Goal: Transaction & Acquisition: Book appointment/travel/reservation

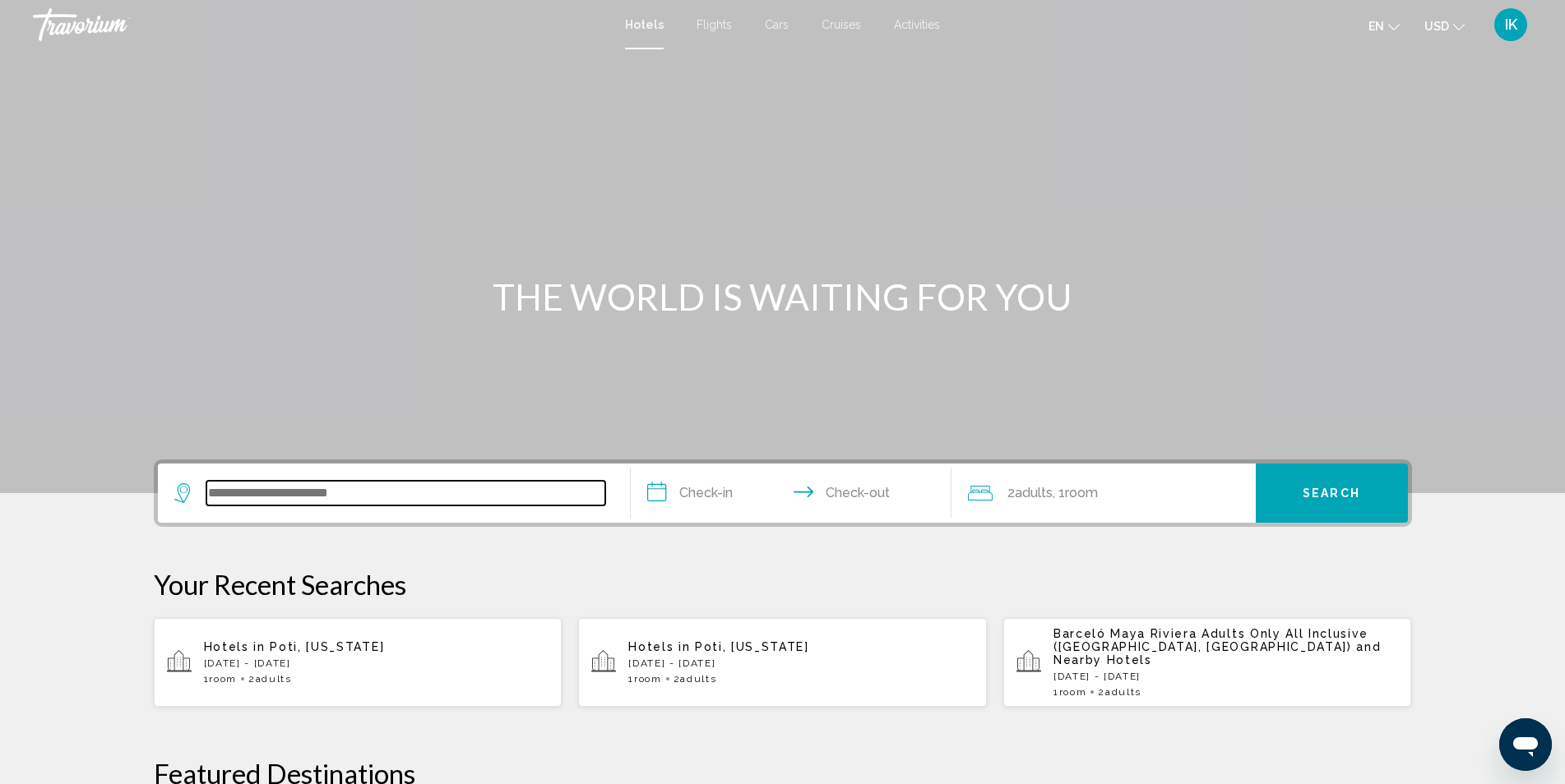
click at [237, 496] on input "Search widget" at bounding box center [405, 493] width 399 height 25
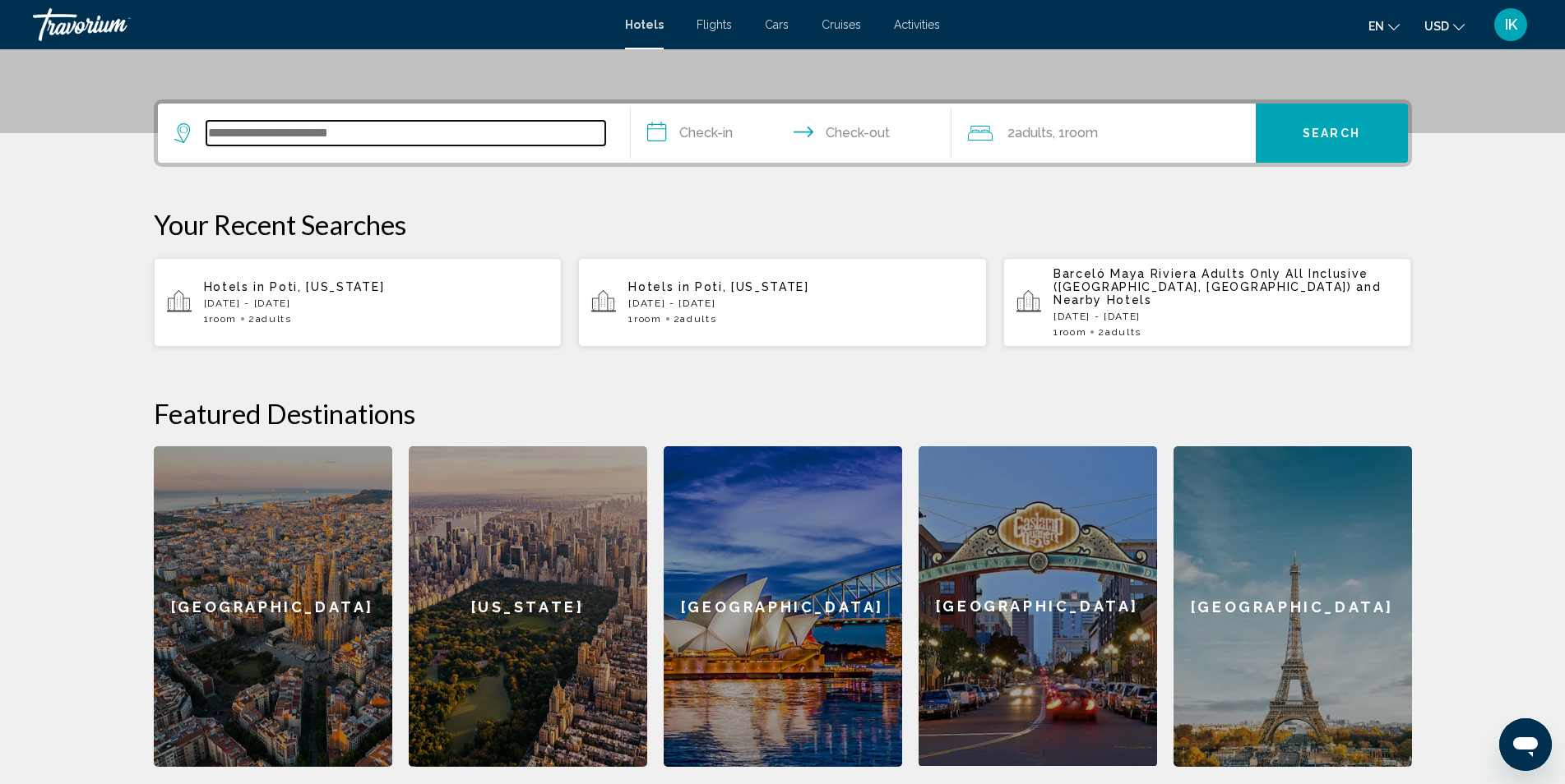
scroll to position [406, 0]
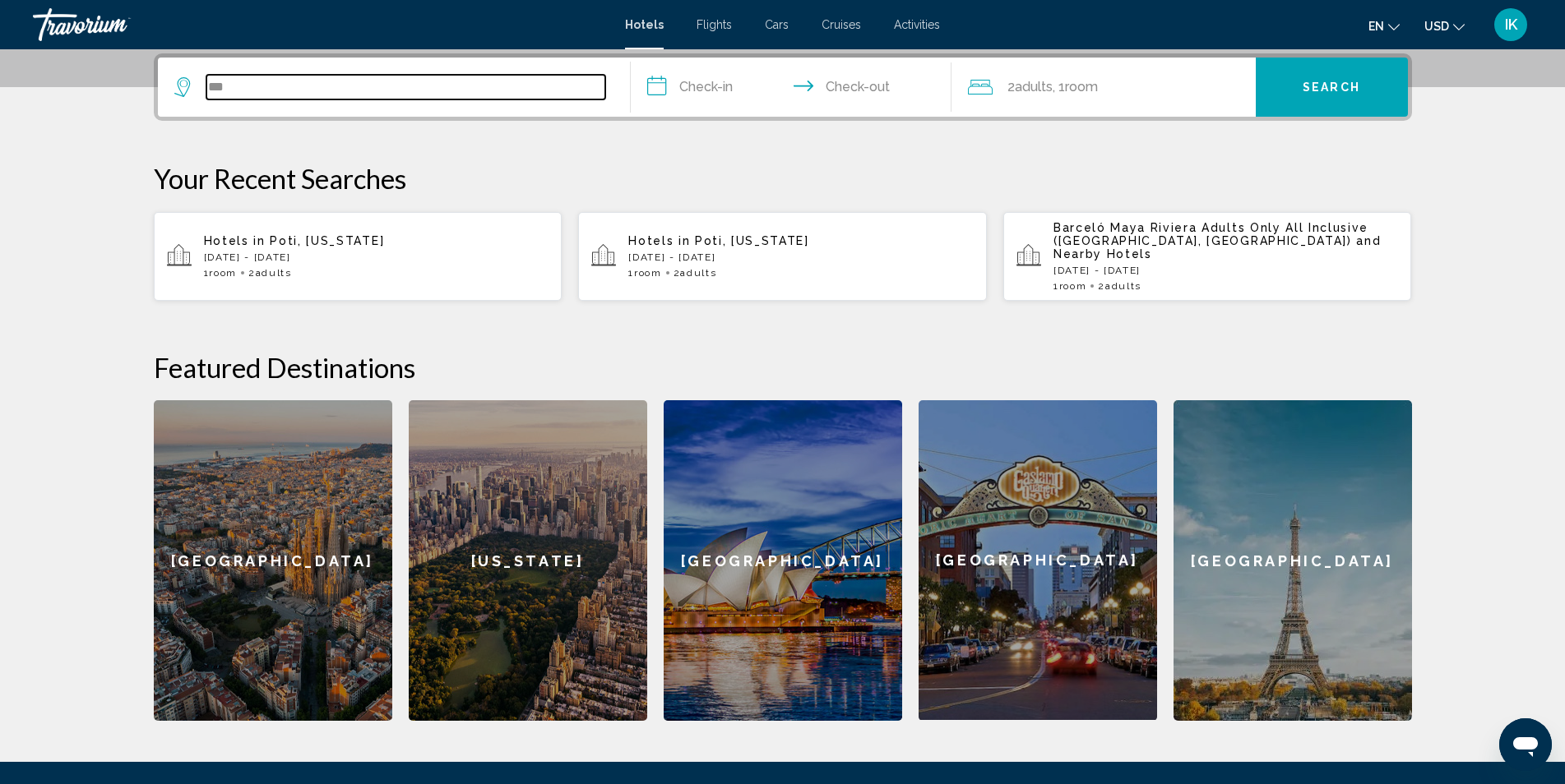
click at [253, 87] on input "***" at bounding box center [405, 87] width 399 height 25
type input "*"
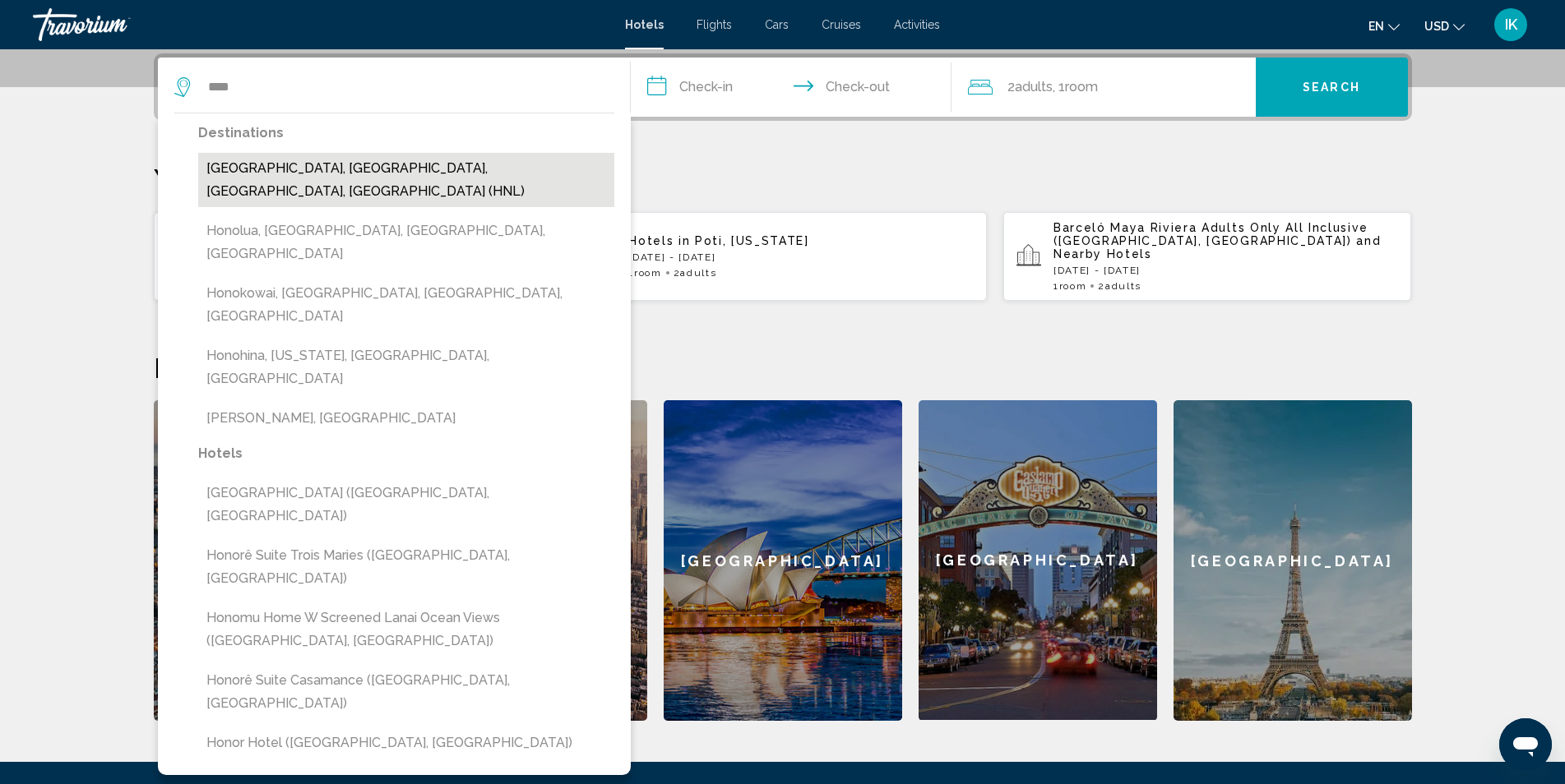
click at [303, 169] on button "Honolulu, Oahu Island, HI, United States (HNL)" at bounding box center [406, 180] width 416 height 54
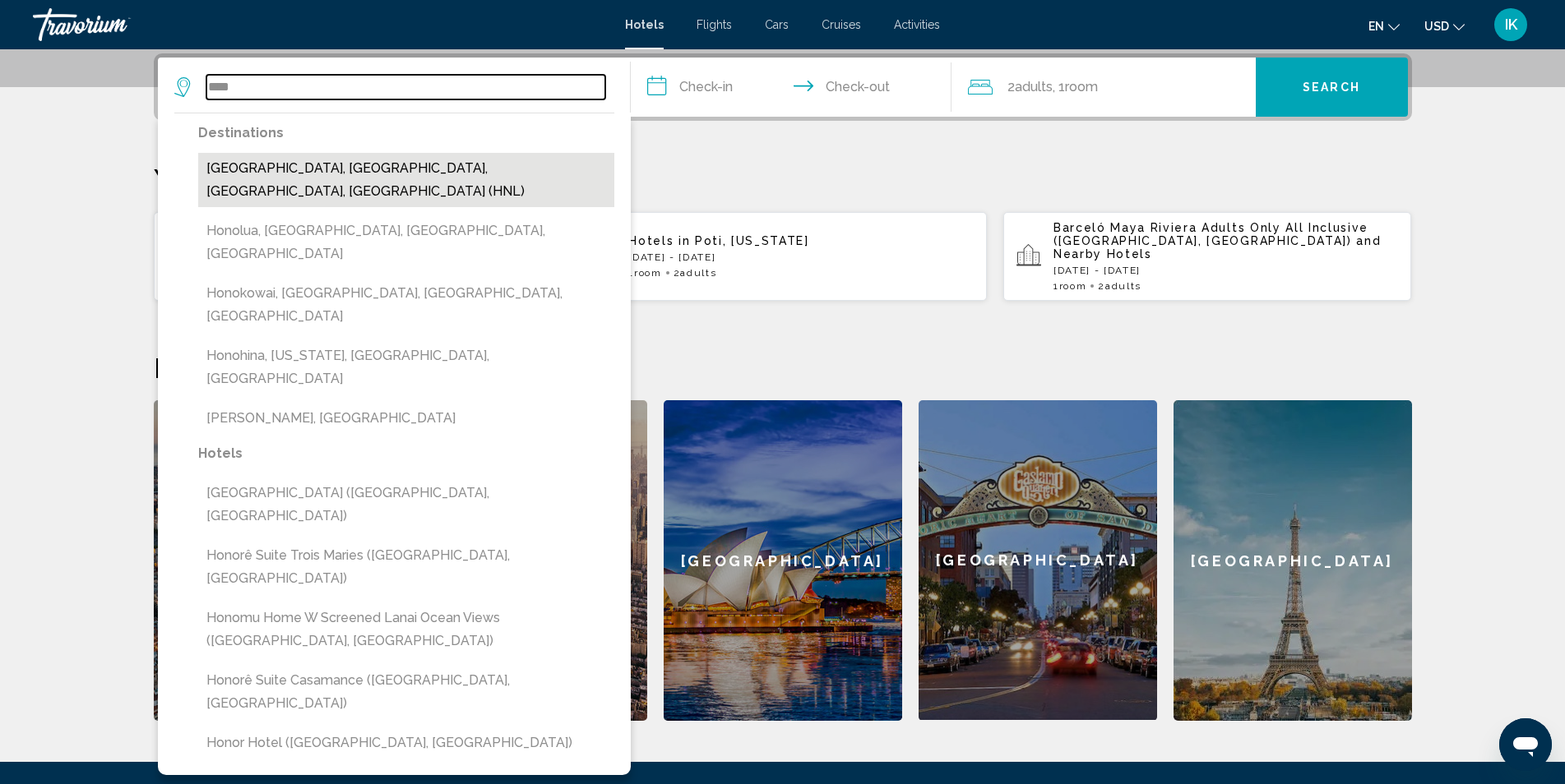
type input "**********"
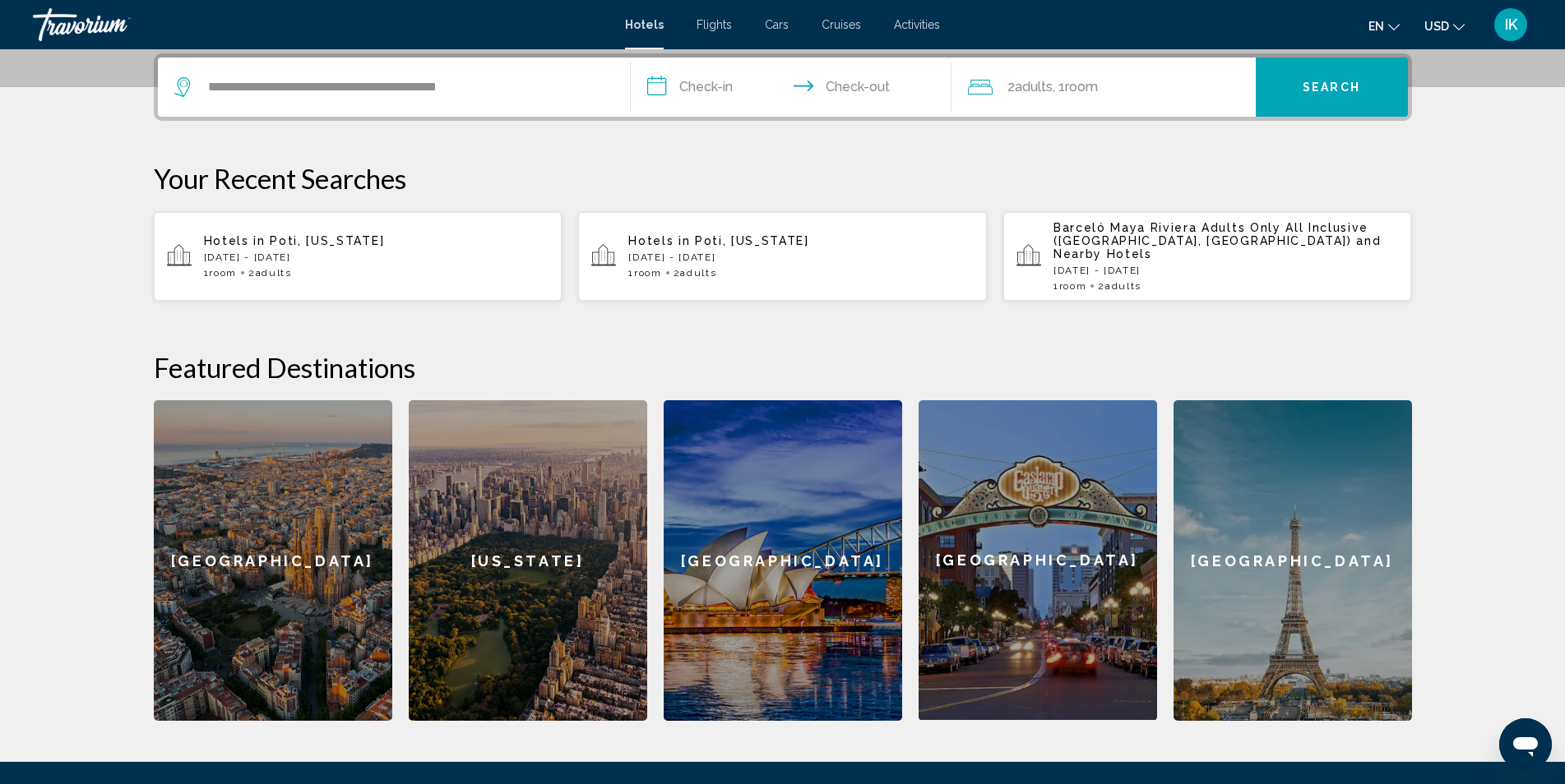
click at [729, 95] on input "**********" at bounding box center [794, 89] width 327 height 64
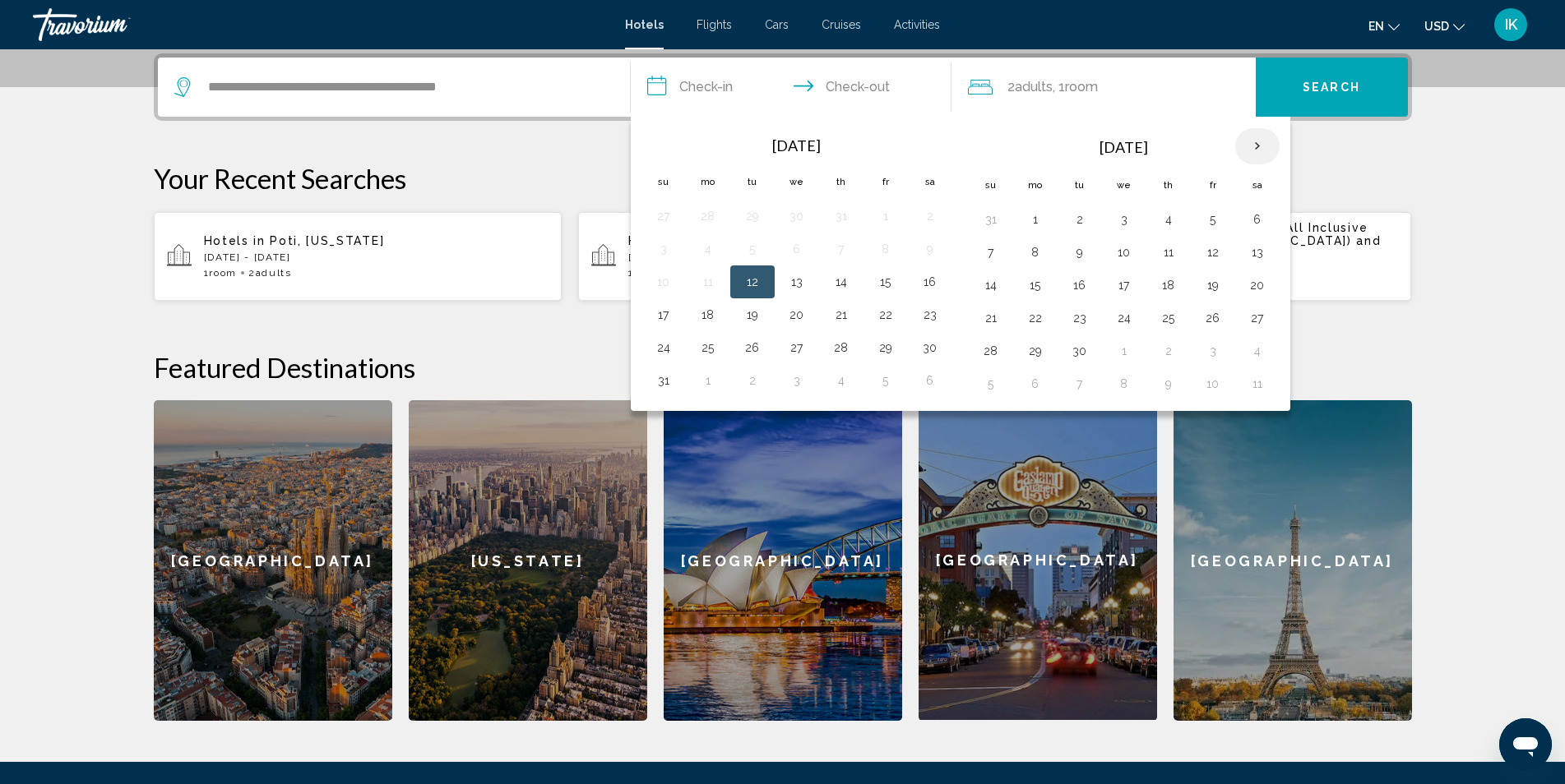
click at [1259, 145] on th "Next month" at bounding box center [1257, 147] width 45 height 37
click at [1263, 152] on th "Next month" at bounding box center [1257, 147] width 45 height 37
click at [1000, 257] on button "2" at bounding box center [991, 252] width 26 height 23
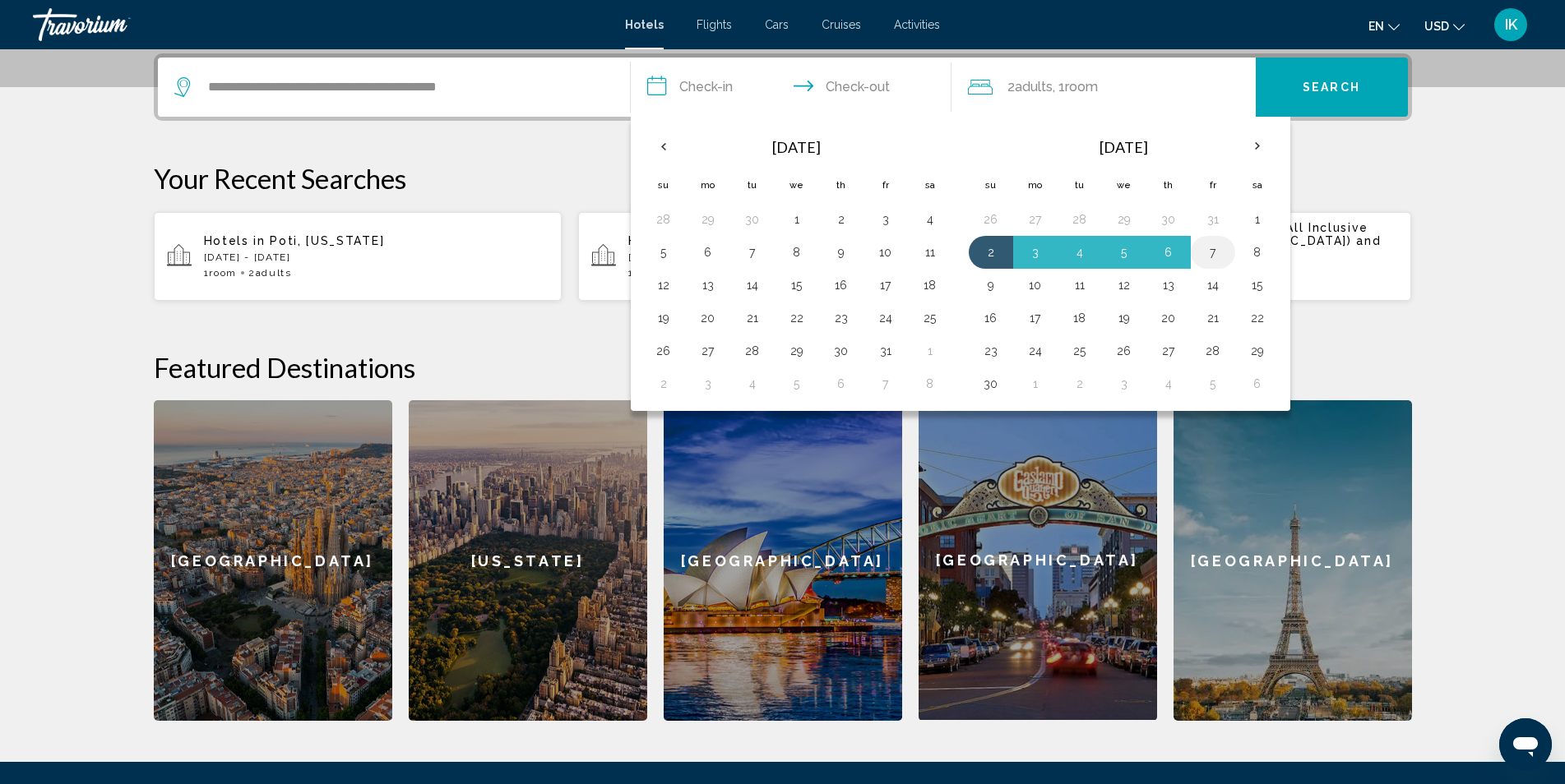
click at [1211, 255] on button "7" at bounding box center [1213, 252] width 26 height 23
type input "**********"
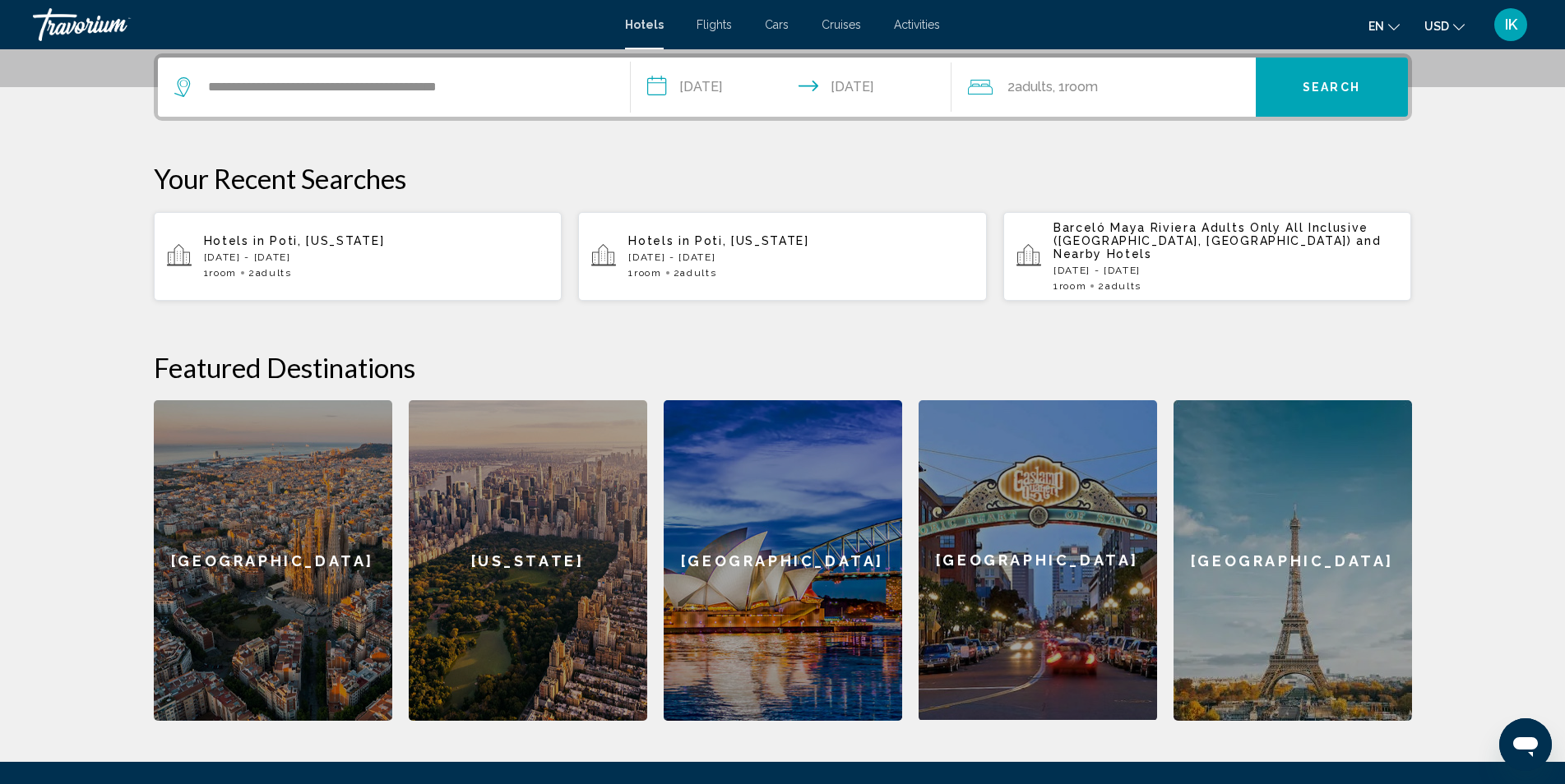
click at [1304, 83] on span "Search" at bounding box center [1331, 88] width 58 height 13
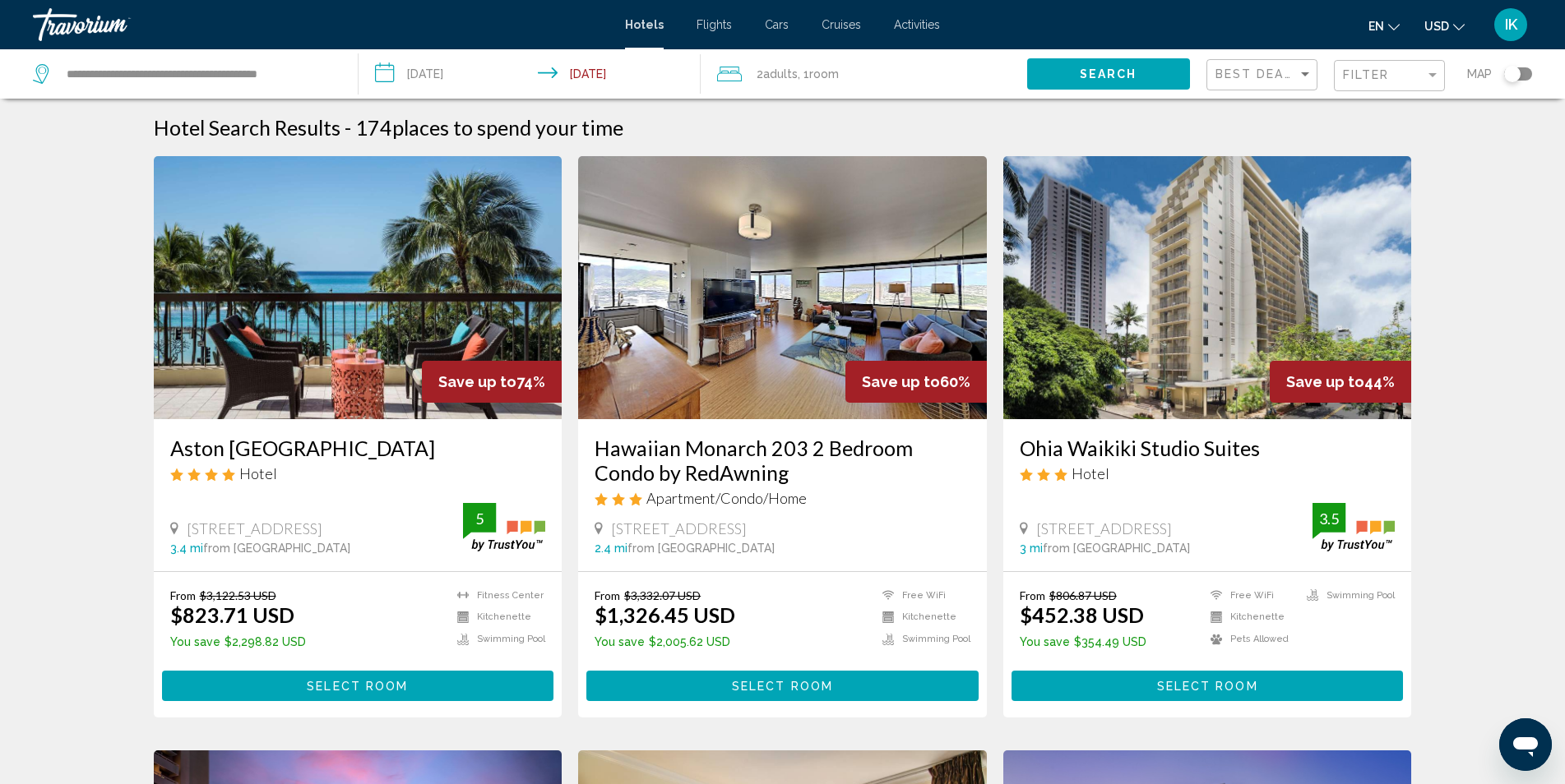
drag, startPoint x: 421, startPoint y: 446, endPoint x: 152, endPoint y: 459, distance: 269.3
copy h3 "Aston Waikiki Beach Tower"
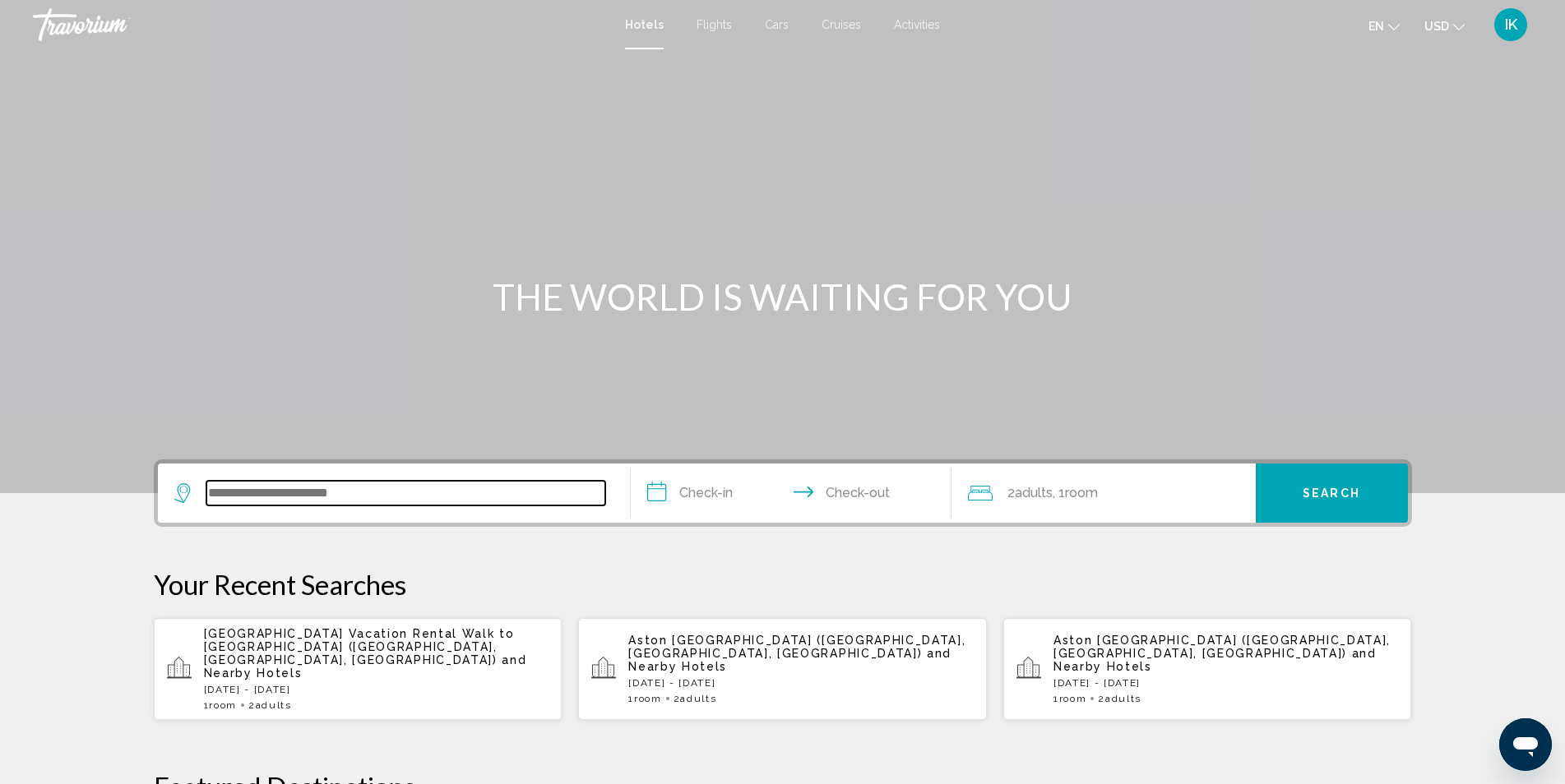
click at [331, 499] on input "Search widget" at bounding box center [405, 493] width 399 height 25
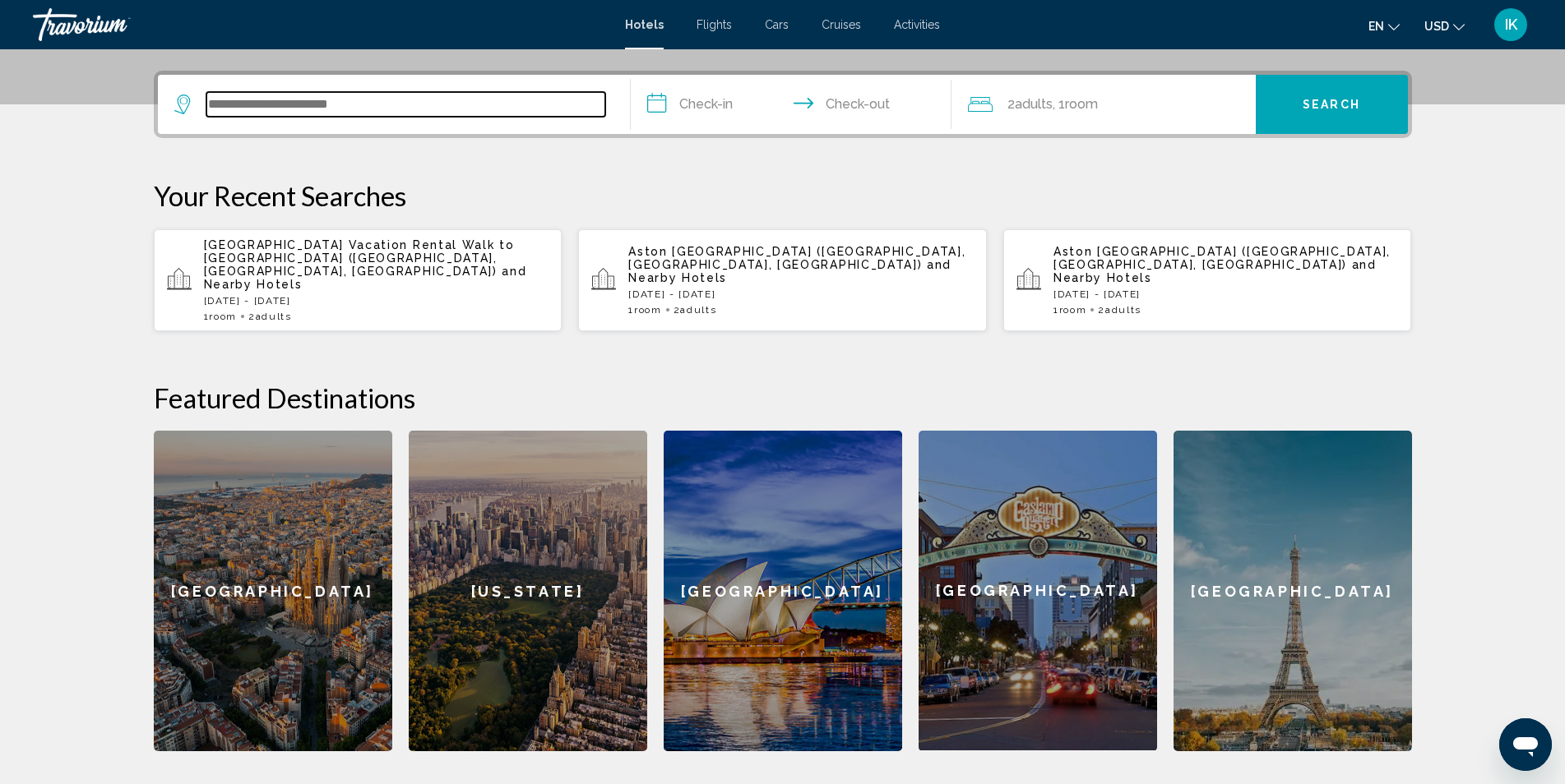
scroll to position [406, 0]
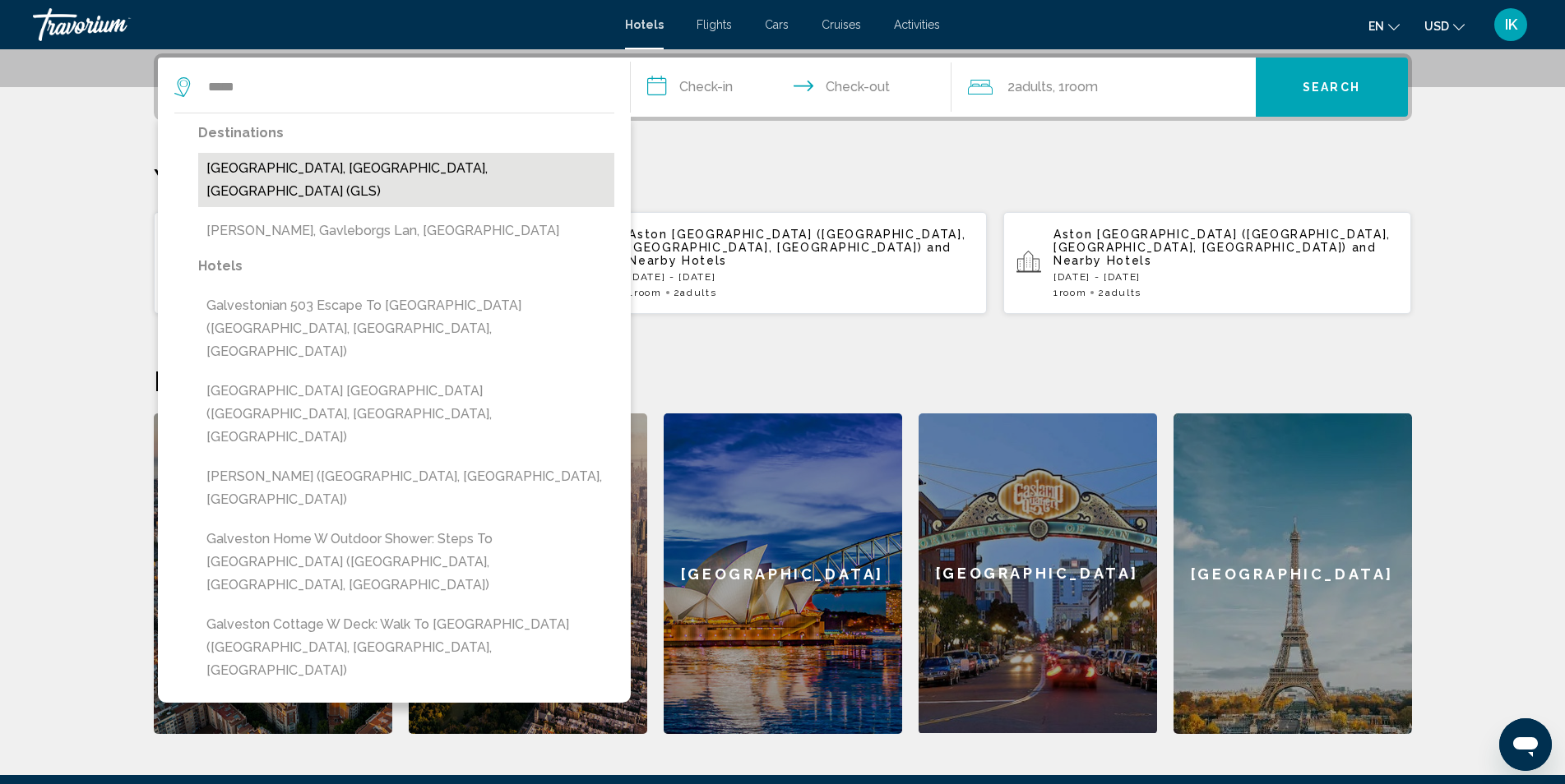
click at [383, 167] on button "Galveston, TX, United States (GLS)" at bounding box center [406, 180] width 416 height 54
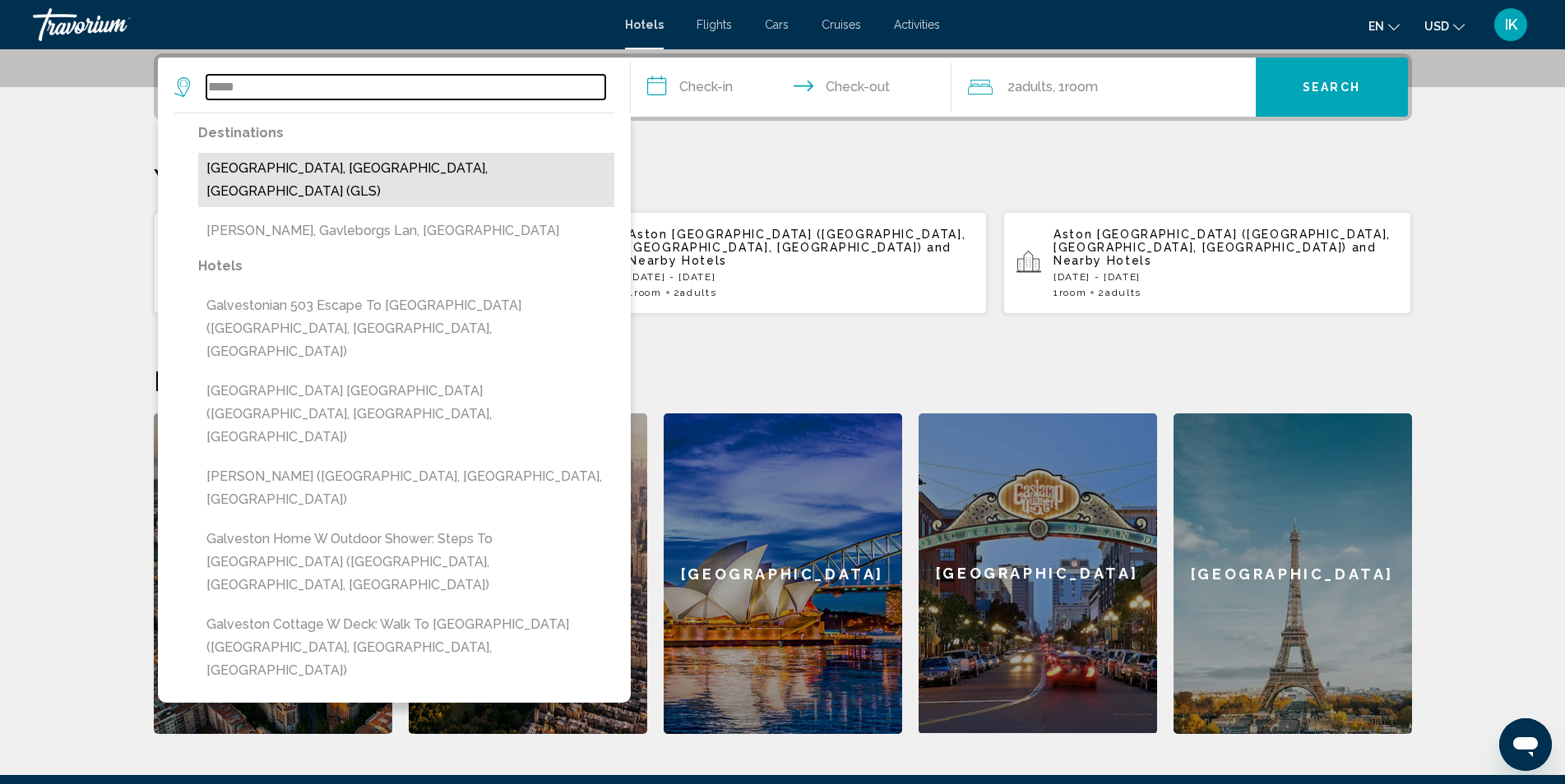
type input "**********"
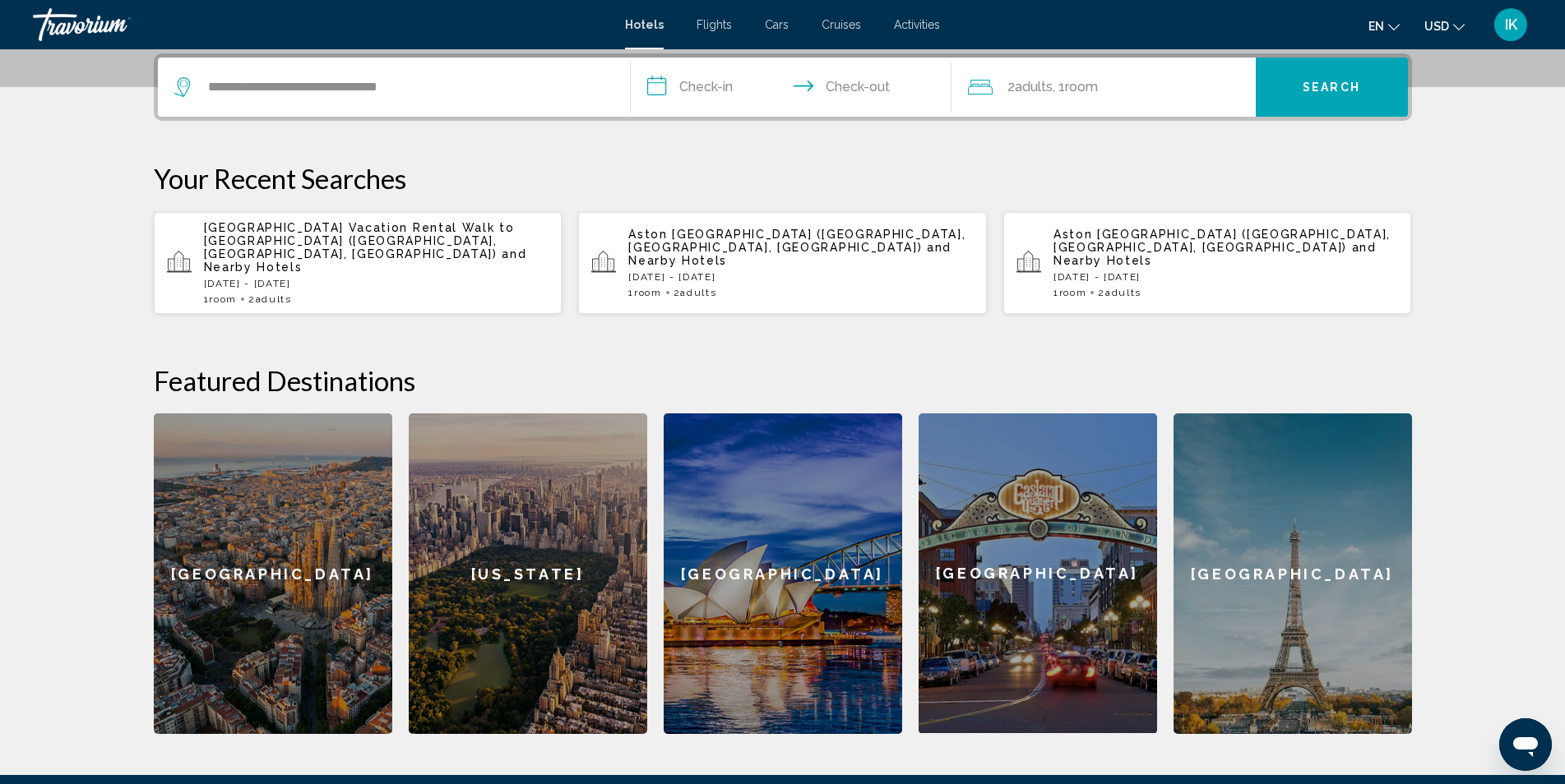
click at [709, 85] on input "**********" at bounding box center [794, 89] width 327 height 64
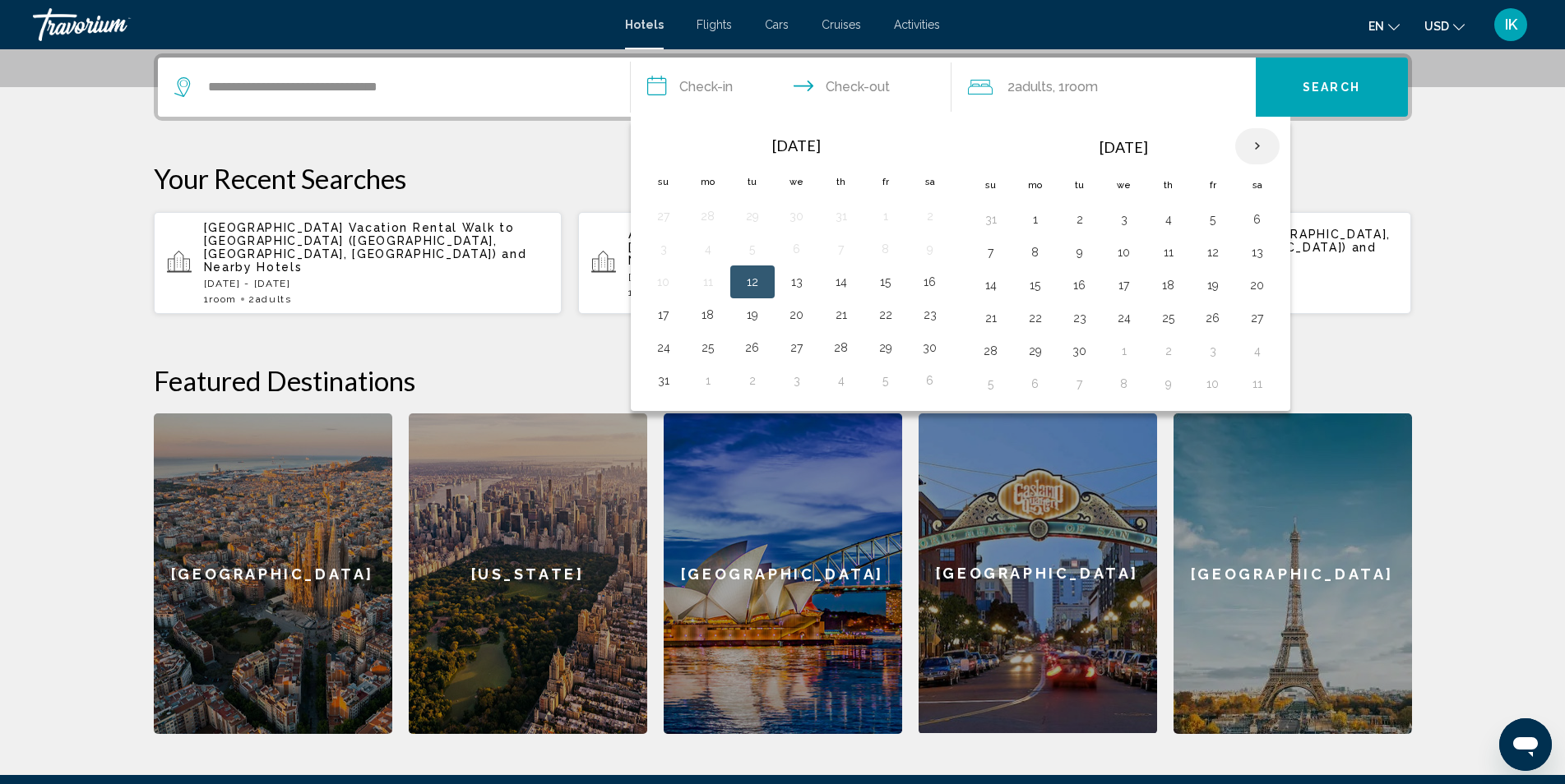
click at [1258, 145] on th "Next month" at bounding box center [1257, 147] width 45 height 37
drag, startPoint x: 1003, startPoint y: 251, endPoint x: 1126, endPoint y: 256, distance: 123.1
click at [1018, 253] on tr "2 3 4 5 6 7 8" at bounding box center [1124, 252] width 310 height 33
click at [985, 249] on button "2" at bounding box center [991, 252] width 26 height 23
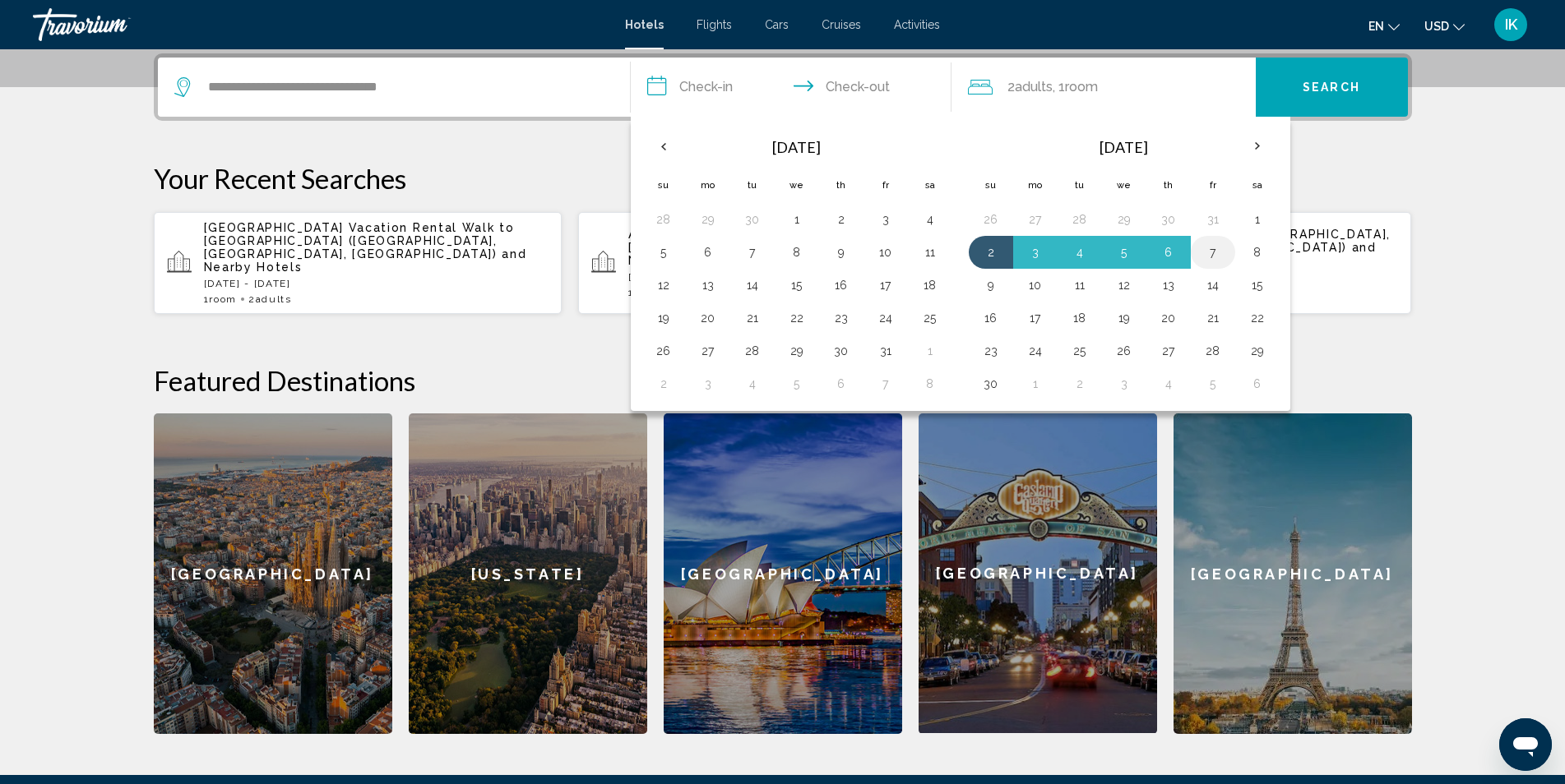
click at [1212, 248] on button "7" at bounding box center [1213, 252] width 26 height 23
type input "**********"
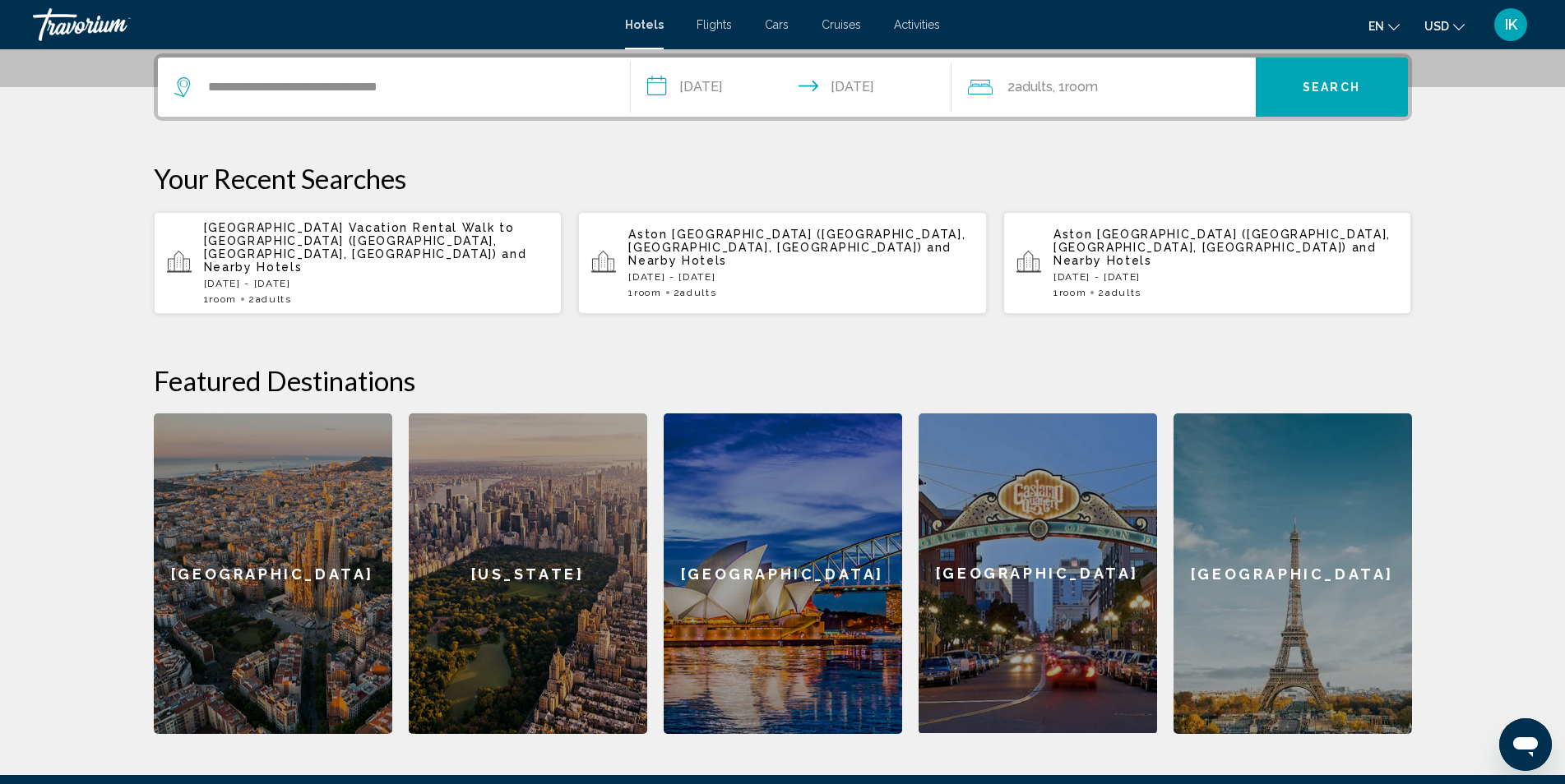
click at [1292, 89] on button "Search" at bounding box center [1331, 87] width 152 height 59
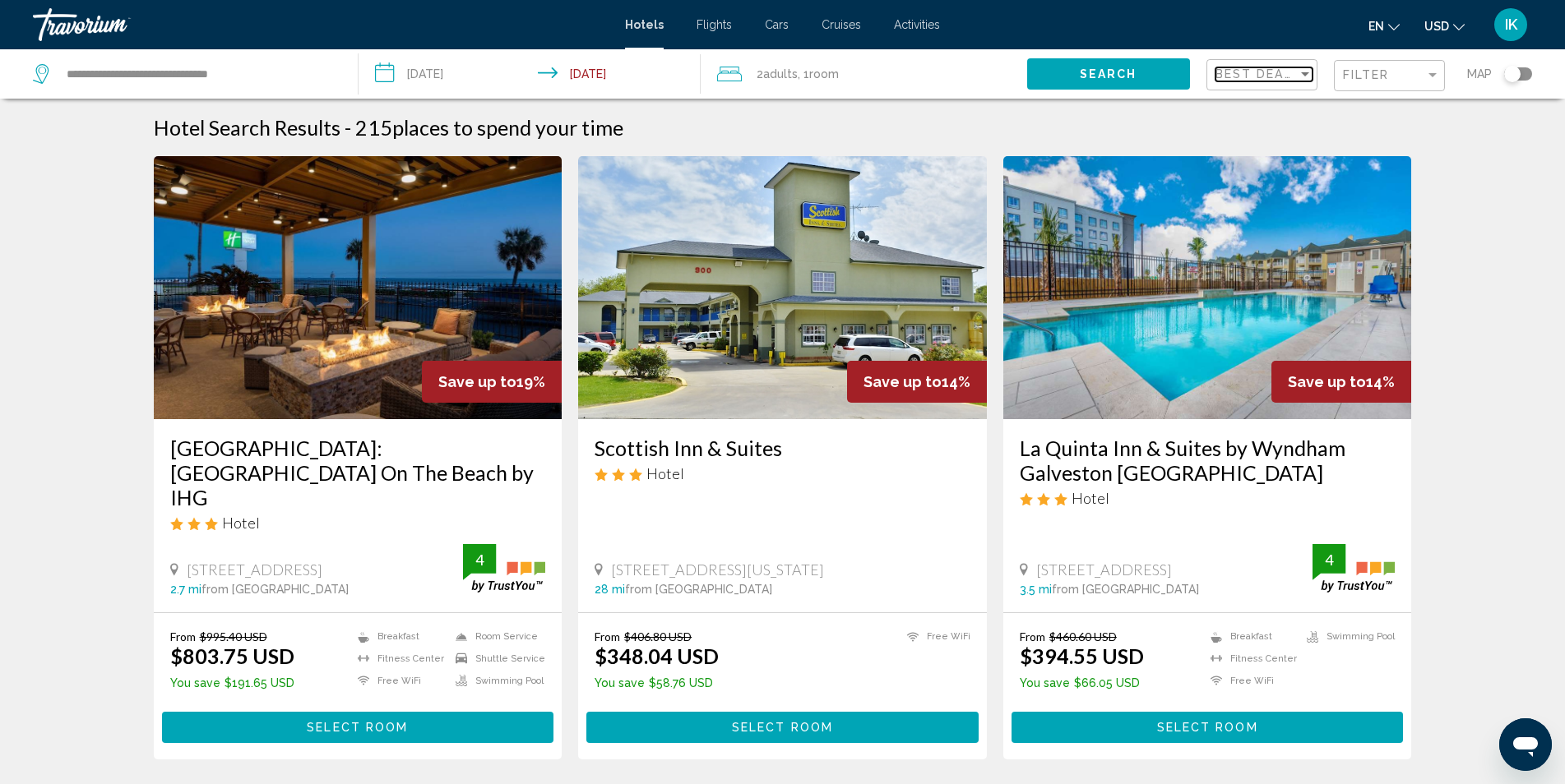
click at [1228, 74] on span "Best Deals" at bounding box center [1258, 74] width 87 height 13
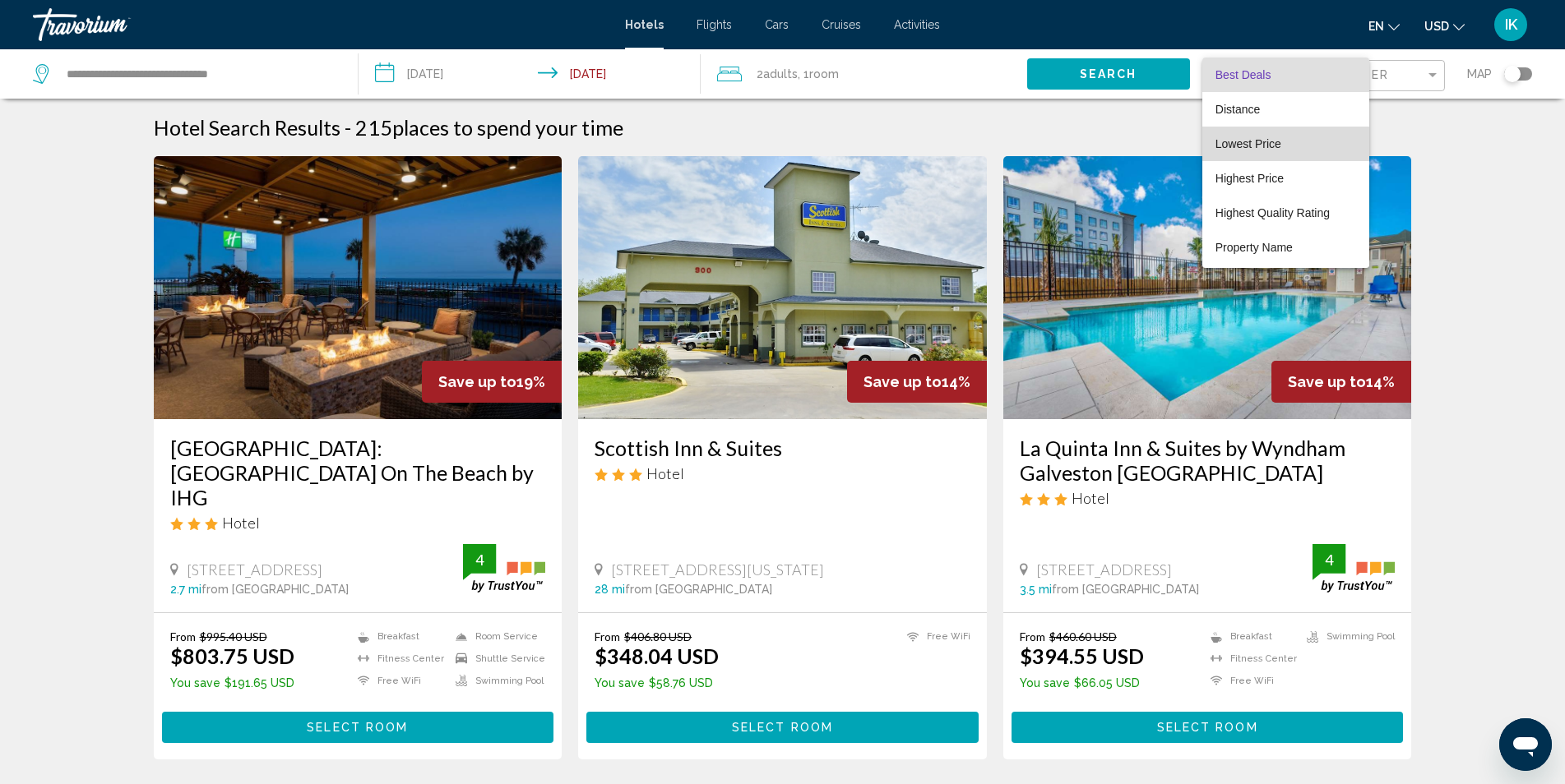
click at [1245, 142] on span "Lowest Price" at bounding box center [1248, 143] width 66 height 13
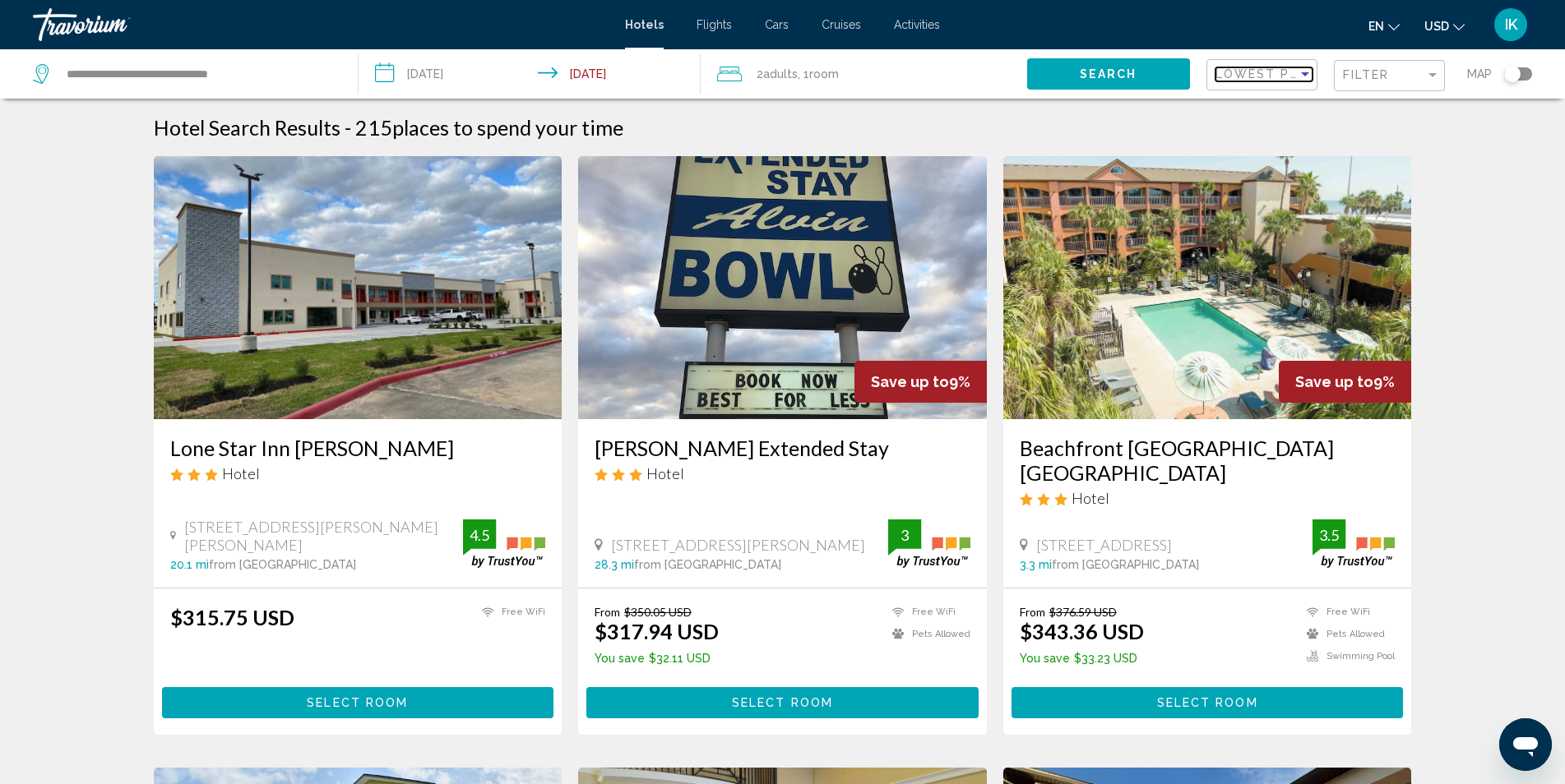
click at [1247, 78] on span "Lowest Price" at bounding box center [1268, 74] width 106 height 13
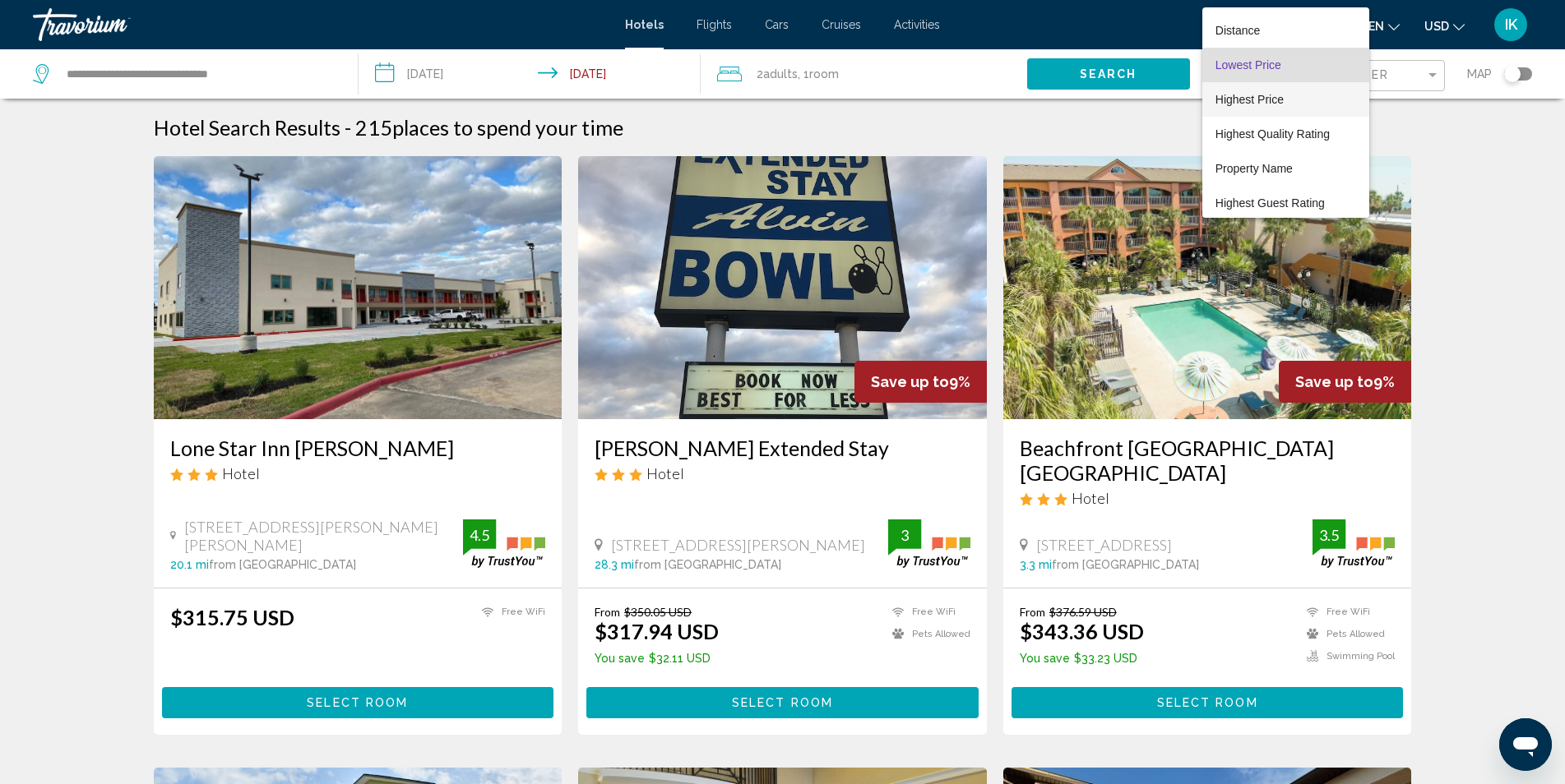
scroll to position [31, 0]
click at [1296, 137] on span "Highest Quality Rating" at bounding box center [1272, 131] width 114 height 13
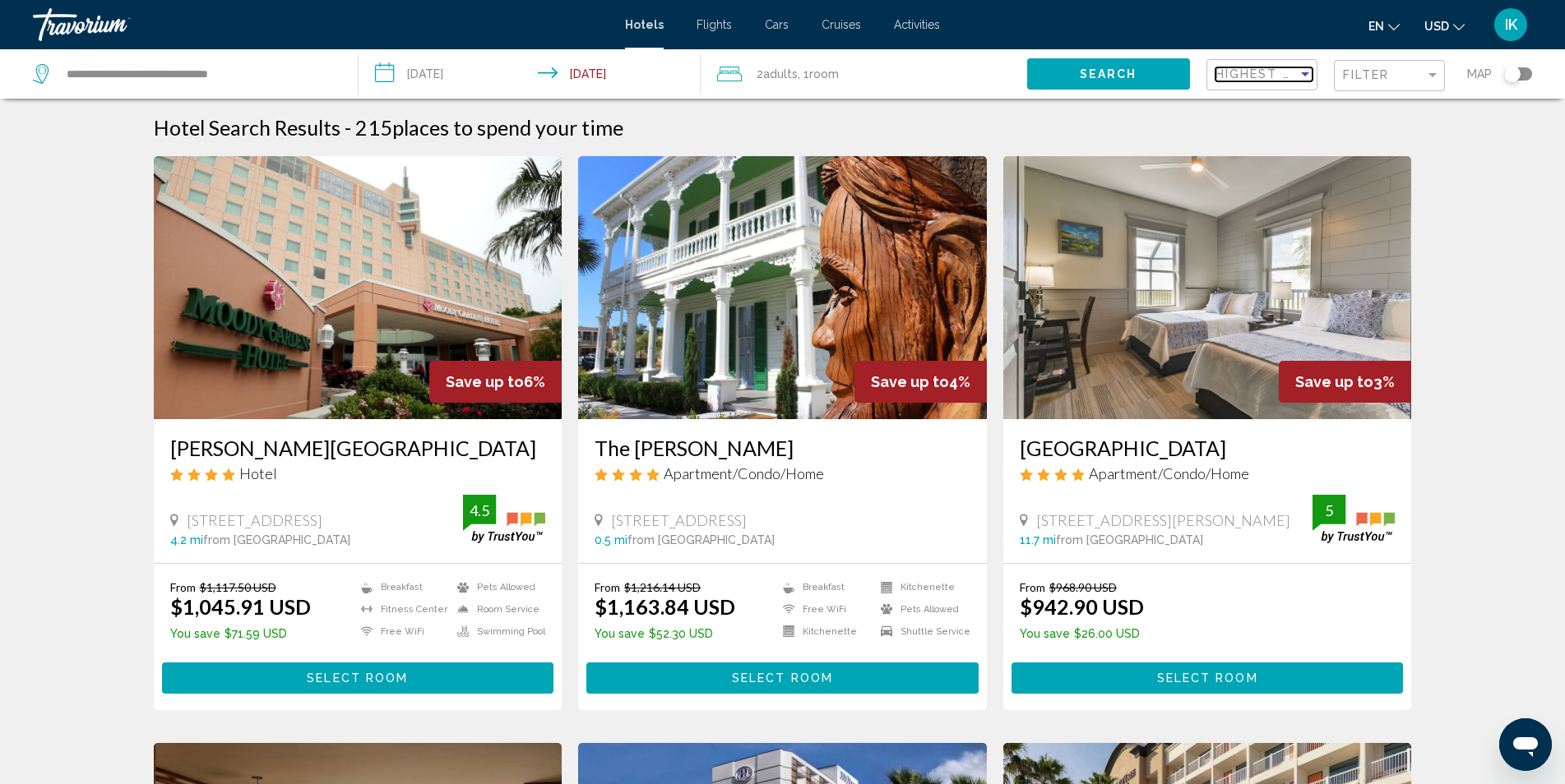
click at [1269, 73] on span "Highest Quality Rating" at bounding box center [1308, 74] width 185 height 13
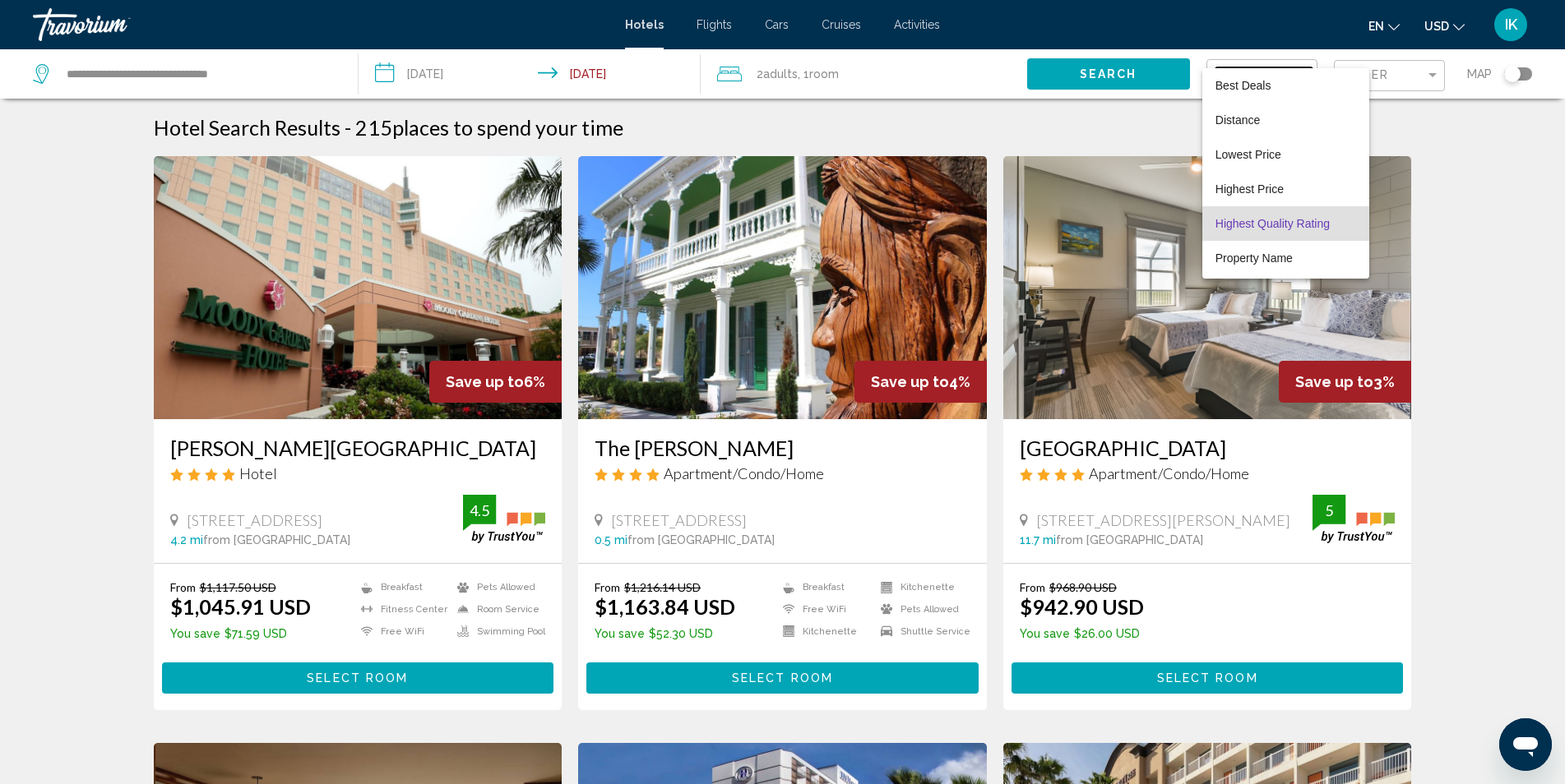
scroll to position [31, 0]
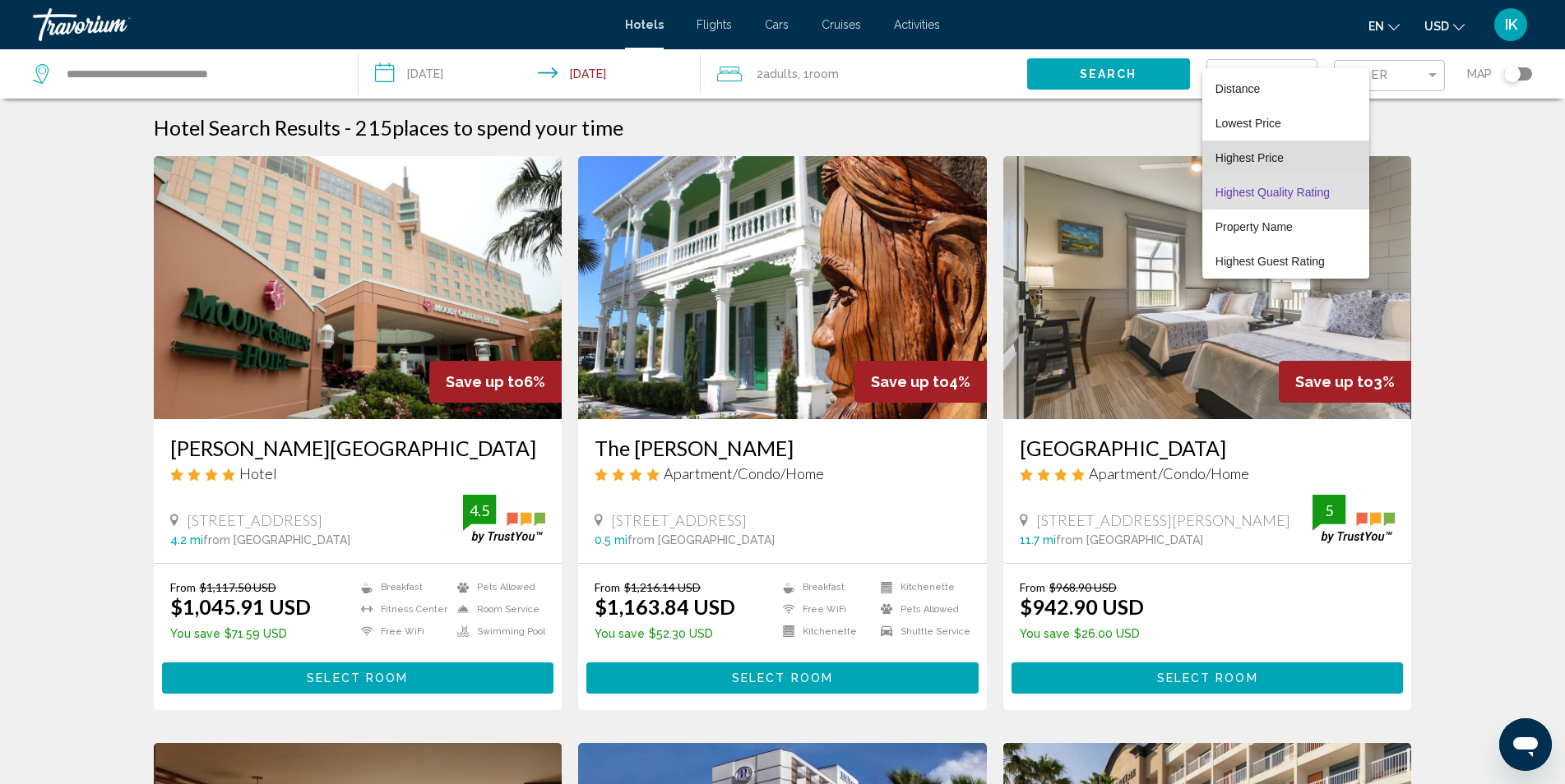
click at [1269, 157] on span "Highest Price" at bounding box center [1249, 158] width 68 height 13
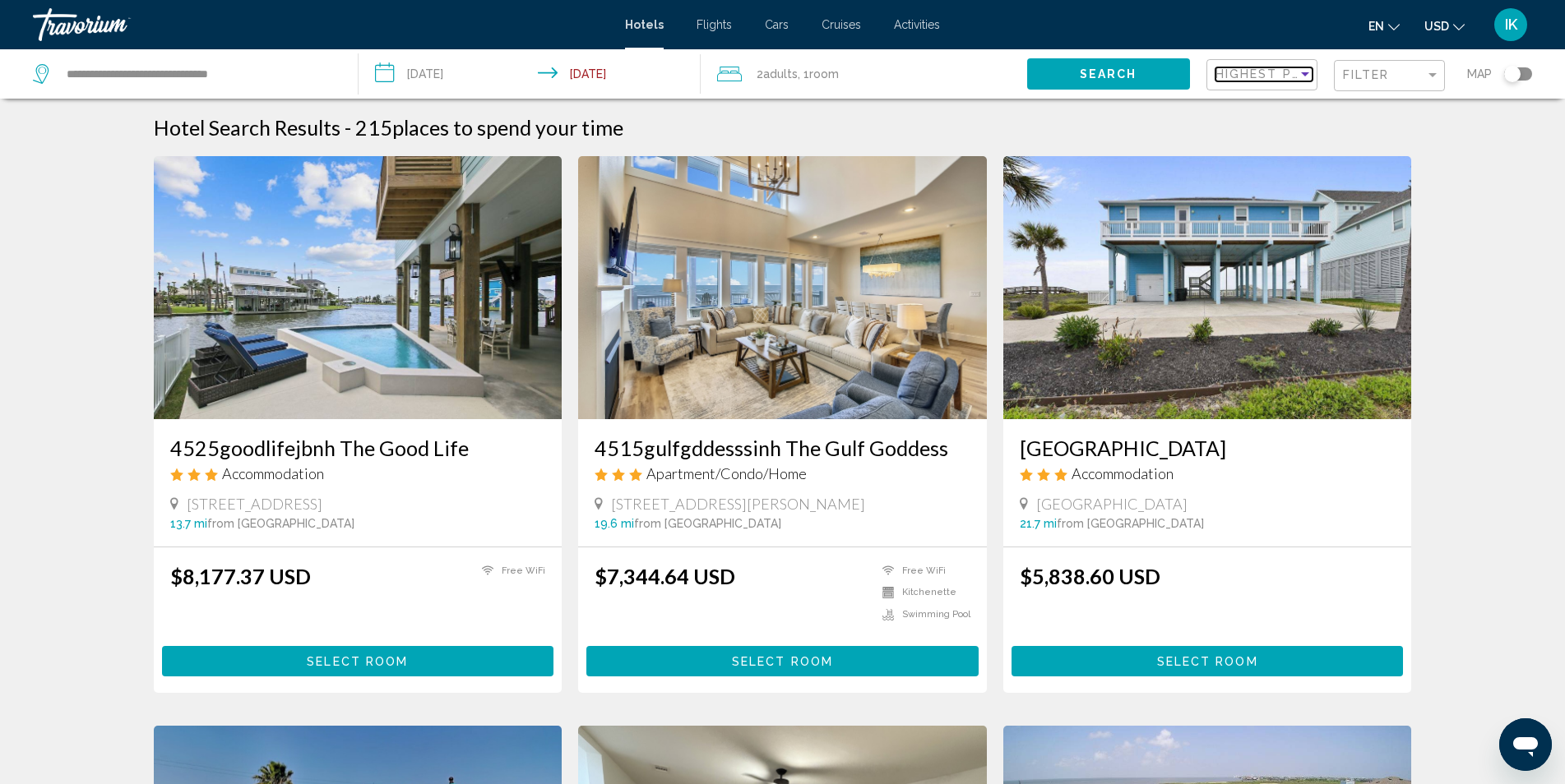
click at [1246, 71] on span "Highest Price" at bounding box center [1269, 74] width 108 height 13
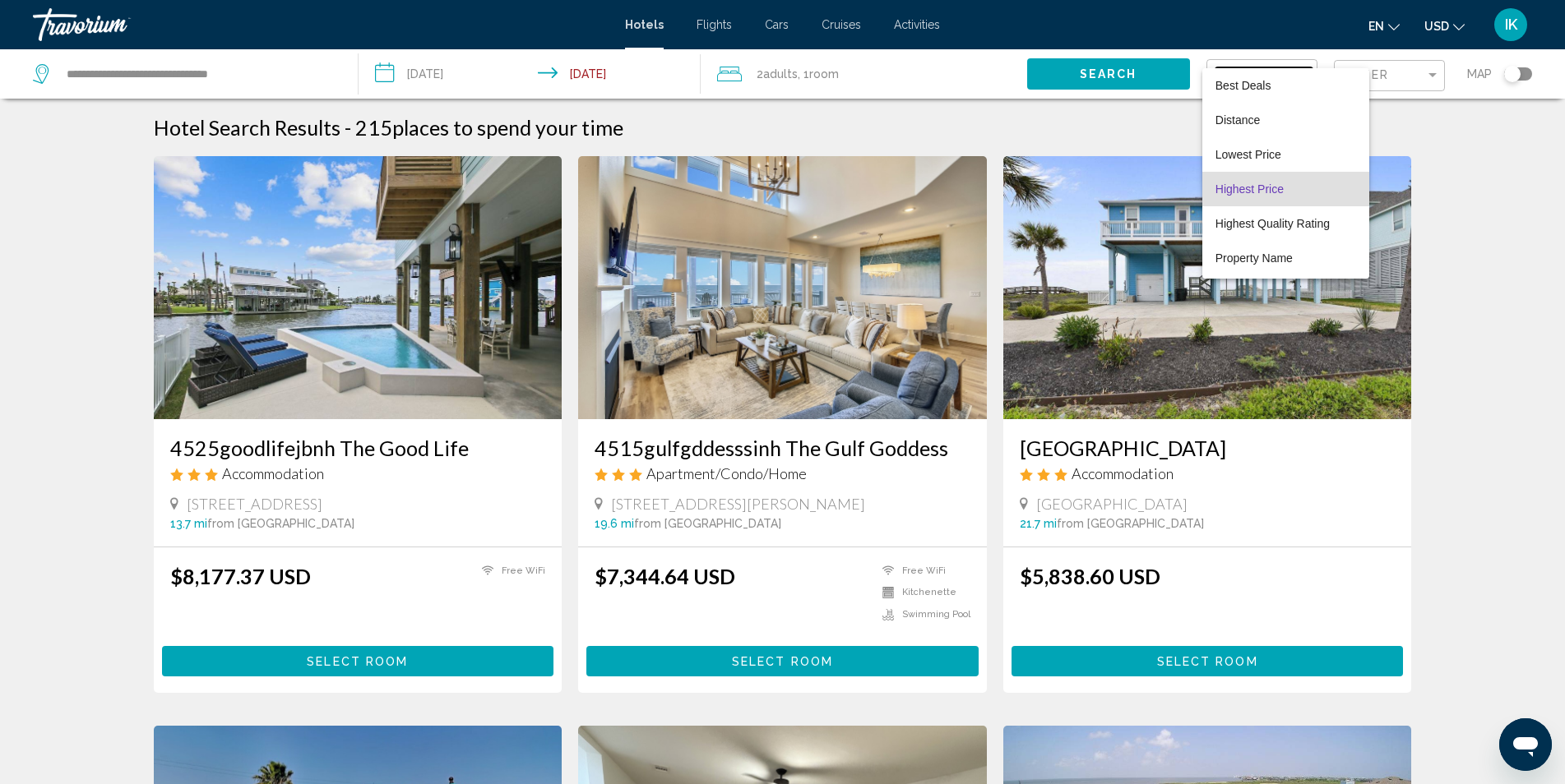
scroll to position [31, 0]
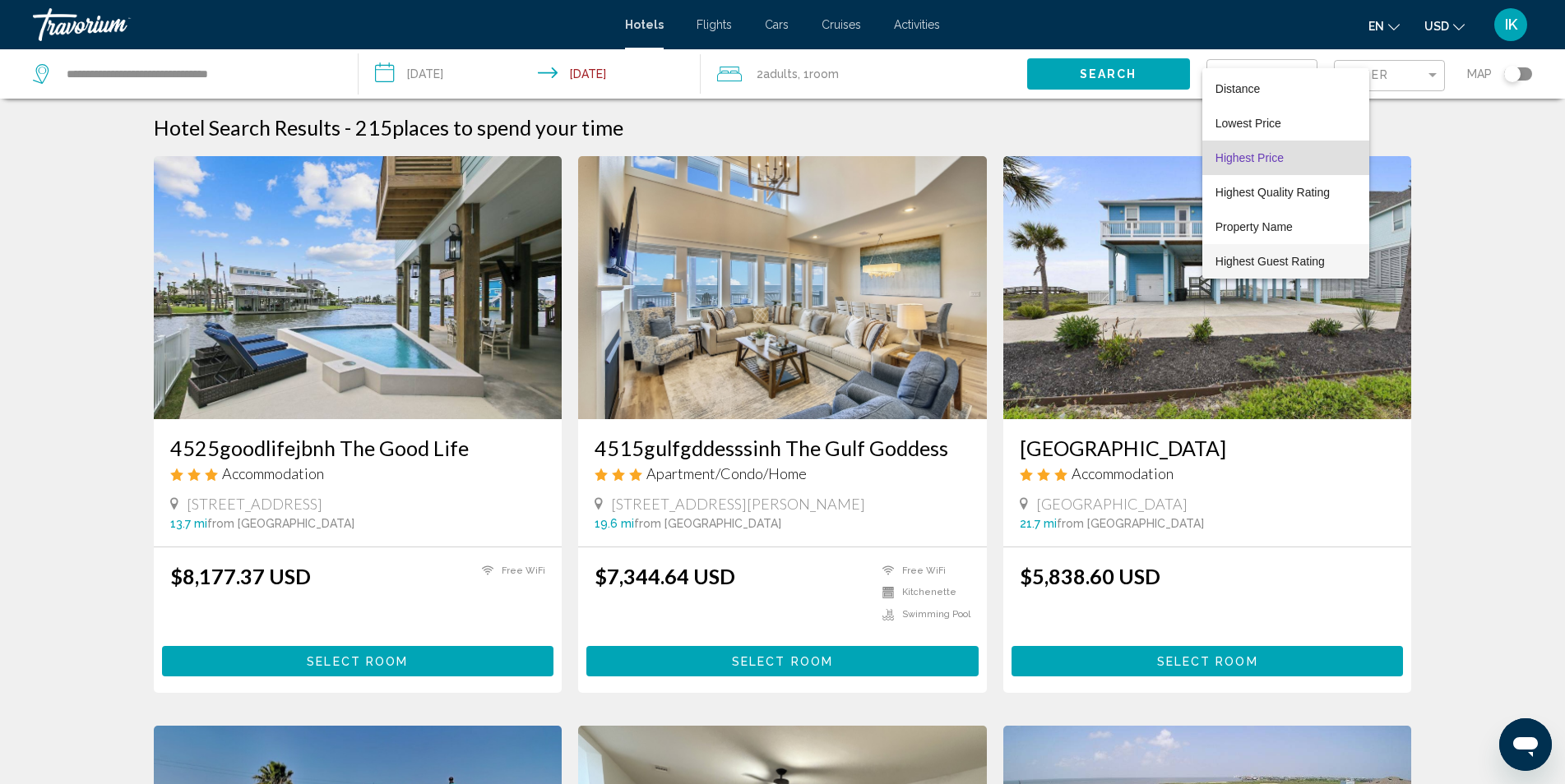
click at [1297, 262] on span "Highest Guest Rating" at bounding box center [1270, 261] width 110 height 13
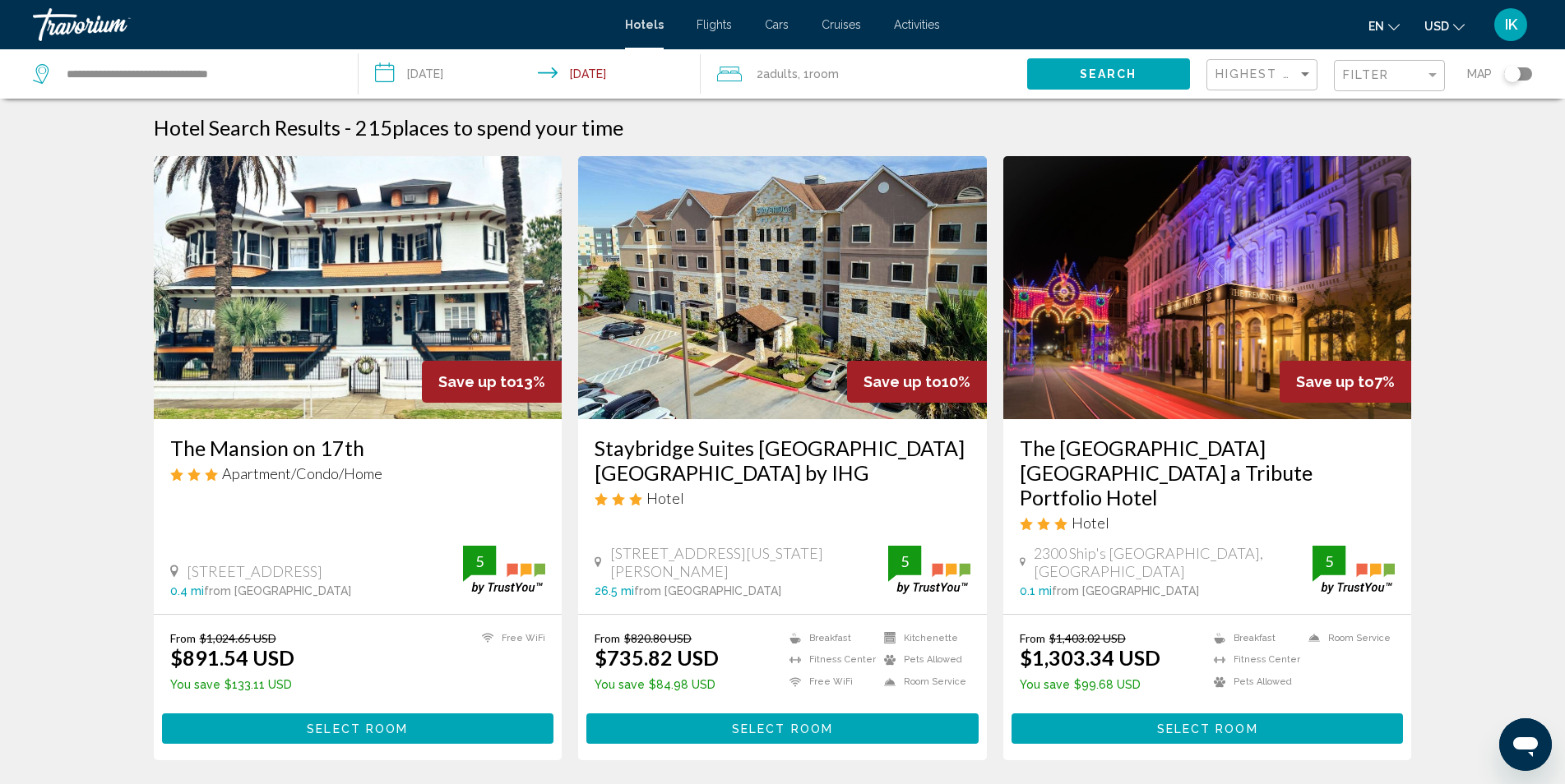
click at [1251, 66] on div "Highest Guest Rating" at bounding box center [1264, 75] width 97 height 30
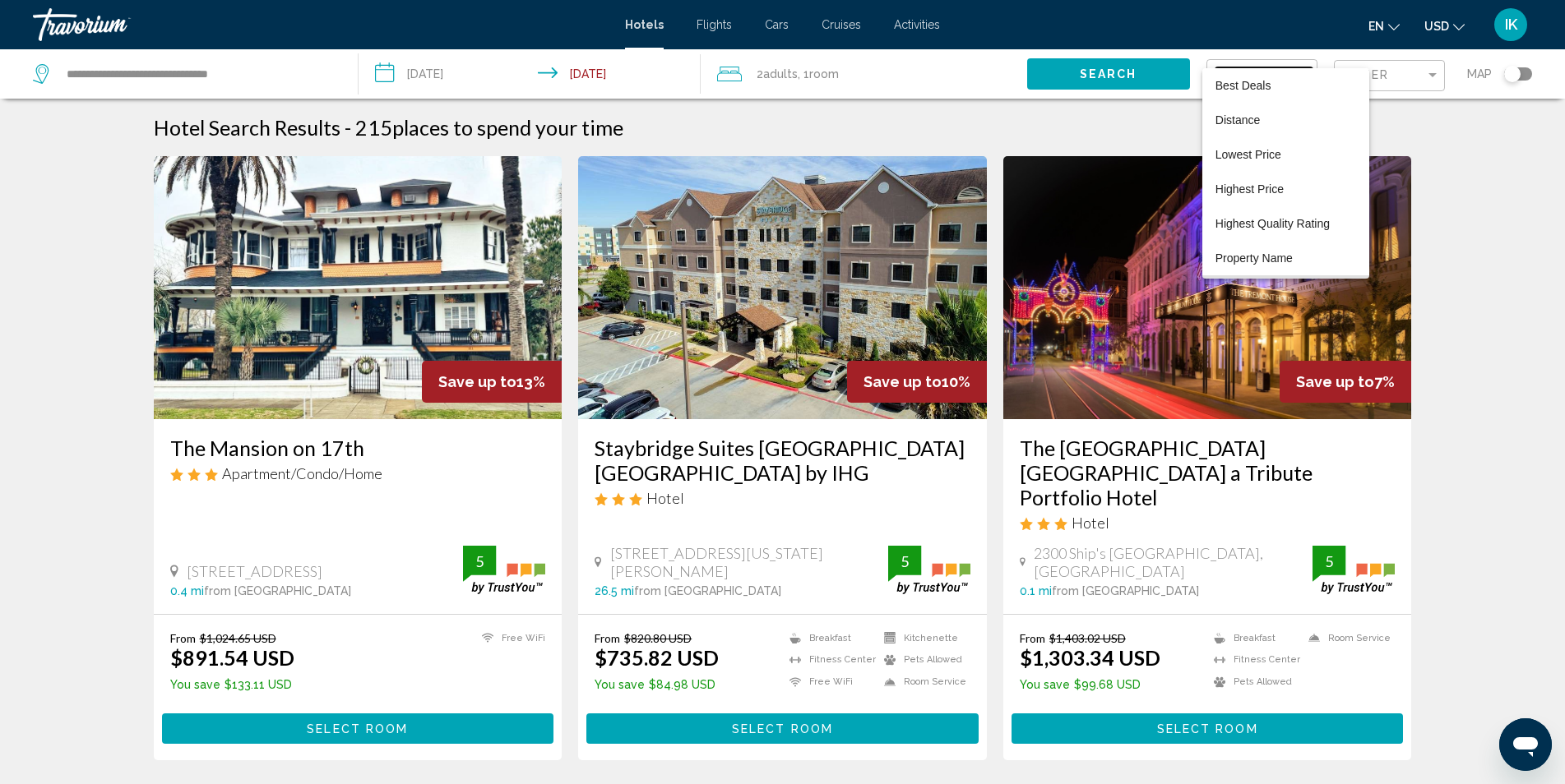
scroll to position [31, 0]
click at [1263, 118] on span "Lowest Price" at bounding box center [1248, 123] width 66 height 13
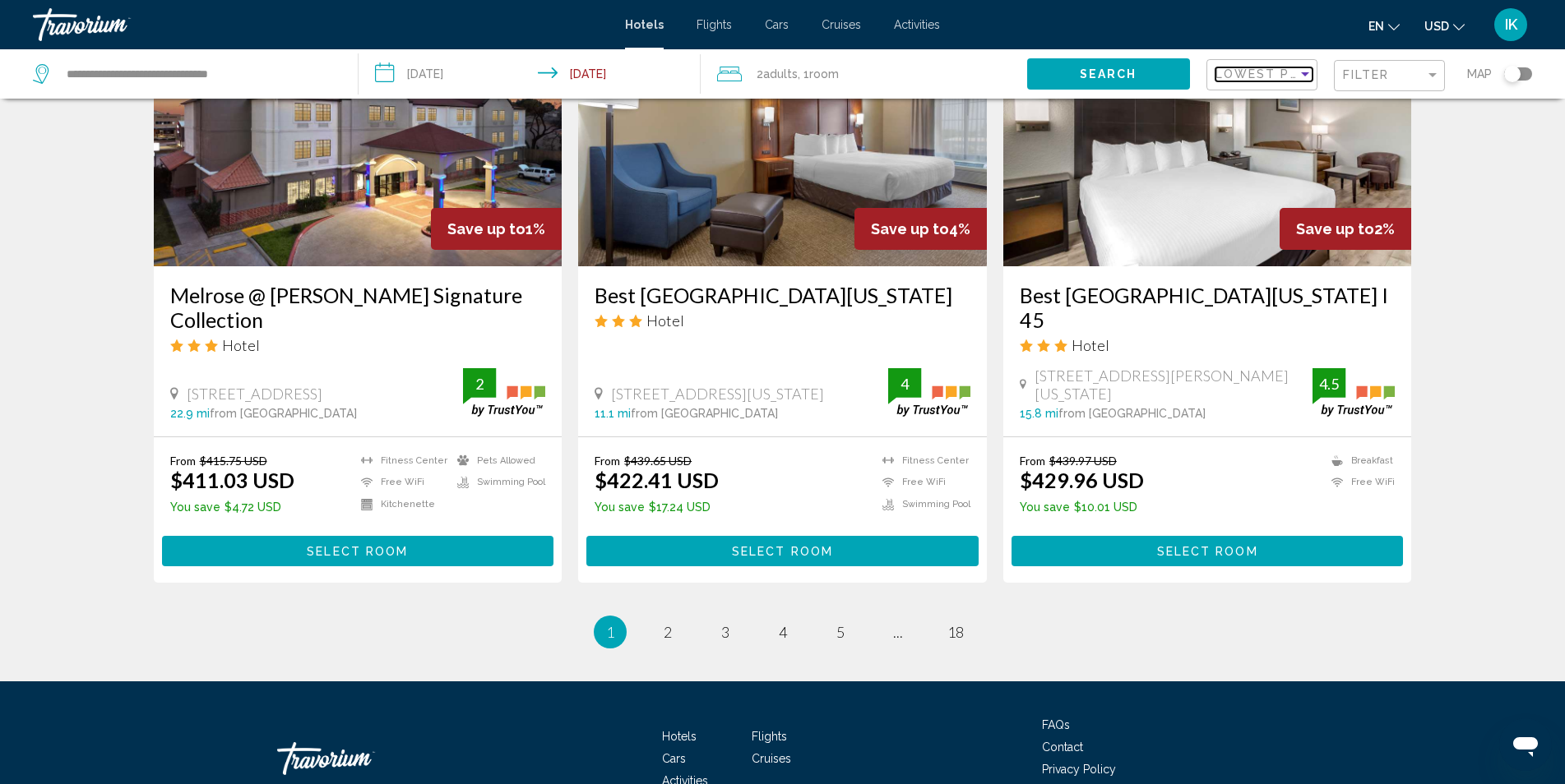
scroll to position [2060, 0]
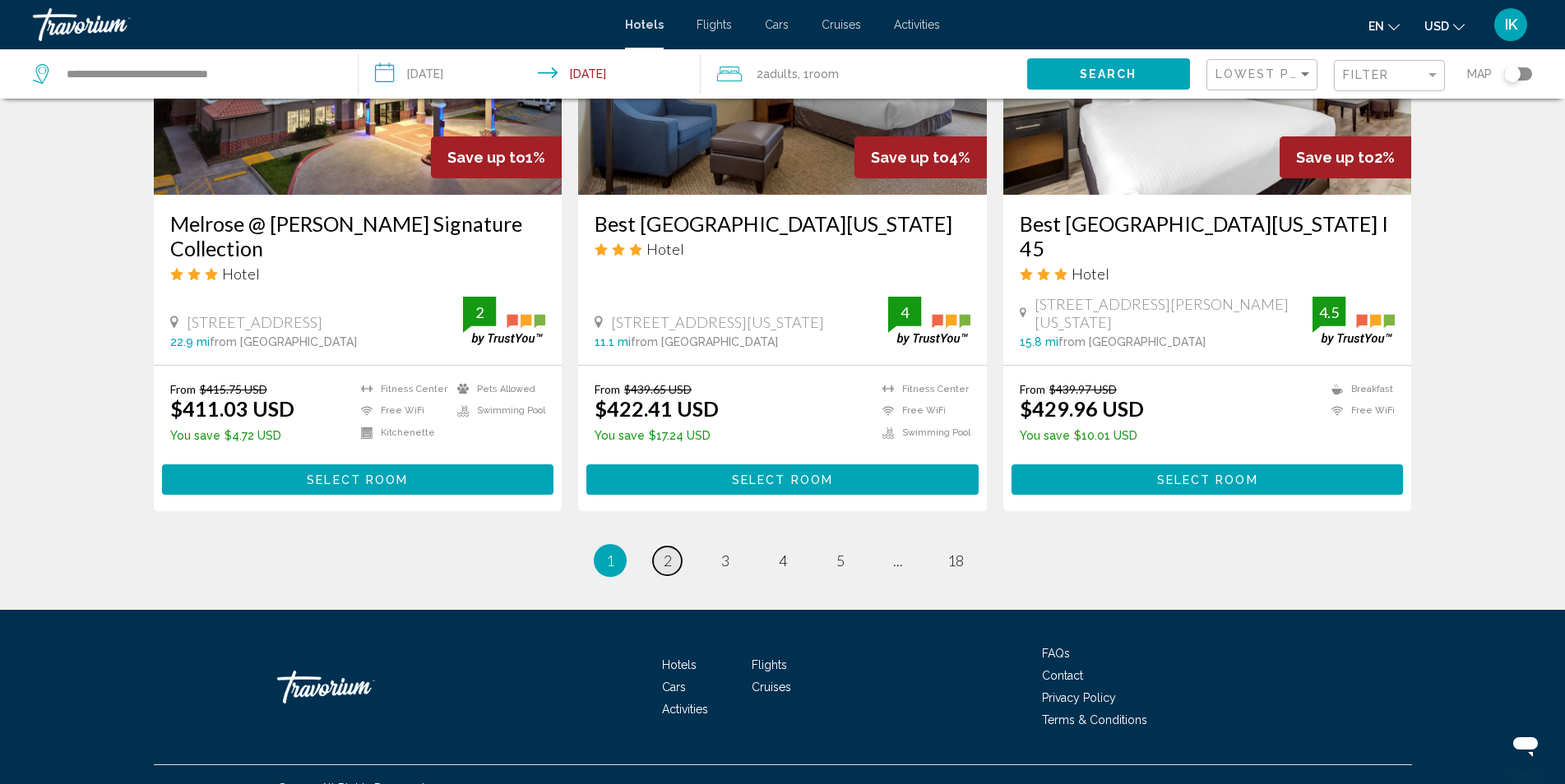
click at [676, 547] on link "page 2" at bounding box center [667, 561] width 29 height 29
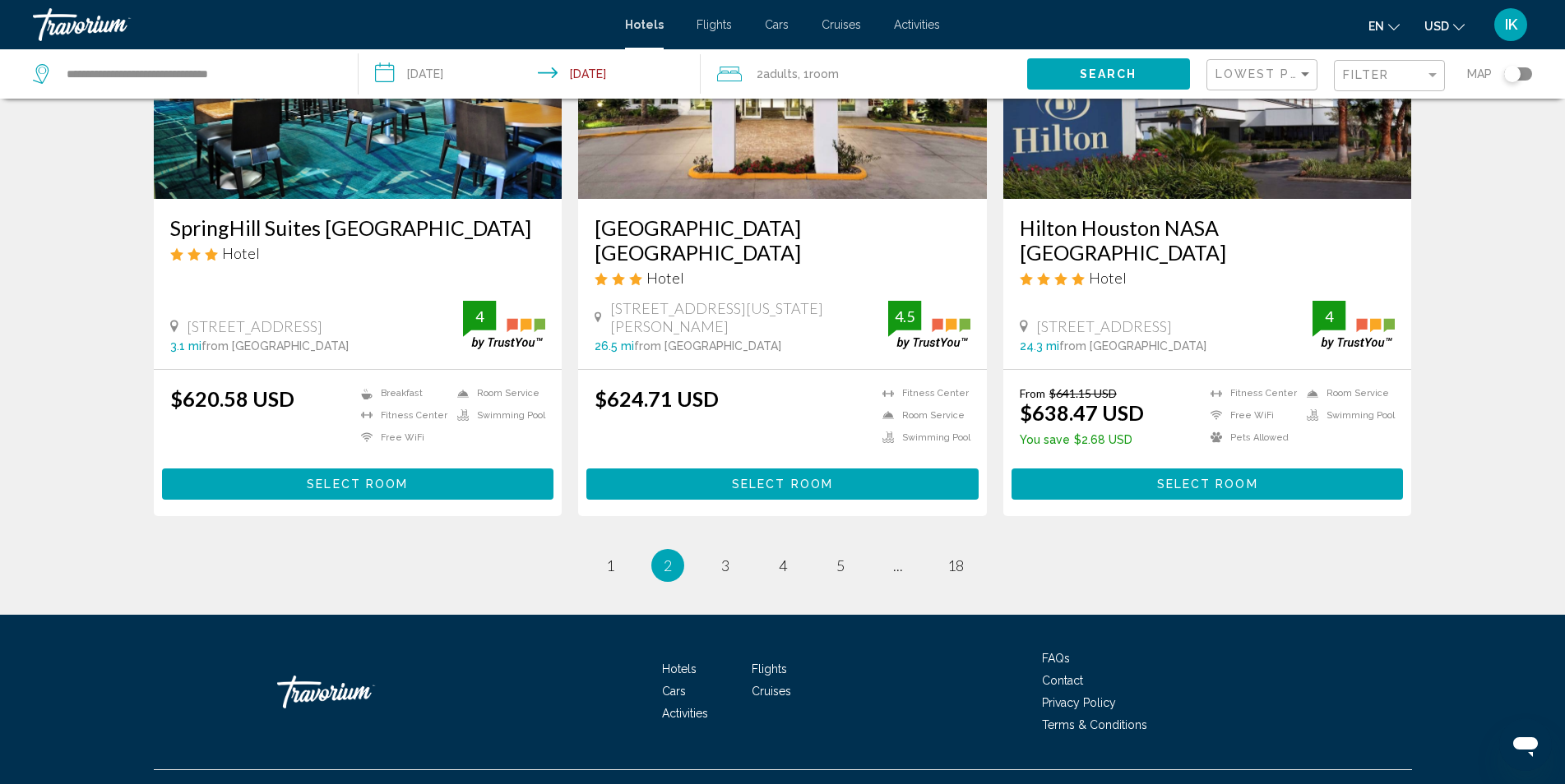
scroll to position [2055, 0]
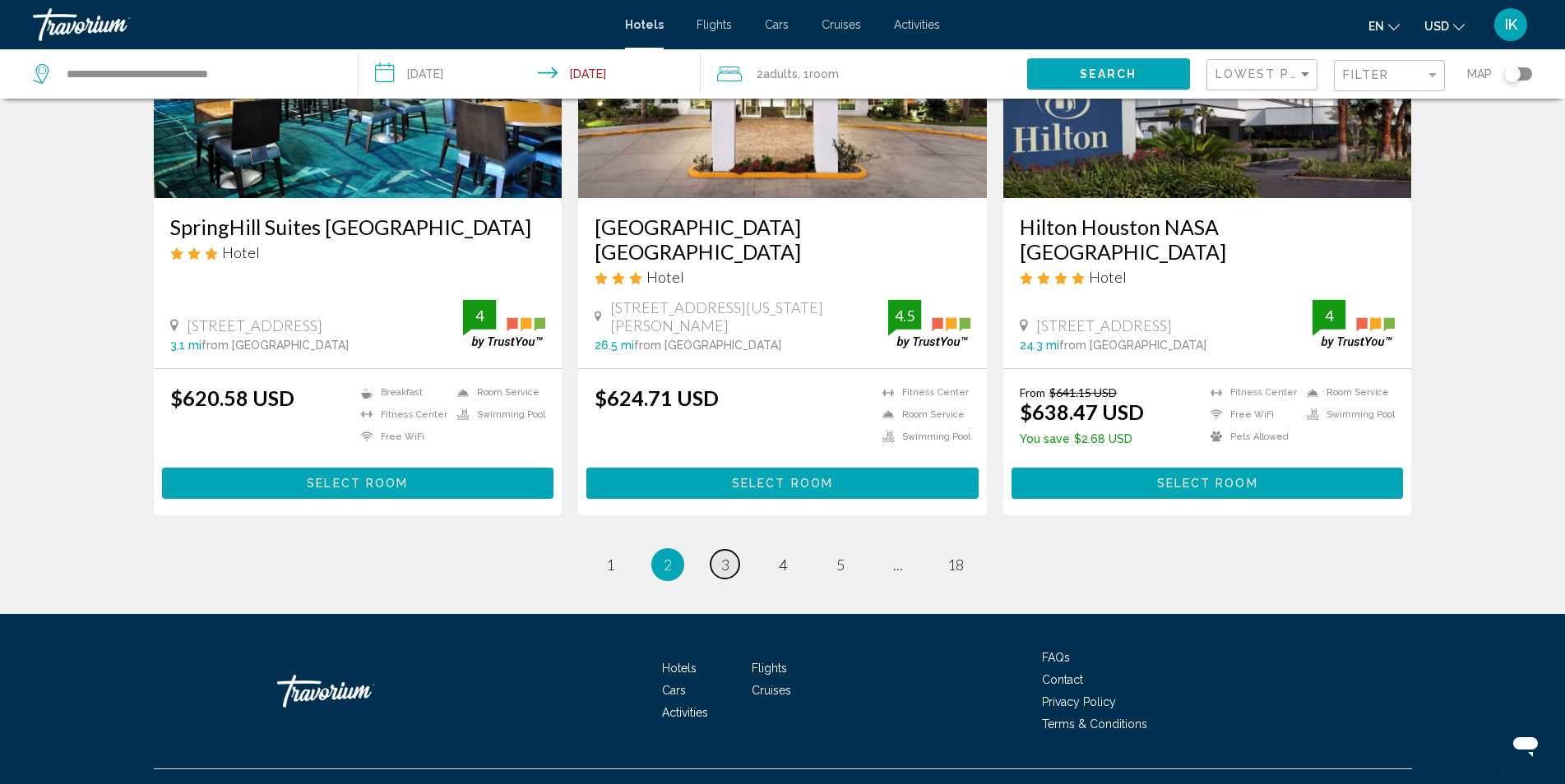
click at [733, 550] on link "page 3" at bounding box center [725, 565] width 29 height 29
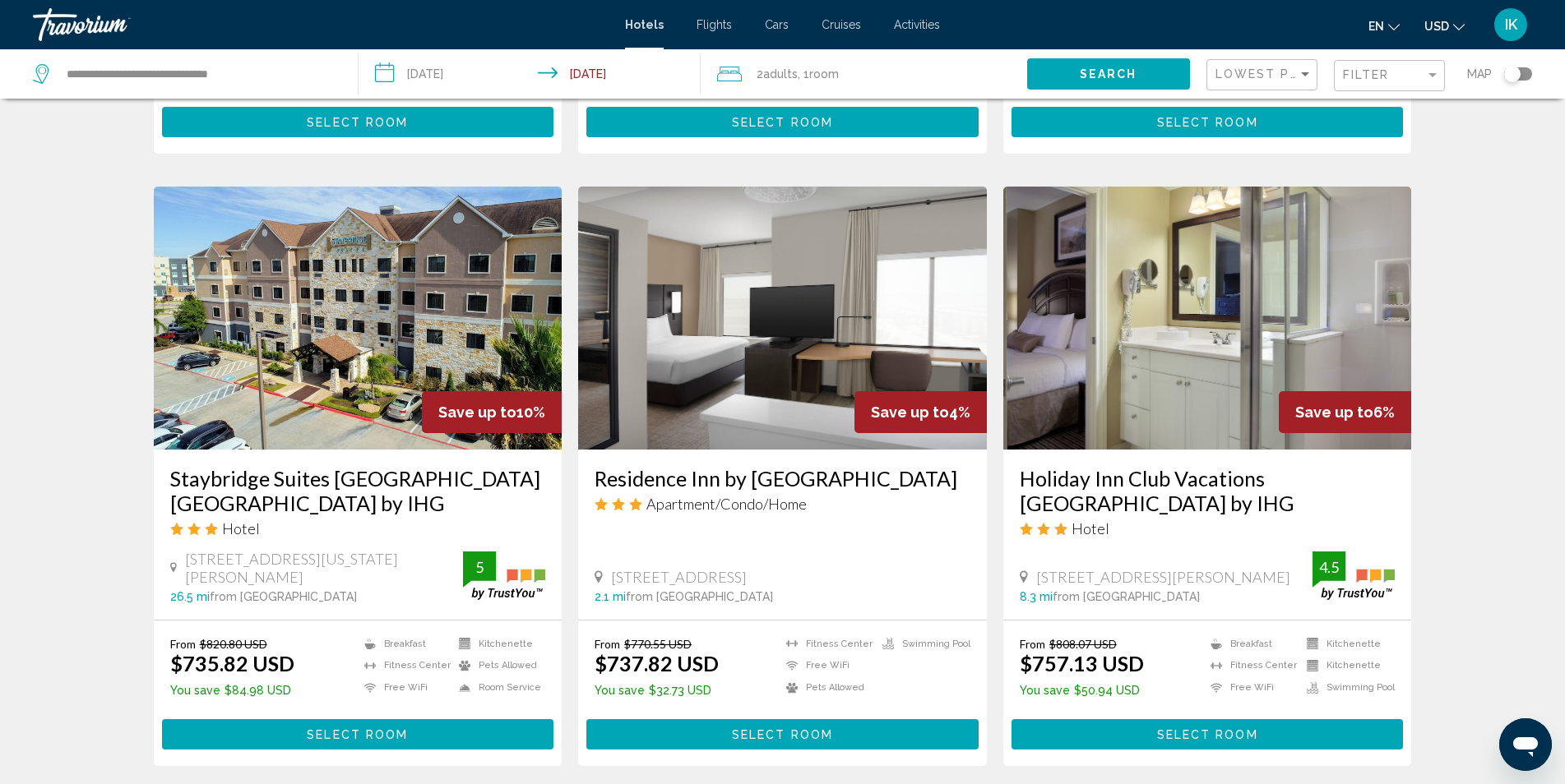
scroll to position [1808, 0]
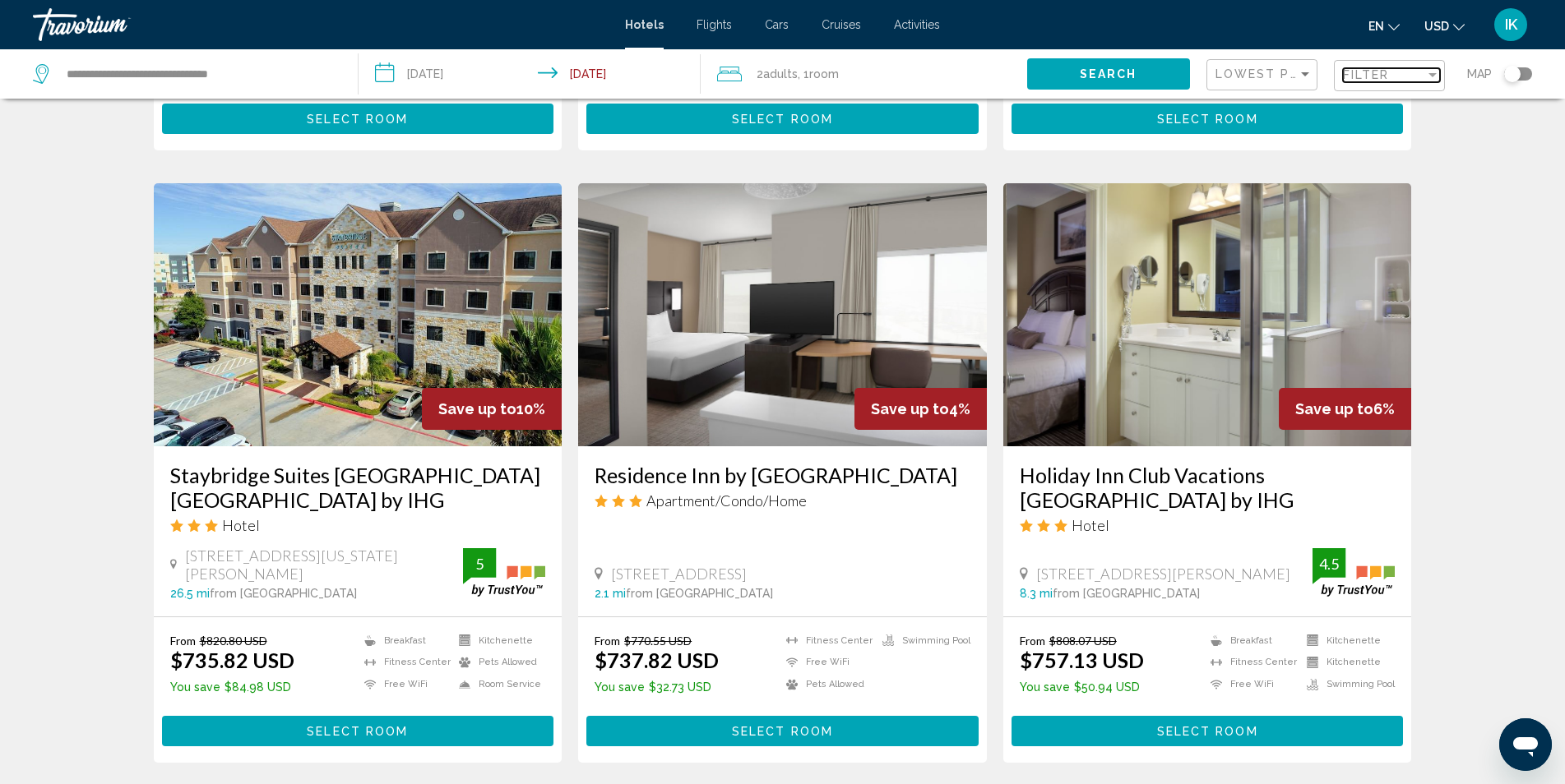
click at [1395, 70] on div "Filter" at bounding box center [1384, 75] width 82 height 13
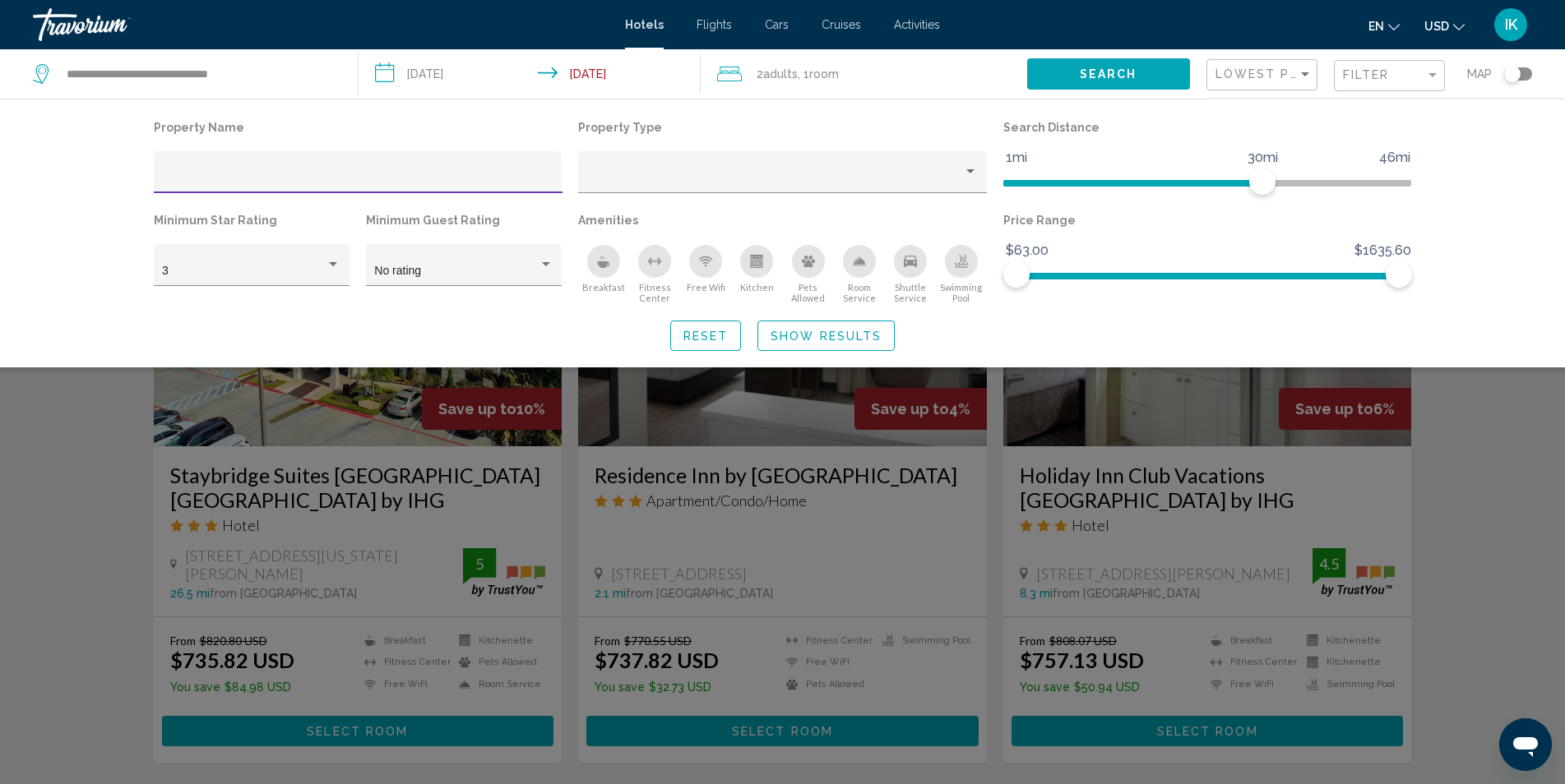
click at [1500, 139] on div "Property Name Property Type Search Distance 1mi 46mi 30mi Minimum Star Rating 3…" at bounding box center [782, 233] width 1565 height 269
click at [1515, 76] on div "Toggle map" at bounding box center [1512, 74] width 16 height 16
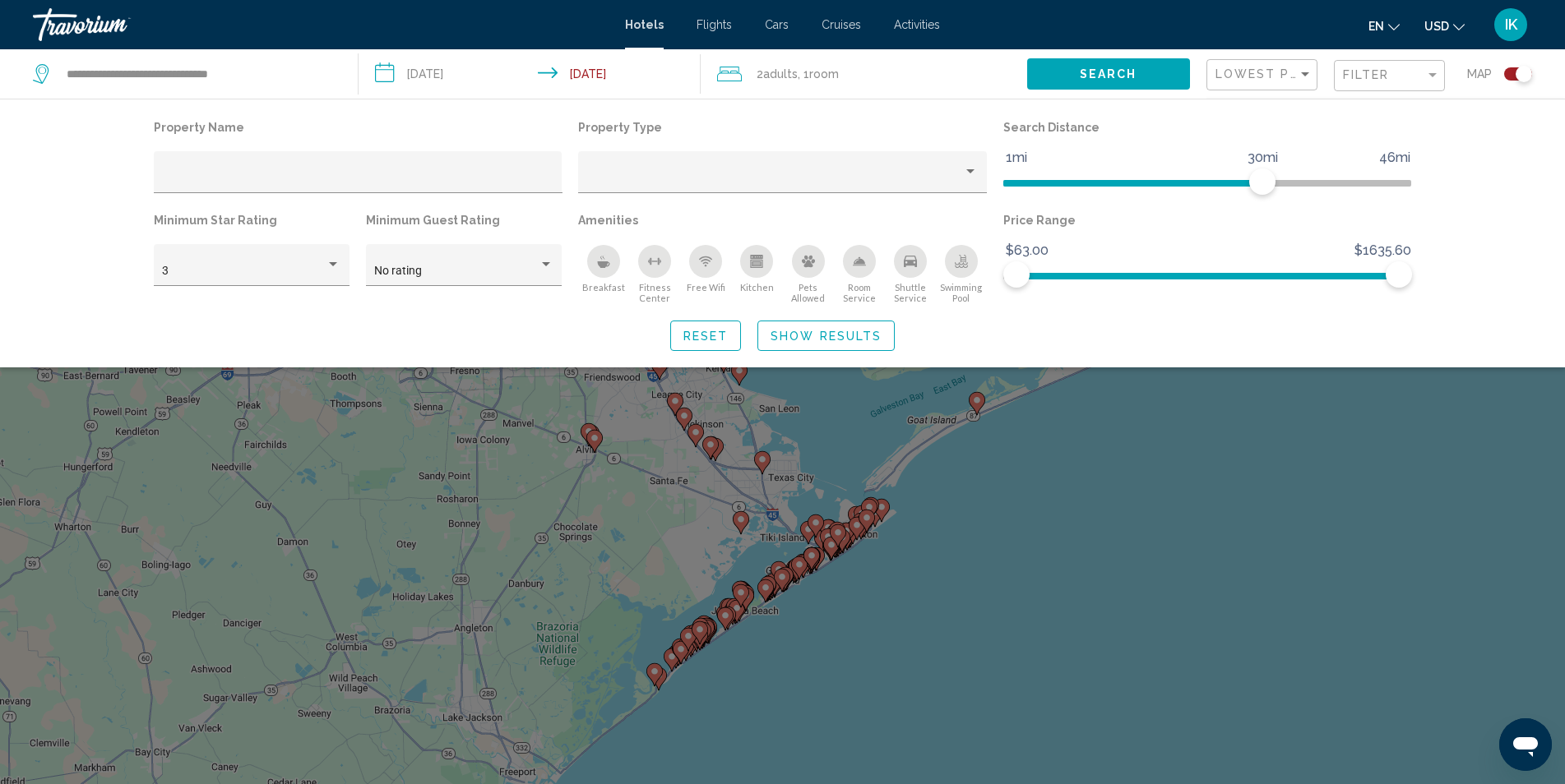
scroll to position [164, 0]
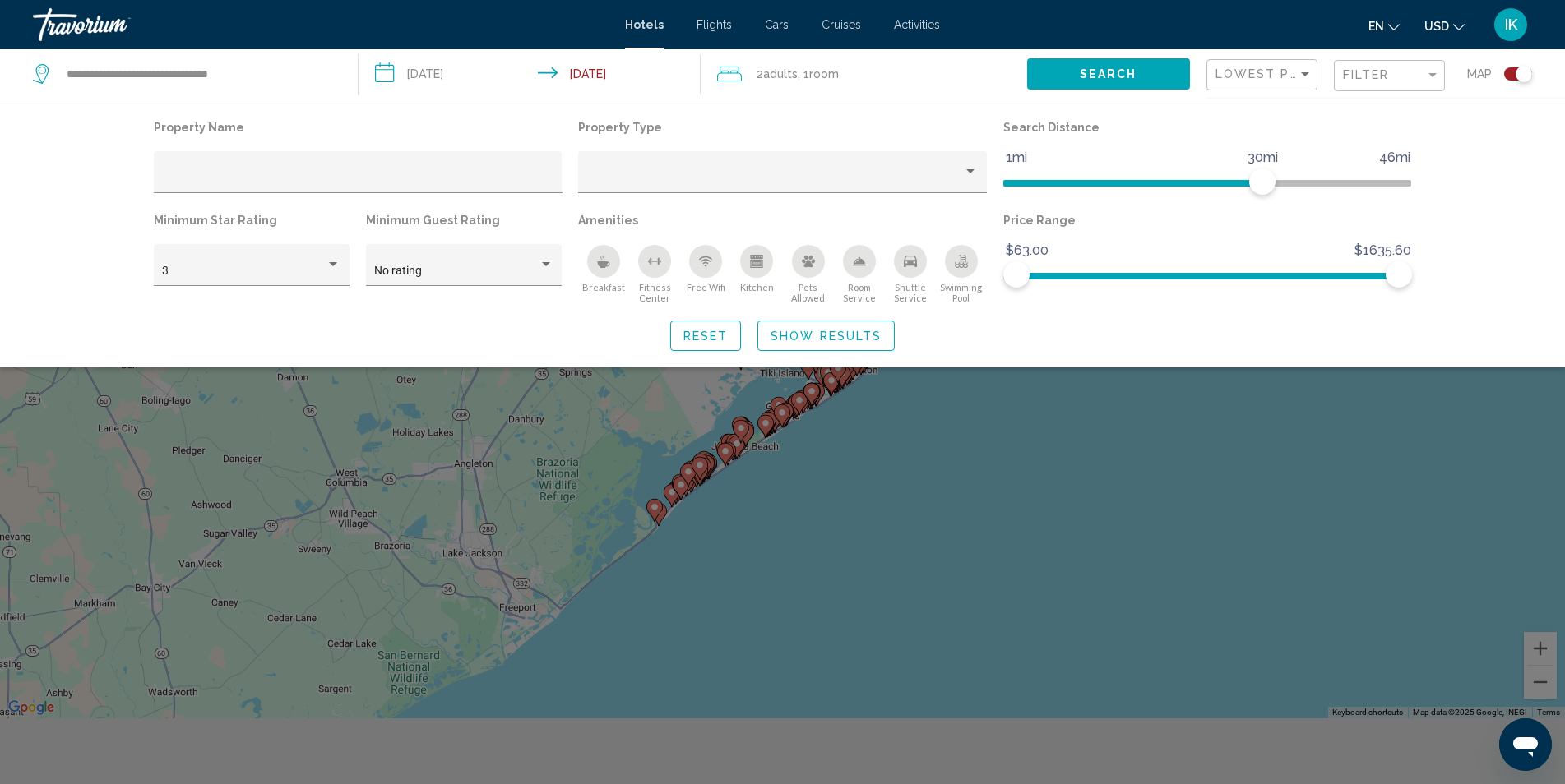
click at [998, 446] on div "Search widget" at bounding box center [782, 515] width 1565 height 538
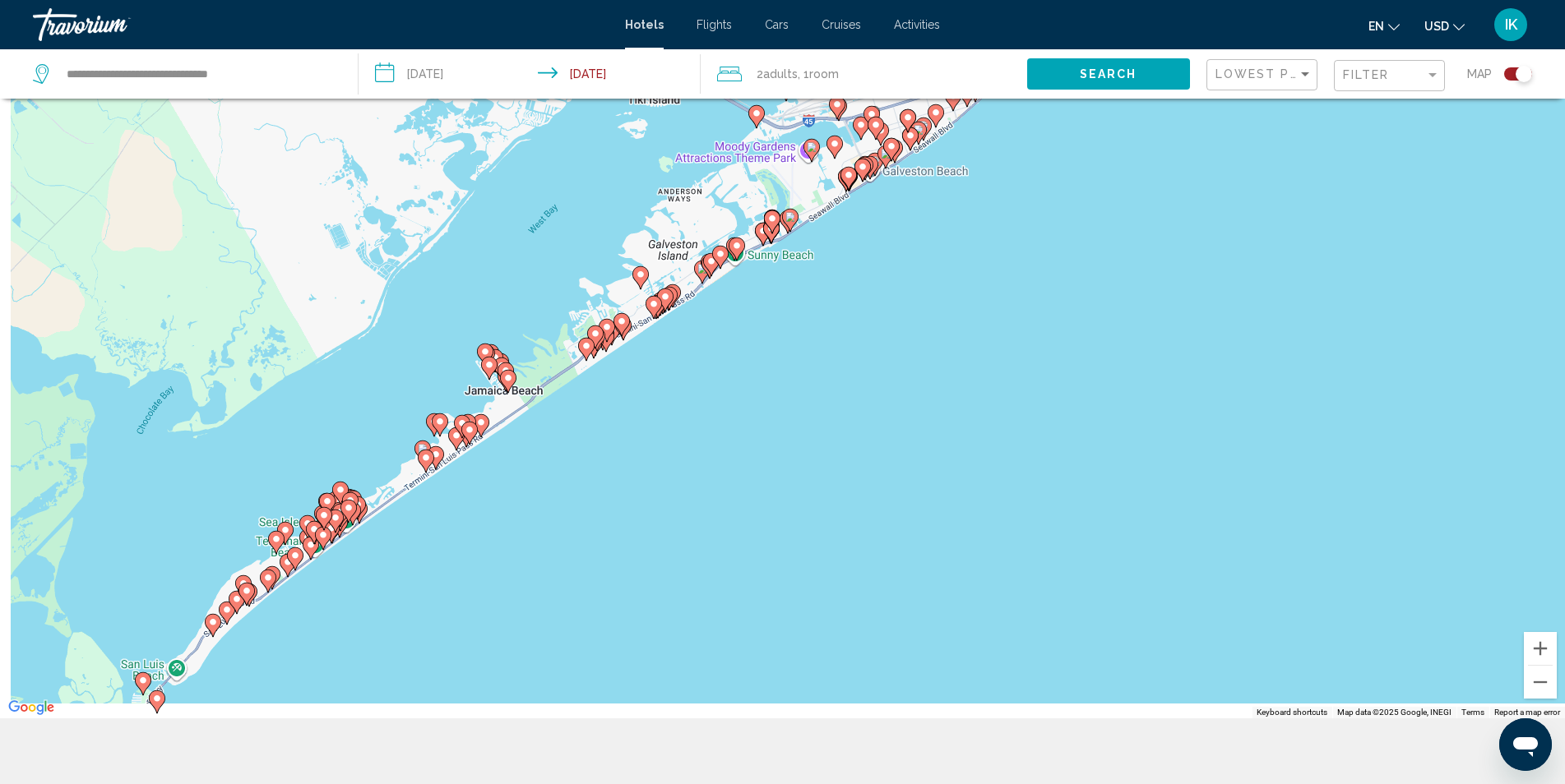
drag, startPoint x: 724, startPoint y: 434, endPoint x: 1251, endPoint y: 307, distance: 542.1
click at [1251, 307] on div "To activate drag with keyboard, press Alt + Enter. Once in keyboard drag state,…" at bounding box center [782, 326] width 1565 height 784
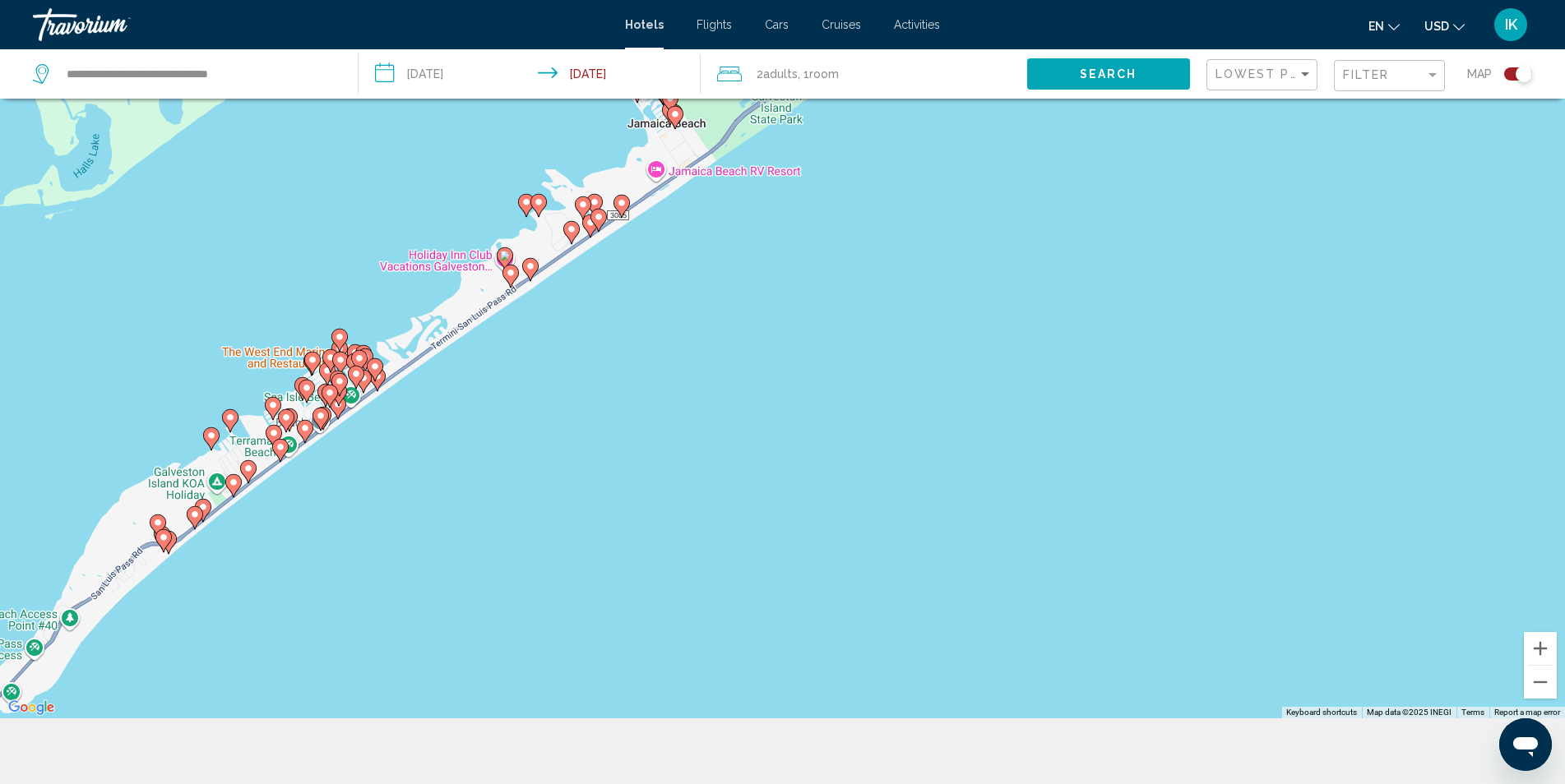
drag, startPoint x: 604, startPoint y: 390, endPoint x: 1247, endPoint y: 146, distance: 687.7
click at [1247, 146] on div "To activate drag with keyboard, press Alt + Enter. Once in keyboard drag state,…" at bounding box center [782, 326] width 1565 height 784
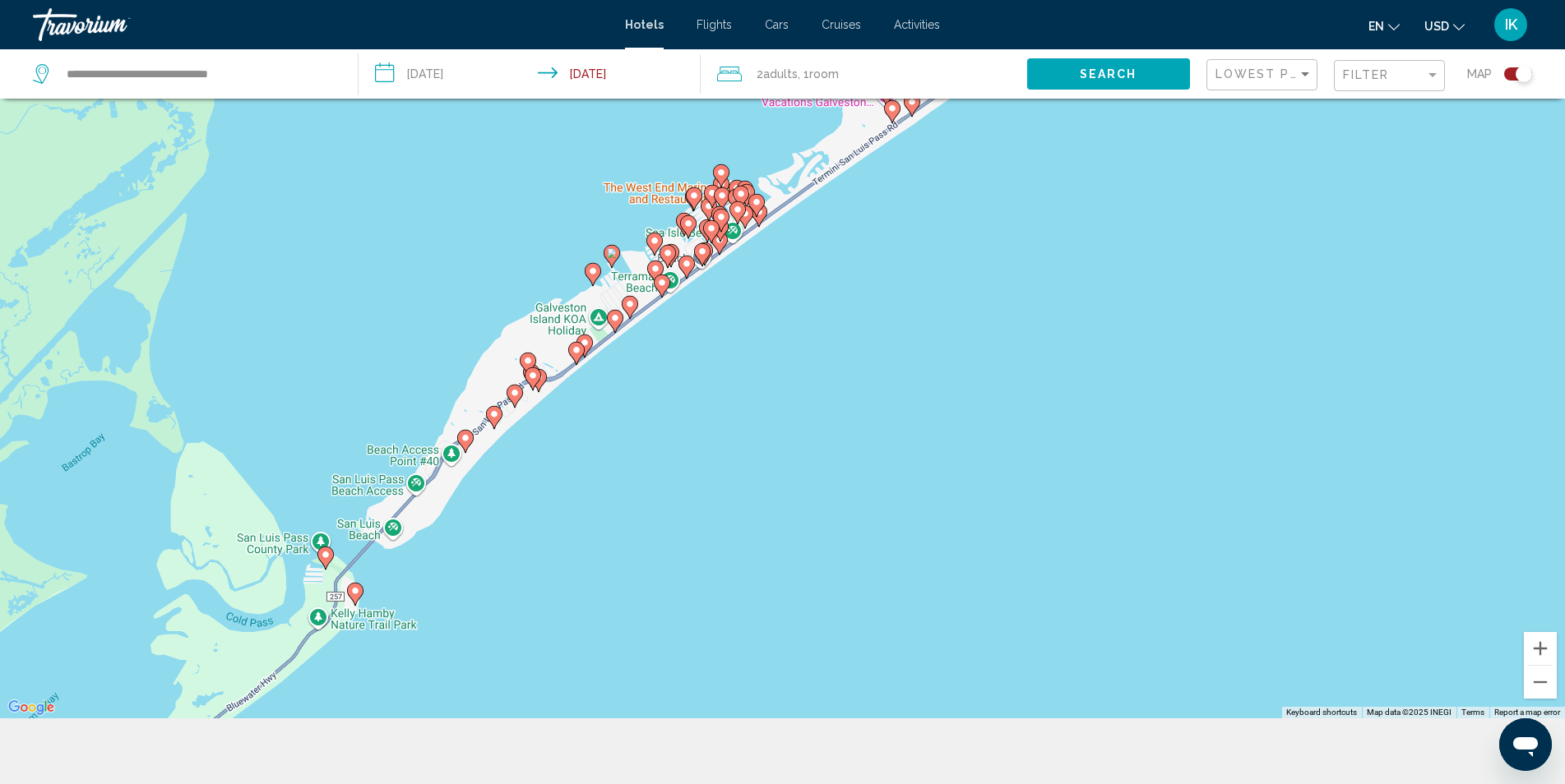
drag, startPoint x: 783, startPoint y: 381, endPoint x: 1090, endPoint y: 250, distance: 333.8
click at [1084, 256] on div "To activate drag with keyboard, press Alt + Enter. Once in keyboard drag state,…" at bounding box center [782, 326] width 1565 height 784
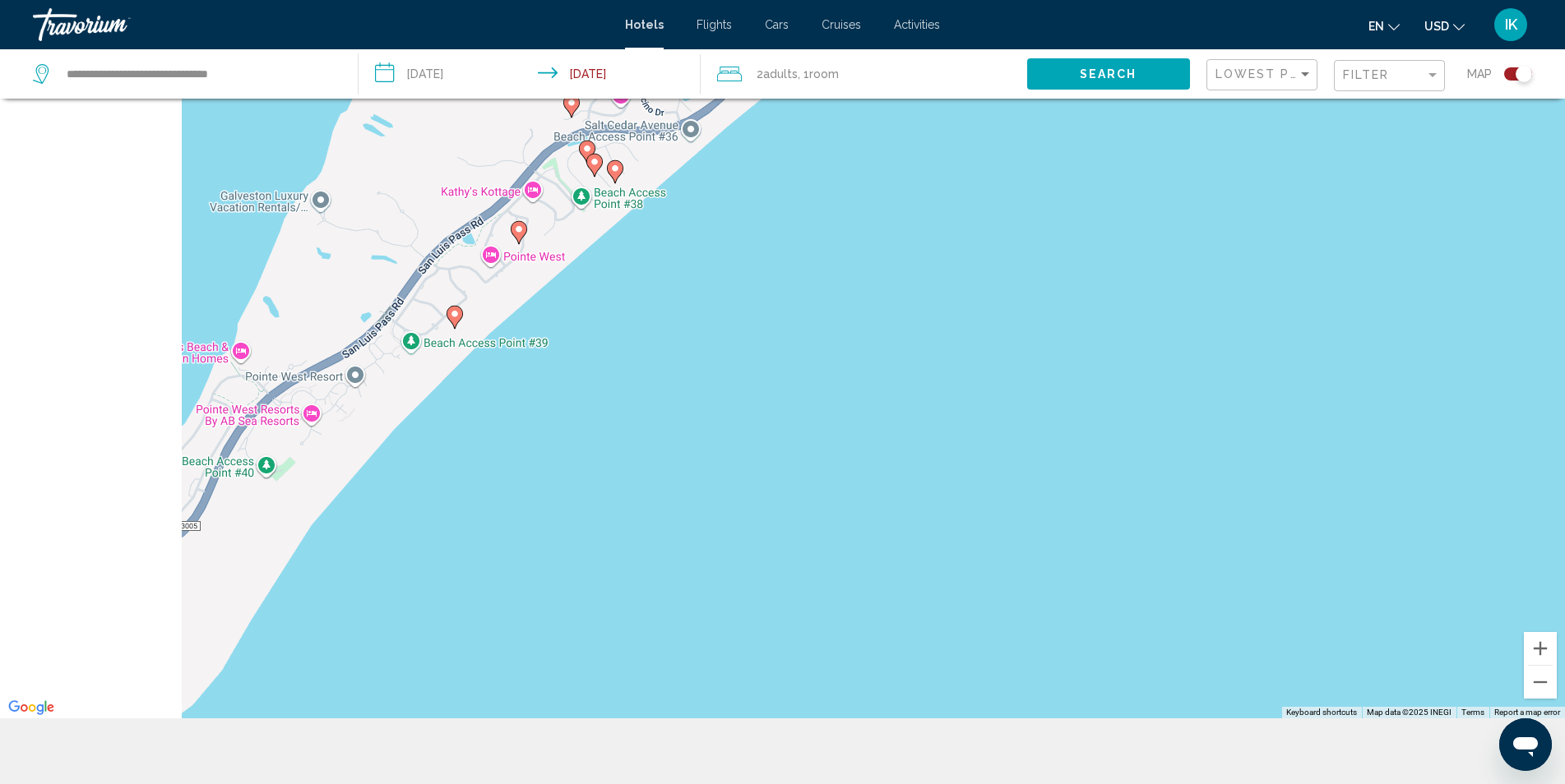
drag, startPoint x: 370, startPoint y: 406, endPoint x: 1329, endPoint y: 343, distance: 961.1
click at [1329, 343] on div "To activate drag with keyboard, press Alt + Enter. Once in keyboard drag state,…" at bounding box center [782, 326] width 1565 height 784
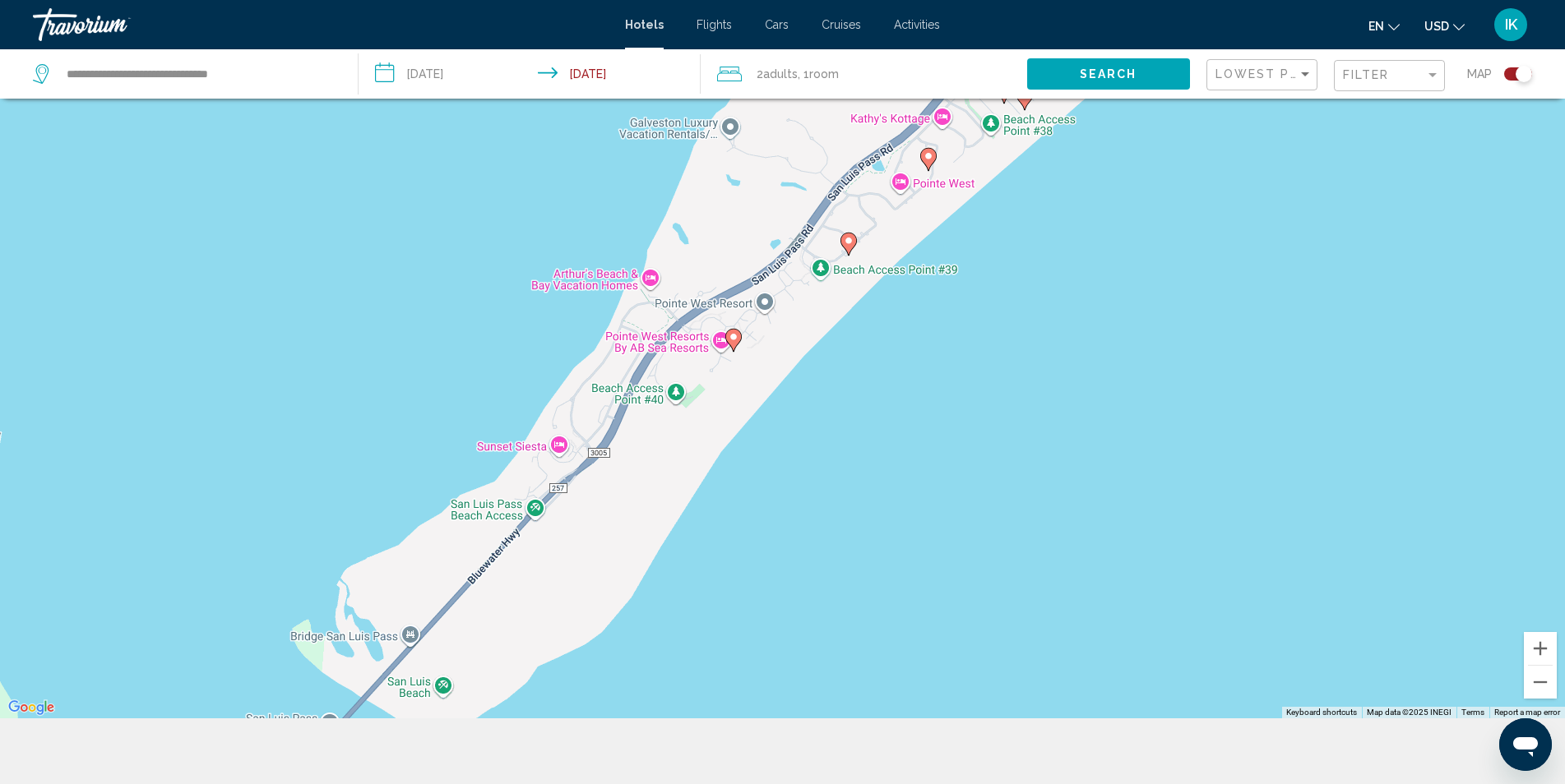
drag, startPoint x: 847, startPoint y: 384, endPoint x: 1140, endPoint y: 321, distance: 299.7
click at [1140, 321] on div "To activate drag with keyboard, press Alt + Enter. Once in keyboard drag state,…" at bounding box center [782, 326] width 1565 height 784
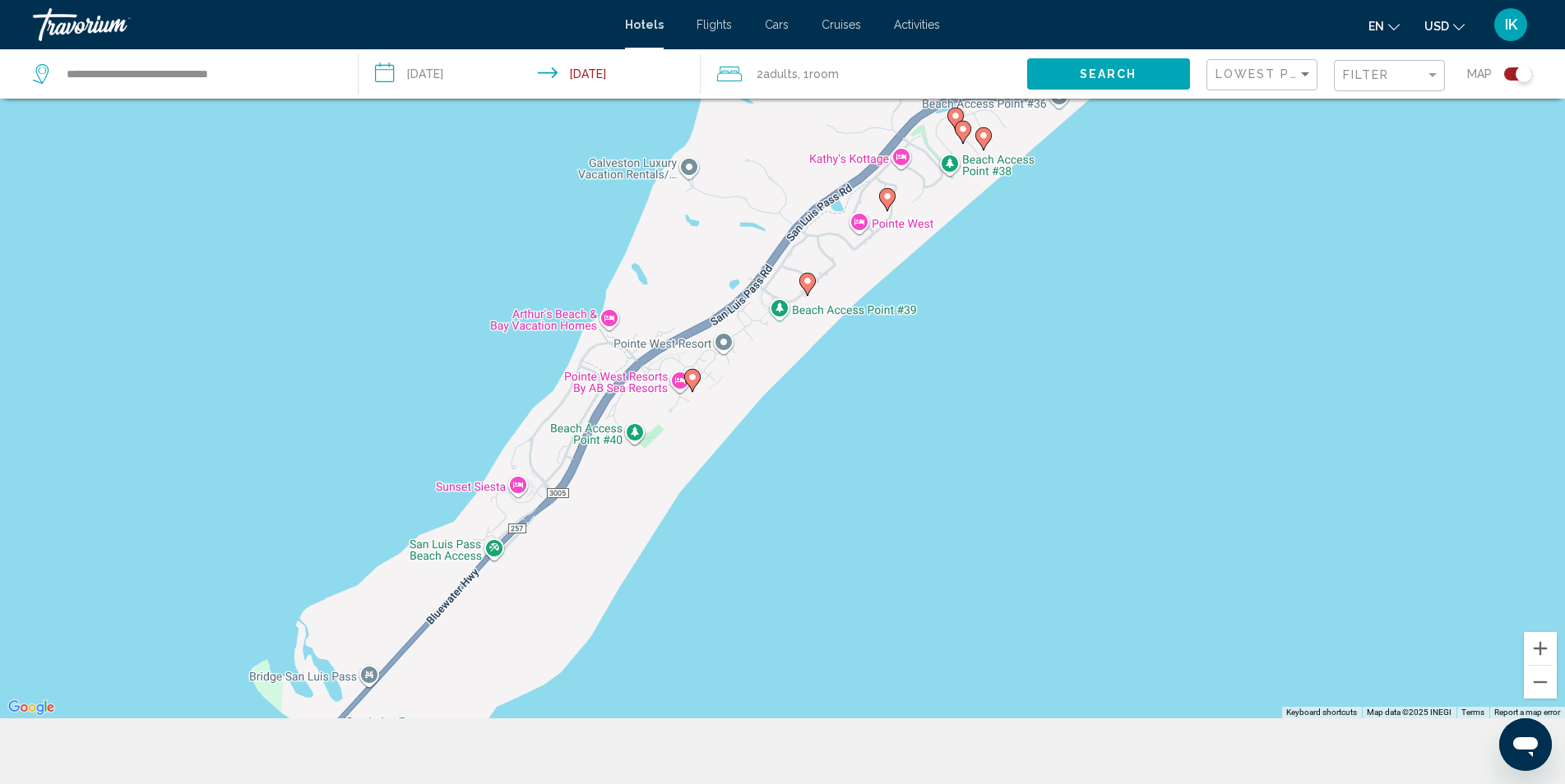
click at [692, 377] on image "Main content" at bounding box center [692, 377] width 10 height 10
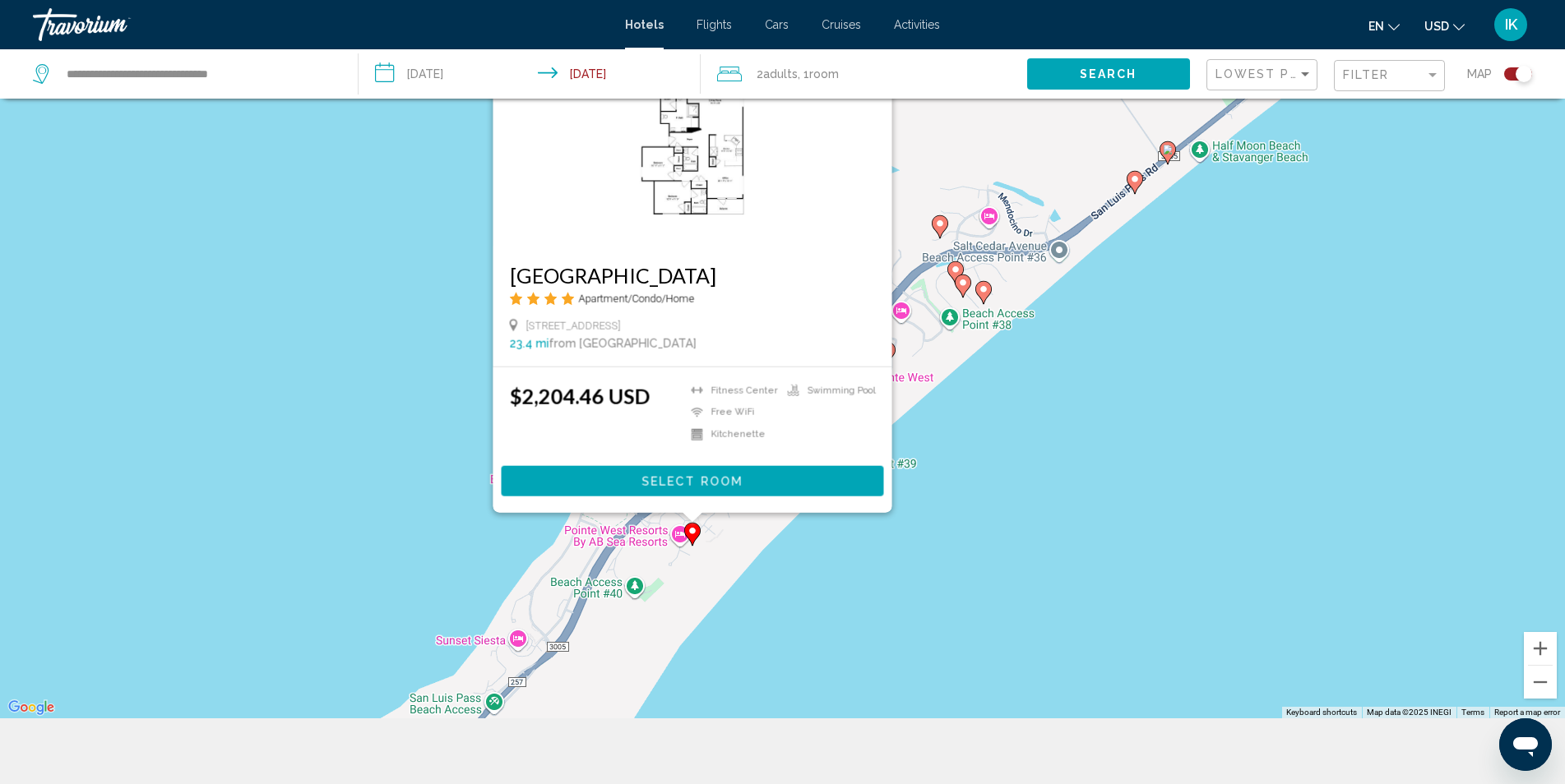
click at [982, 290] on image "Main content" at bounding box center [983, 289] width 10 height 10
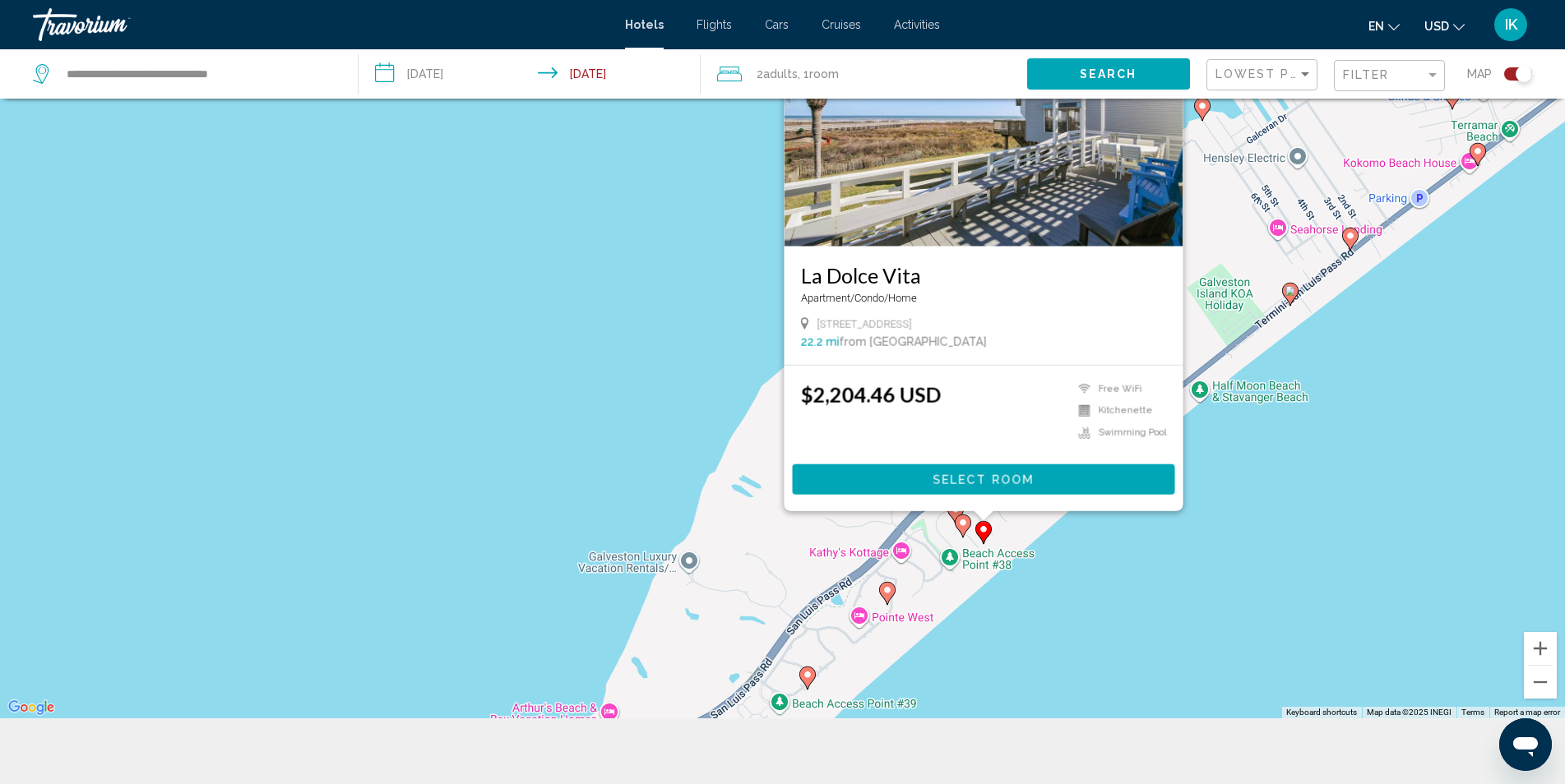
click at [958, 525] on icon "Main content" at bounding box center [962, 526] width 15 height 21
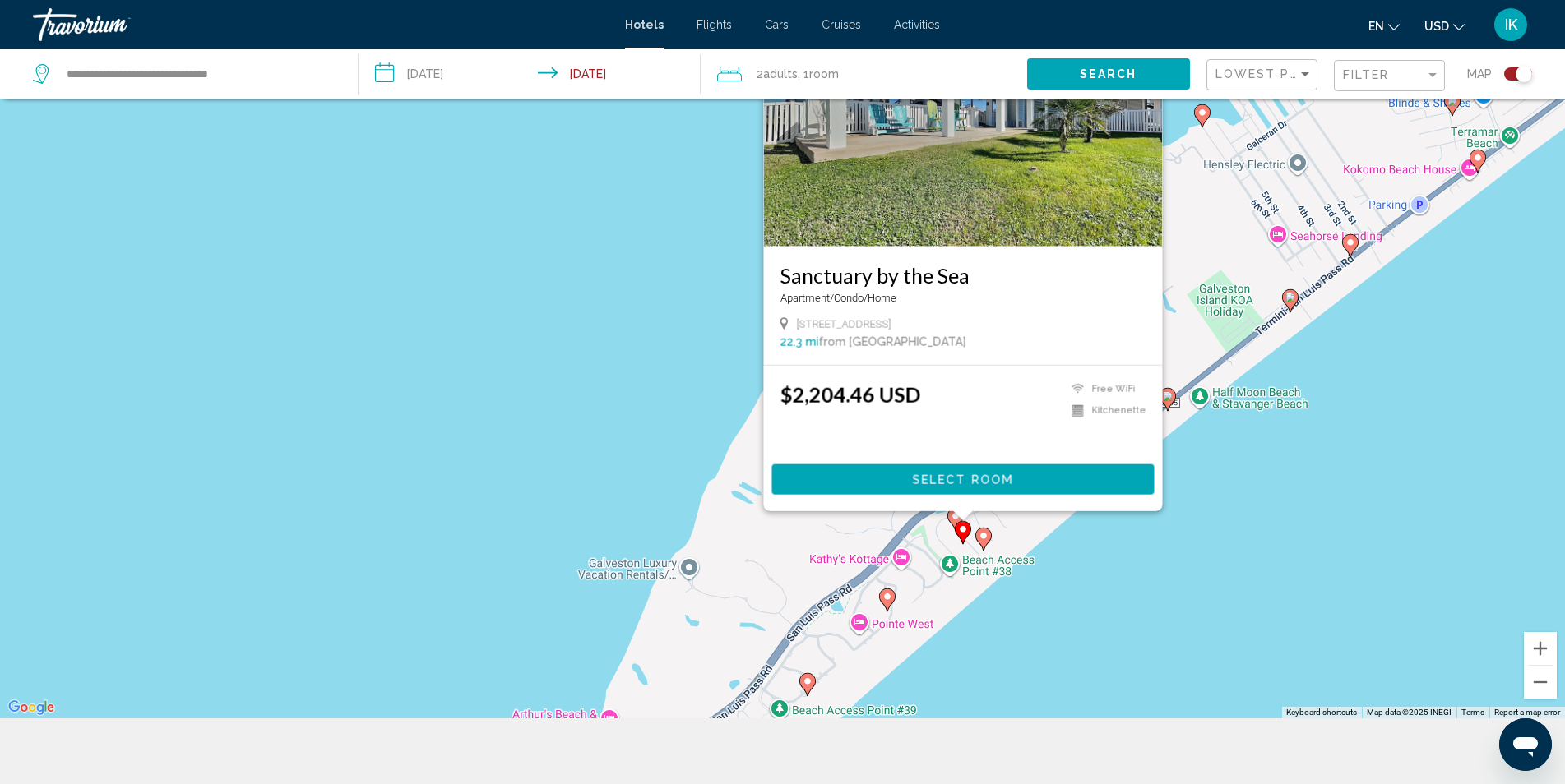
click at [888, 598] on image "Main content" at bounding box center [887, 596] width 10 height 10
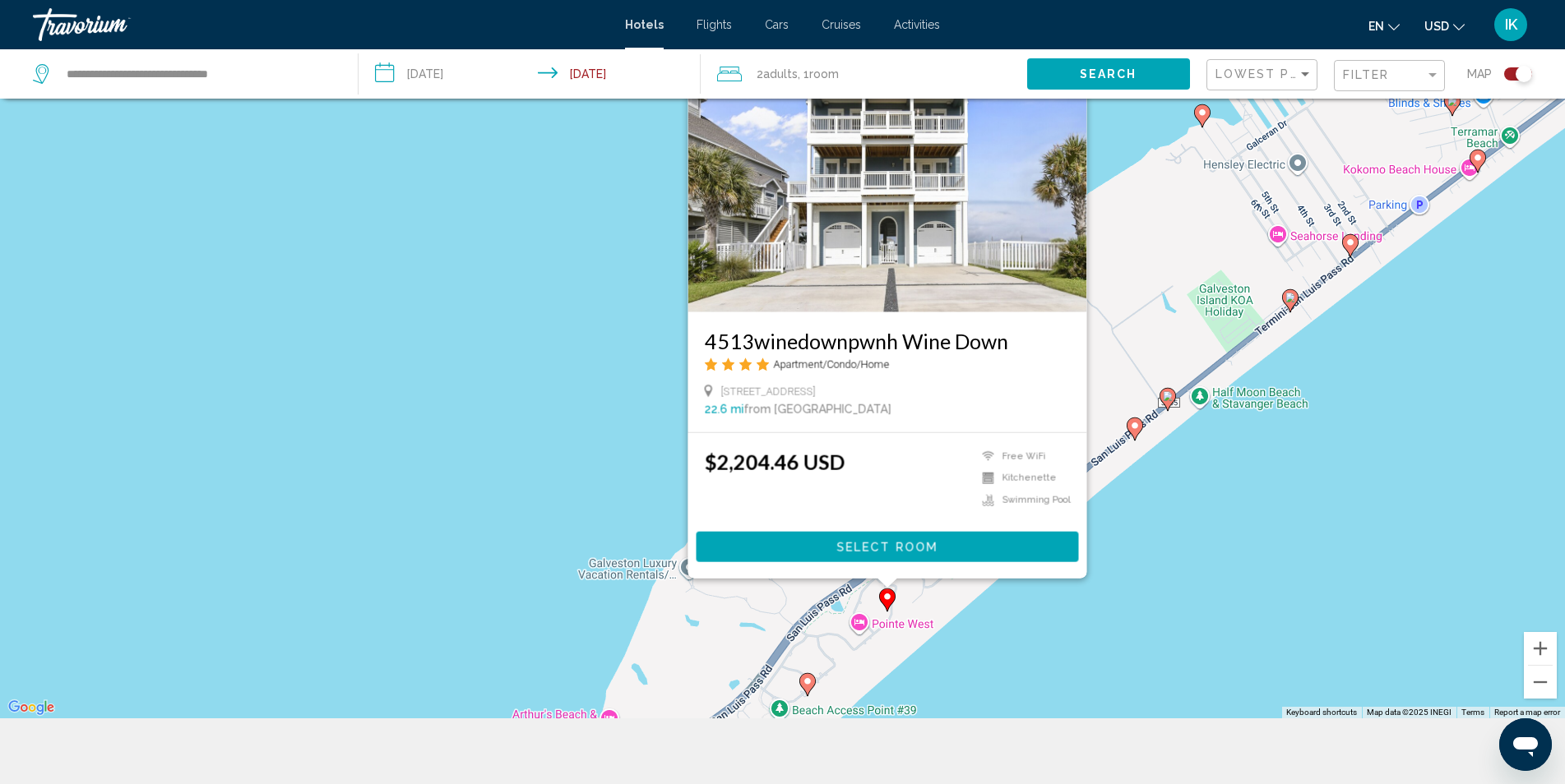
click at [810, 681] on image "Main content" at bounding box center [807, 681] width 10 height 10
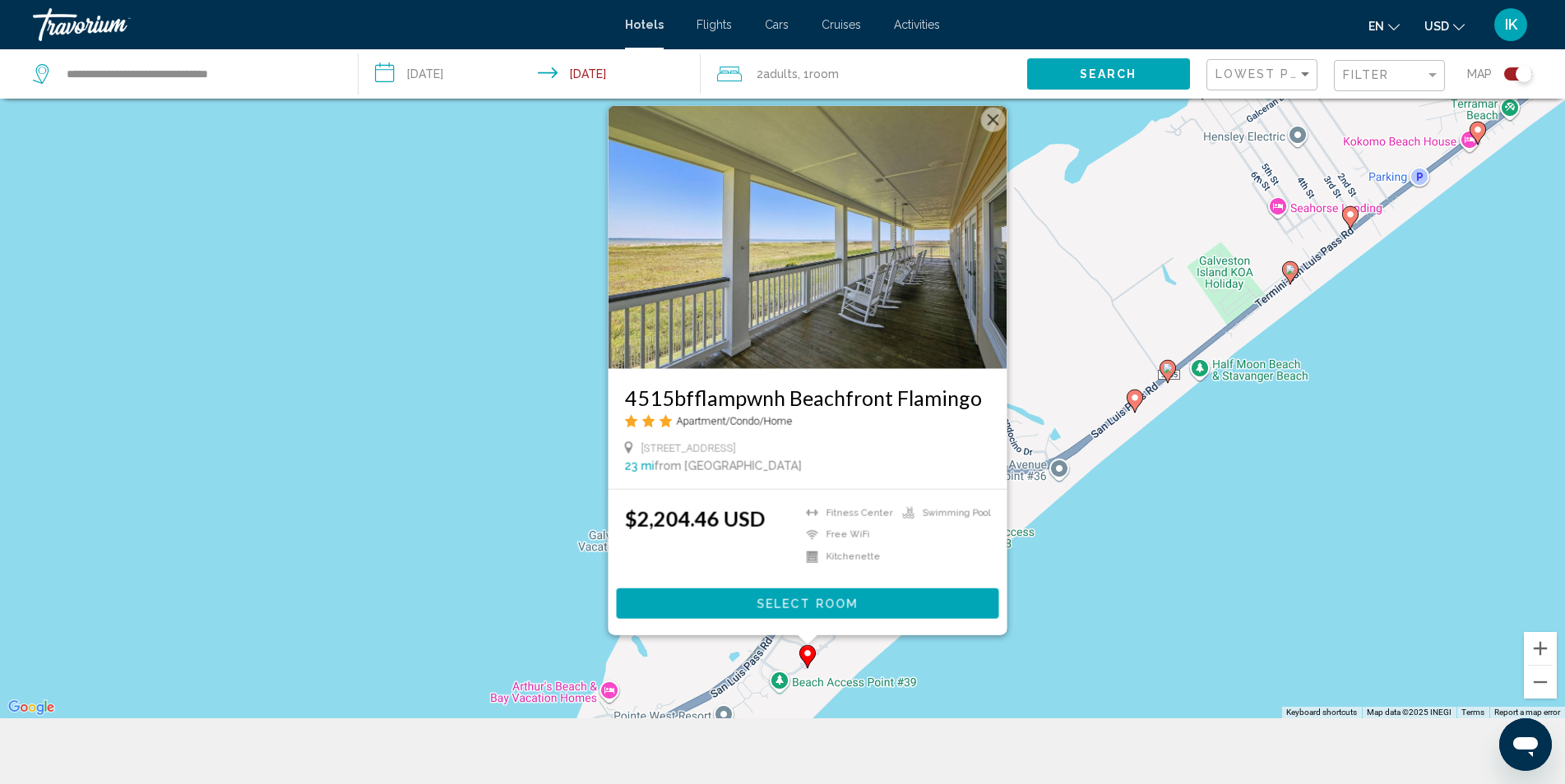
click at [1134, 404] on icon "Main content" at bounding box center [1134, 401] width 15 height 21
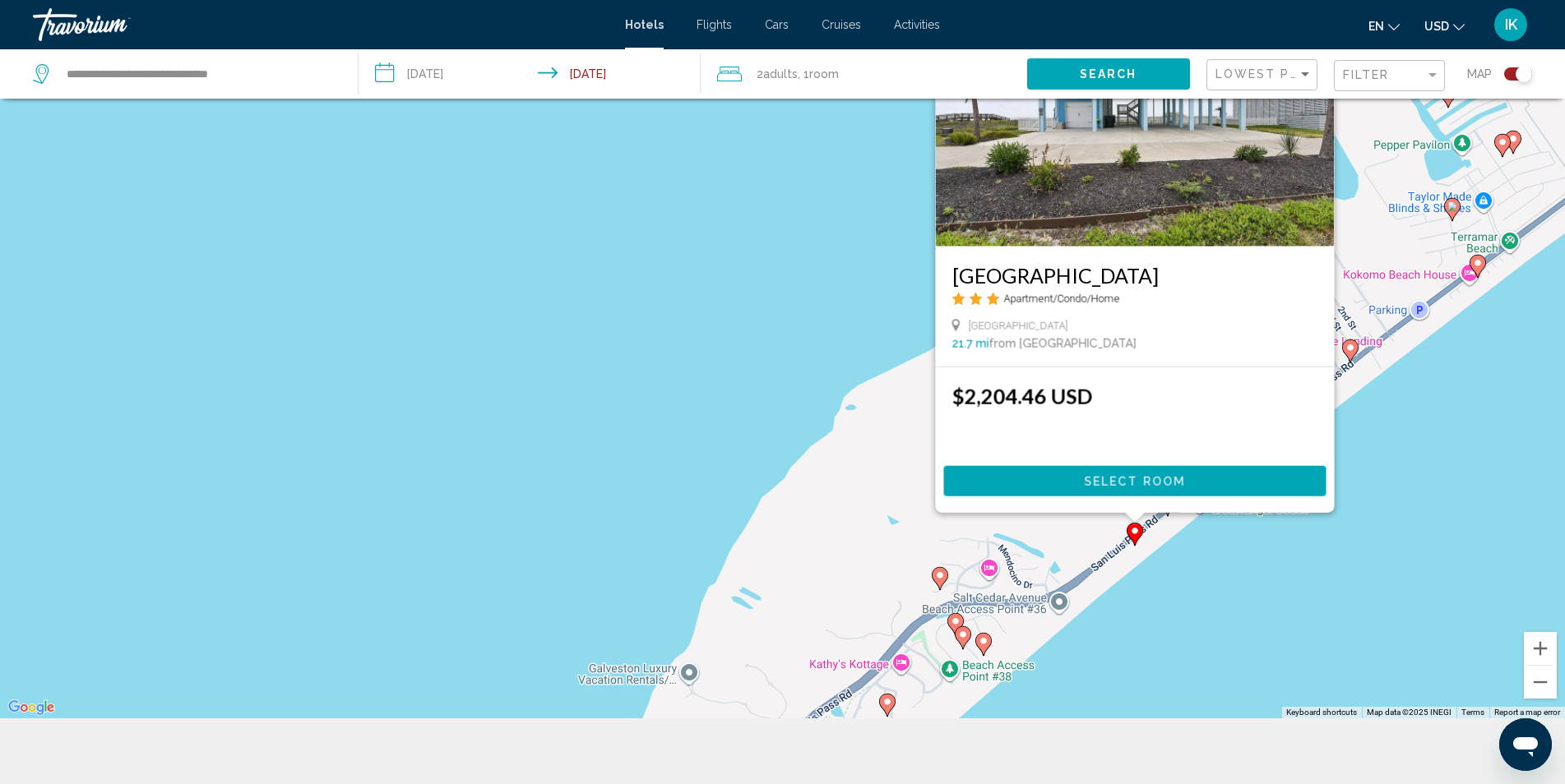
click at [1349, 347] on image "Main content" at bounding box center [1350, 348] width 10 height 10
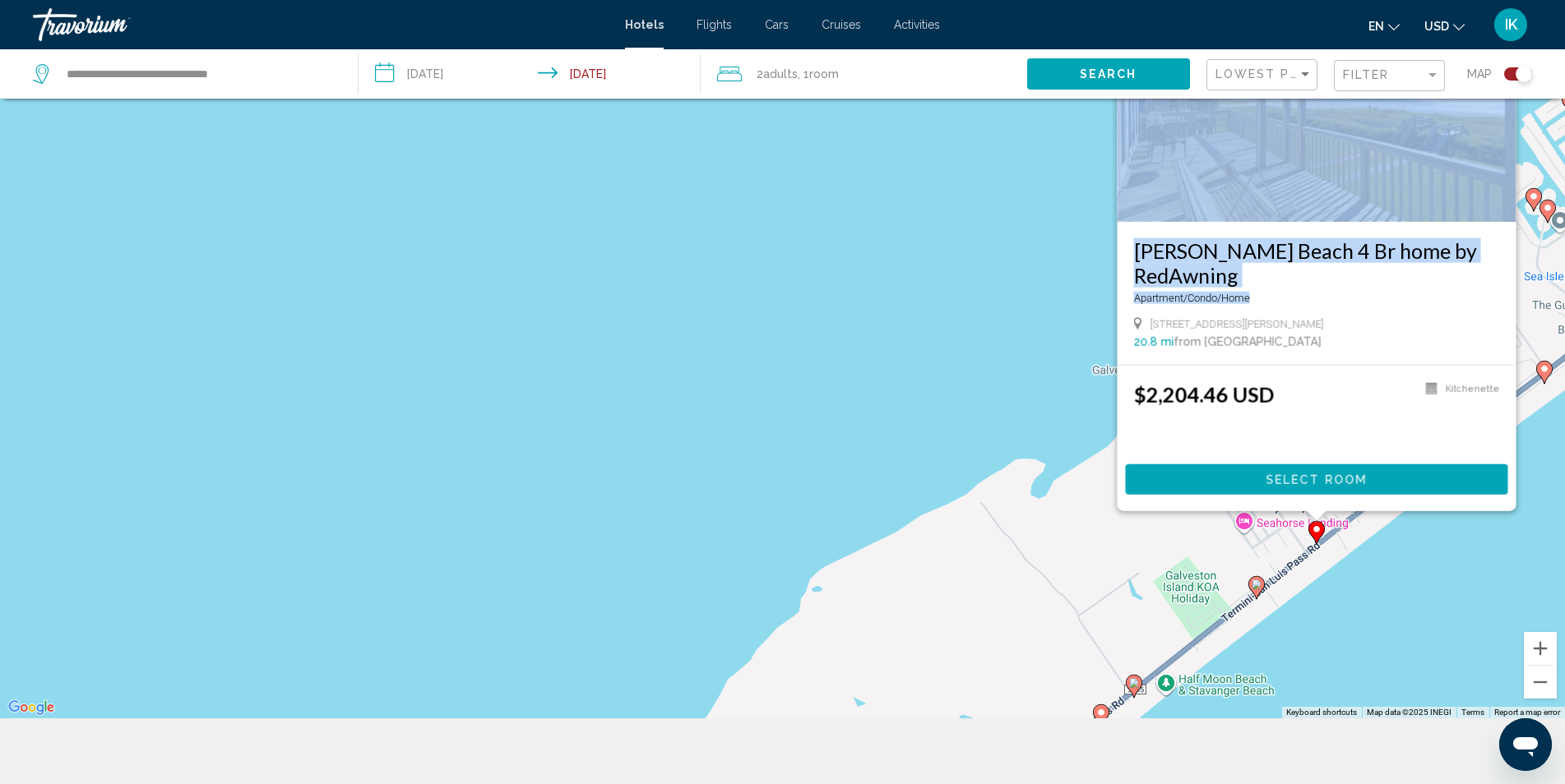
drag, startPoint x: 1437, startPoint y: 307, endPoint x: 863, endPoint y: 392, distance: 580.3
click at [863, 392] on div "To activate drag with keyboard, press Alt + Enter. Once in keyboard drag state,…" at bounding box center [782, 326] width 1565 height 784
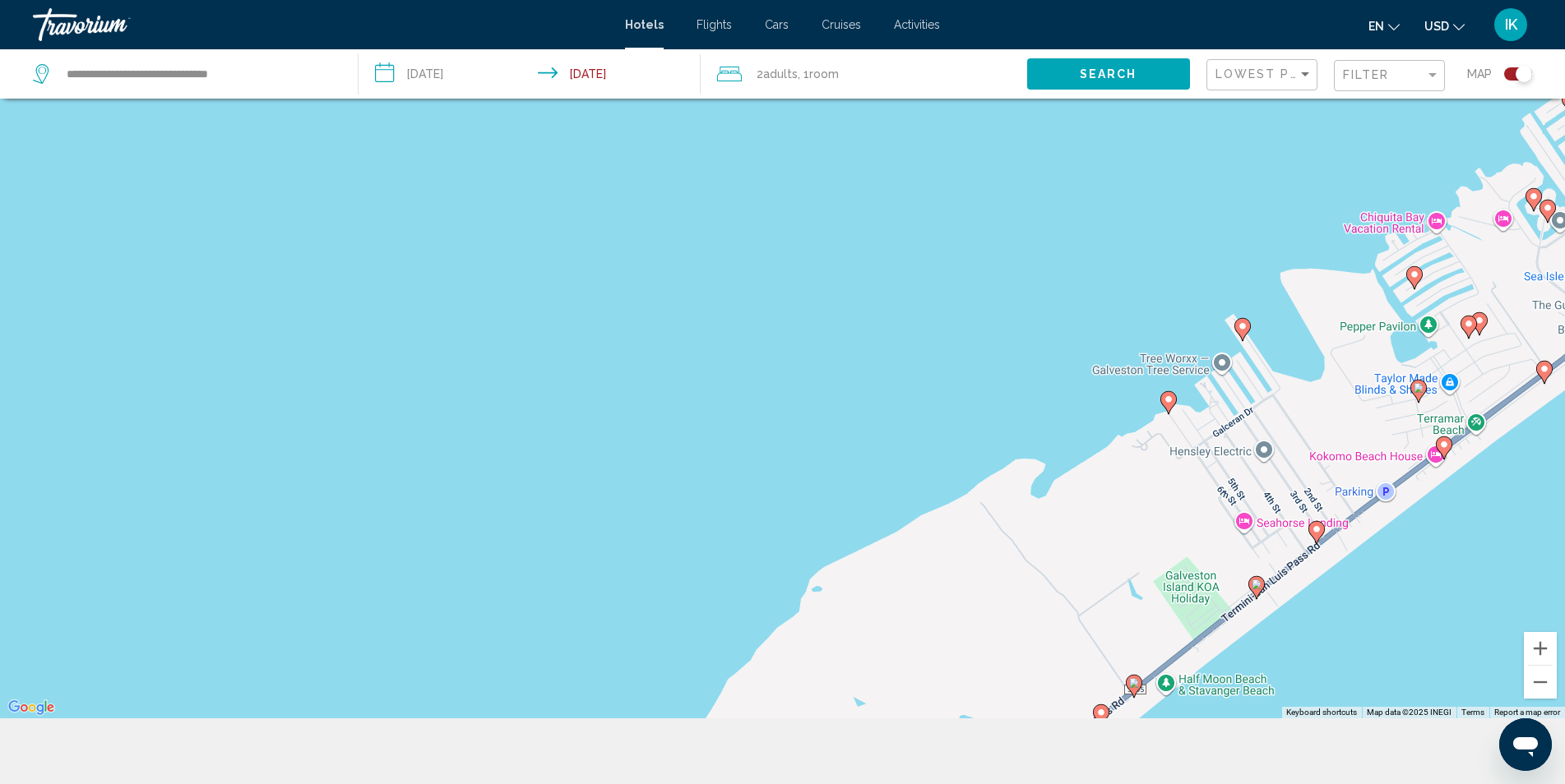
click at [915, 387] on div "To navigate, press the arrow keys. To activate drag with keyboard, press Alt + …" at bounding box center [782, 326] width 1565 height 784
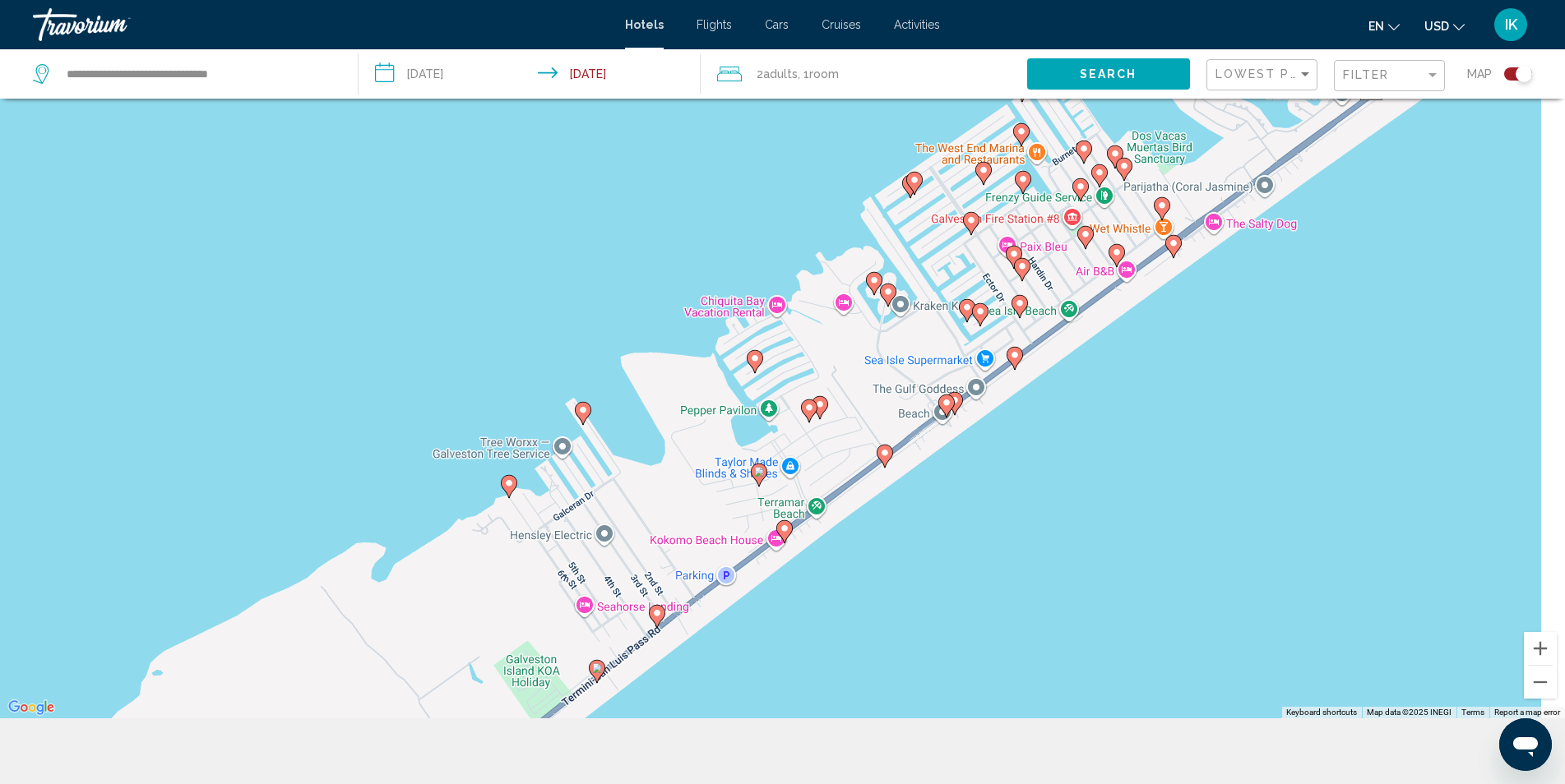
drag, startPoint x: 1036, startPoint y: 343, endPoint x: 310, endPoint y: 425, distance: 730.6
click at [310, 425] on div "To activate drag with keyboard, press Alt + Enter. Once in keyboard drag state,…" at bounding box center [782, 326] width 1565 height 784
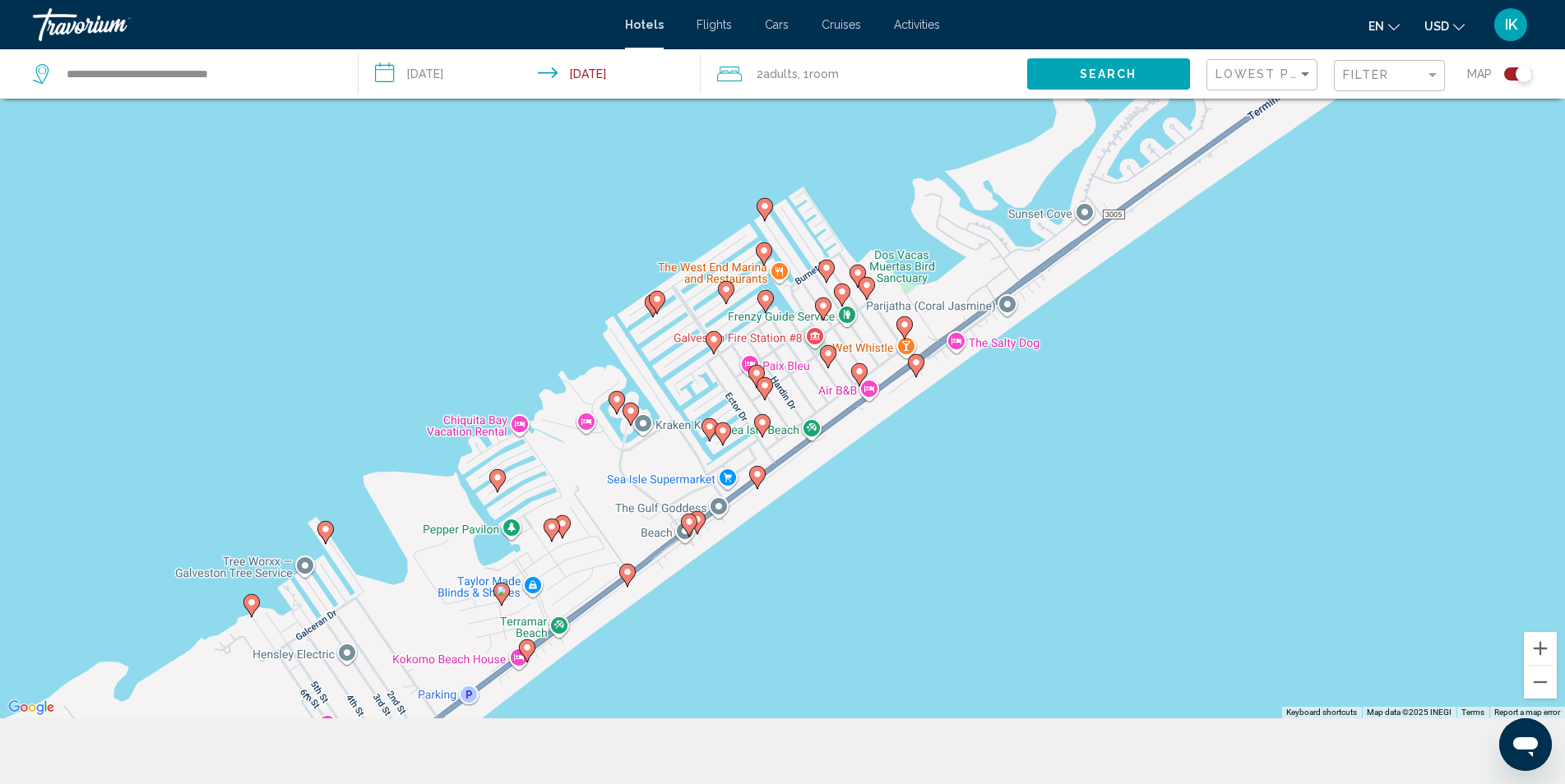
drag, startPoint x: 1069, startPoint y: 365, endPoint x: 907, endPoint y: 514, distance: 220.1
click at [907, 514] on div "To activate drag with keyboard, press Alt + Enter. Once in keyboard drag state,…" at bounding box center [782, 326] width 1565 height 784
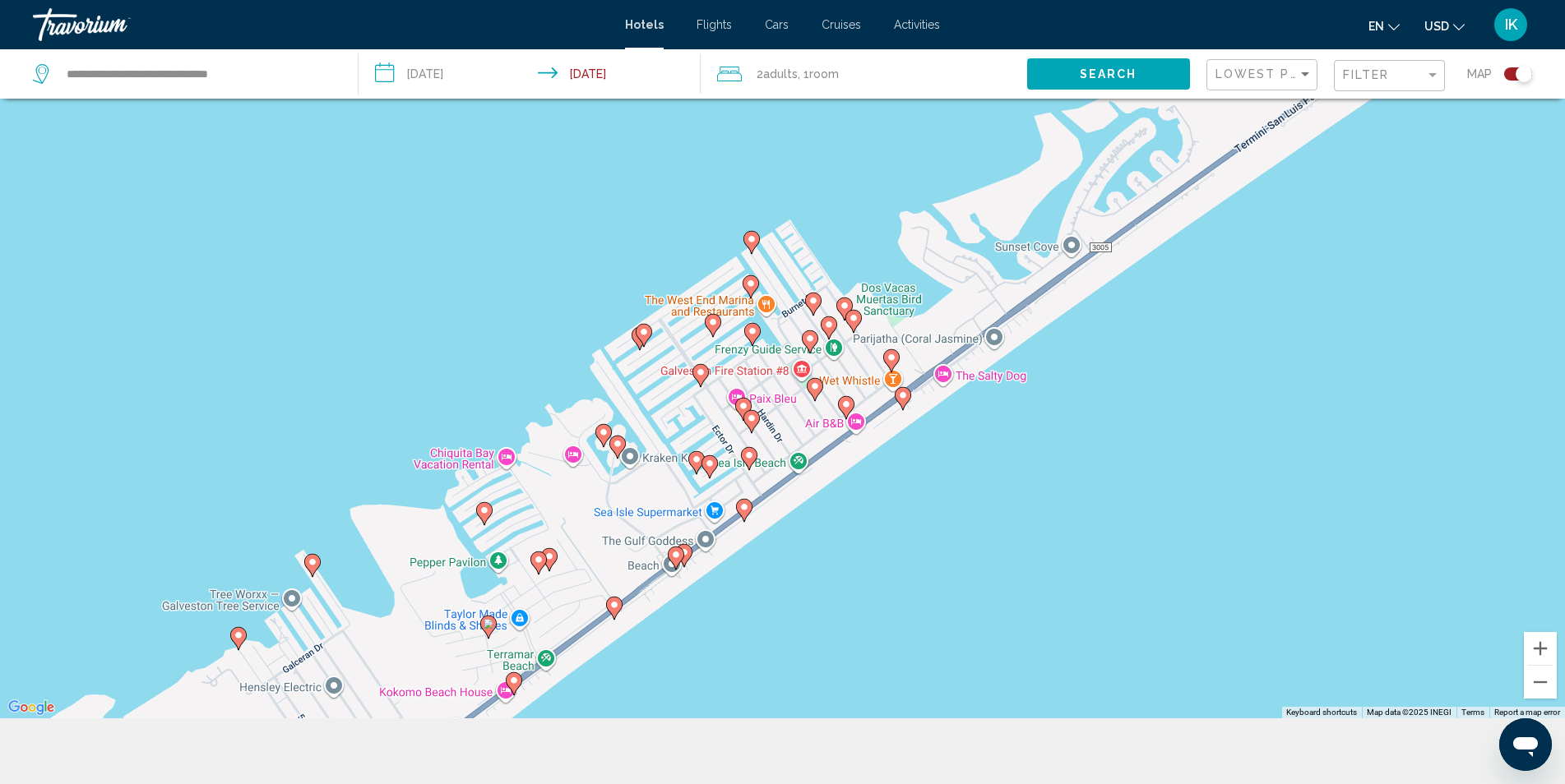
click at [740, 509] on icon "Main content" at bounding box center [743, 510] width 15 height 21
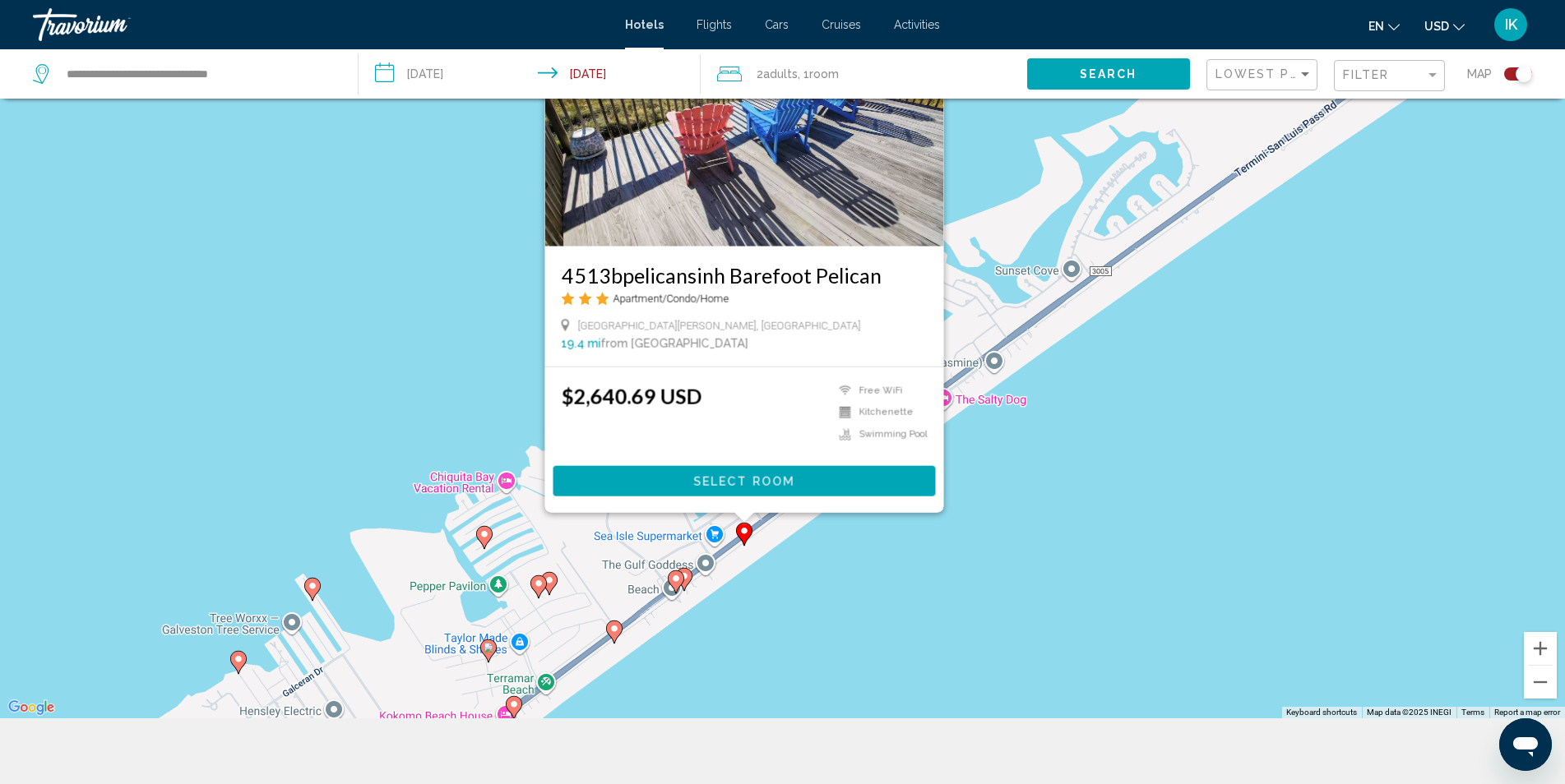
click at [677, 583] on icon "Main content" at bounding box center [675, 581] width 15 height 21
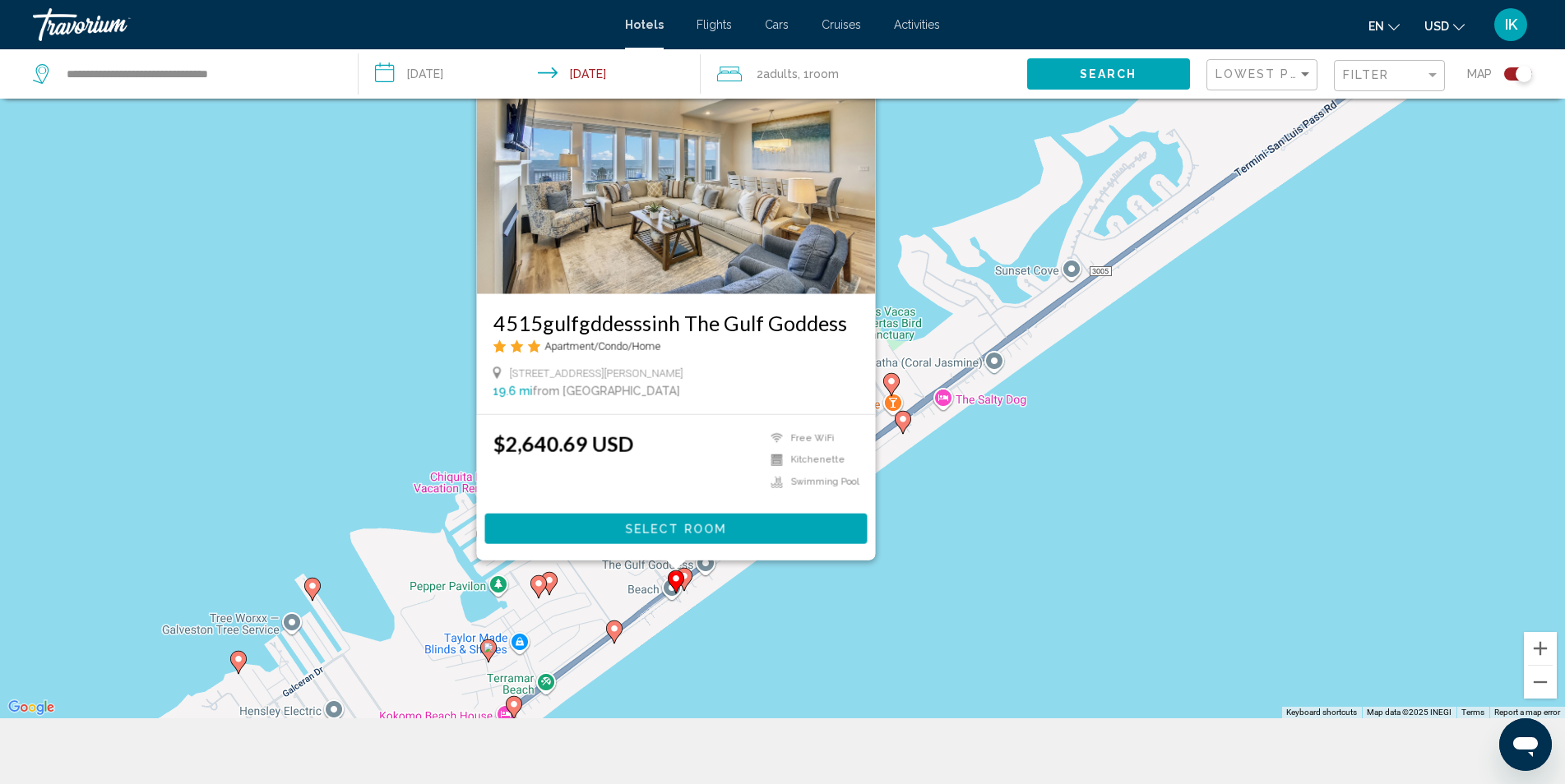
click at [688, 580] on image "Main content" at bounding box center [684, 576] width 10 height 10
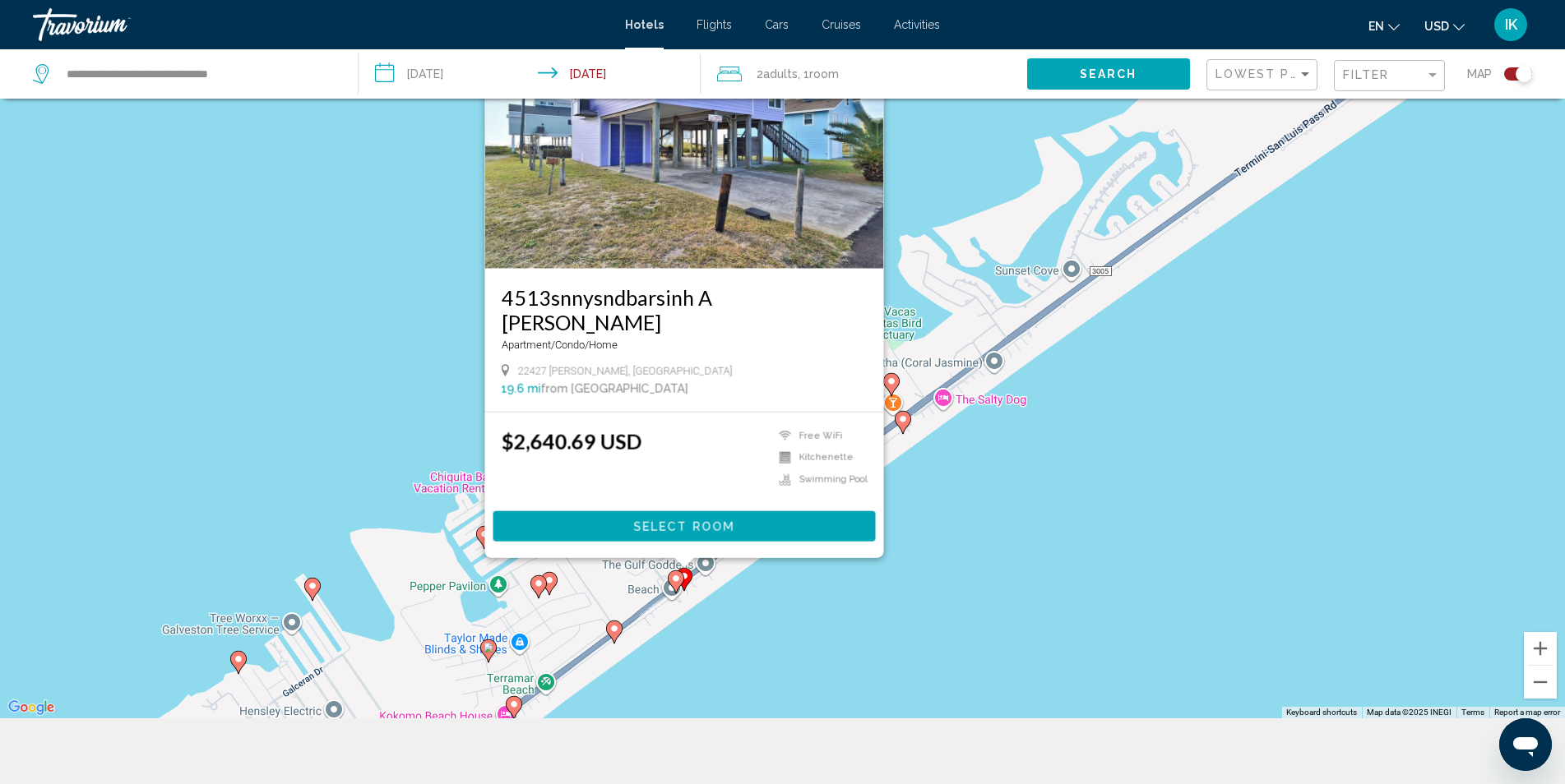
click at [898, 422] on image "Main content" at bounding box center [903, 419] width 10 height 10
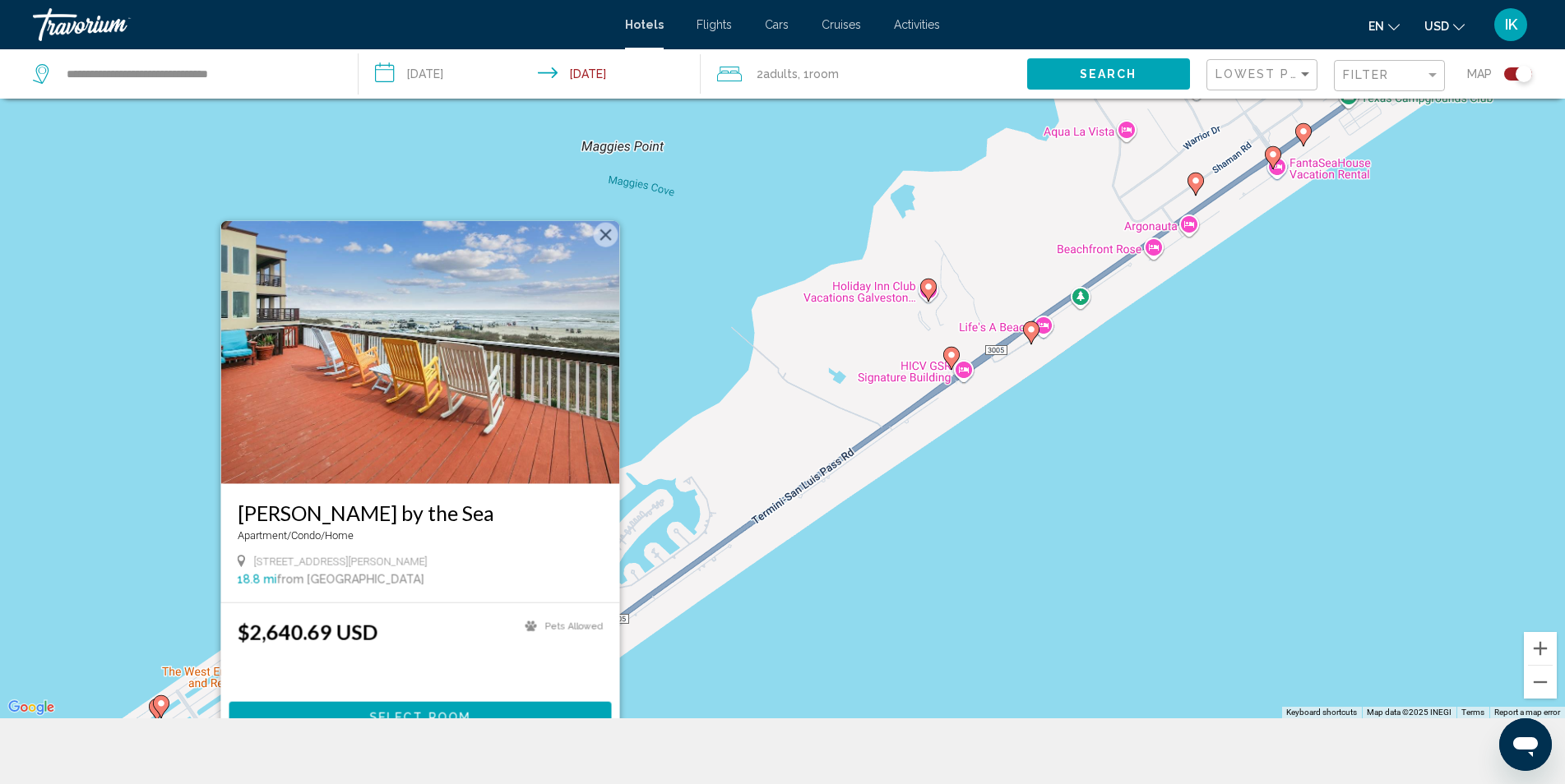
drag, startPoint x: 1238, startPoint y: 269, endPoint x: 722, endPoint y: 517, distance: 572.5
click at [724, 517] on div "To activate drag with keyboard, press Alt + Enter. Once in keyboard drag state,…" at bounding box center [782, 326] width 1565 height 784
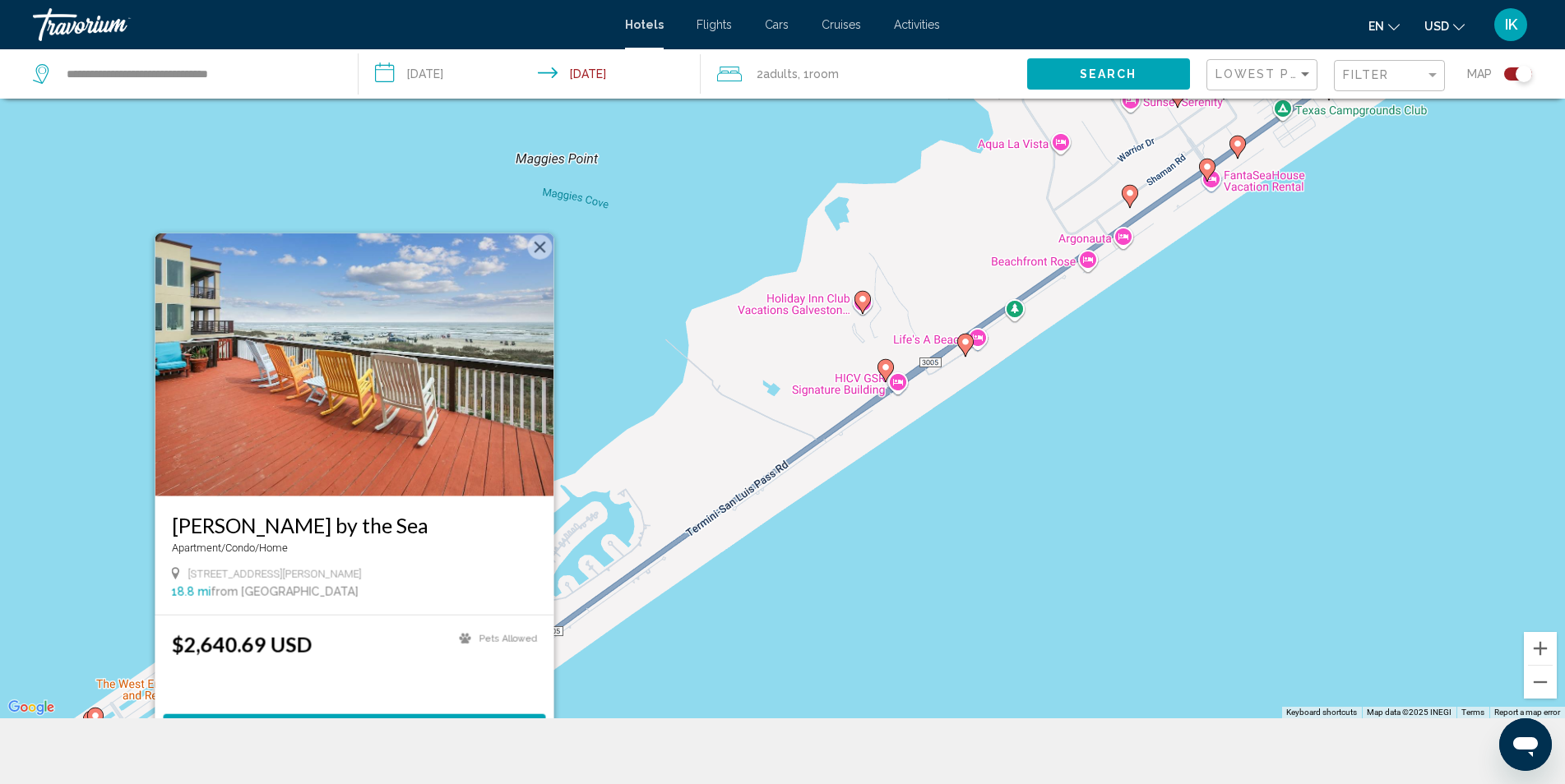
click at [960, 348] on icon "Main content" at bounding box center [965, 345] width 16 height 23
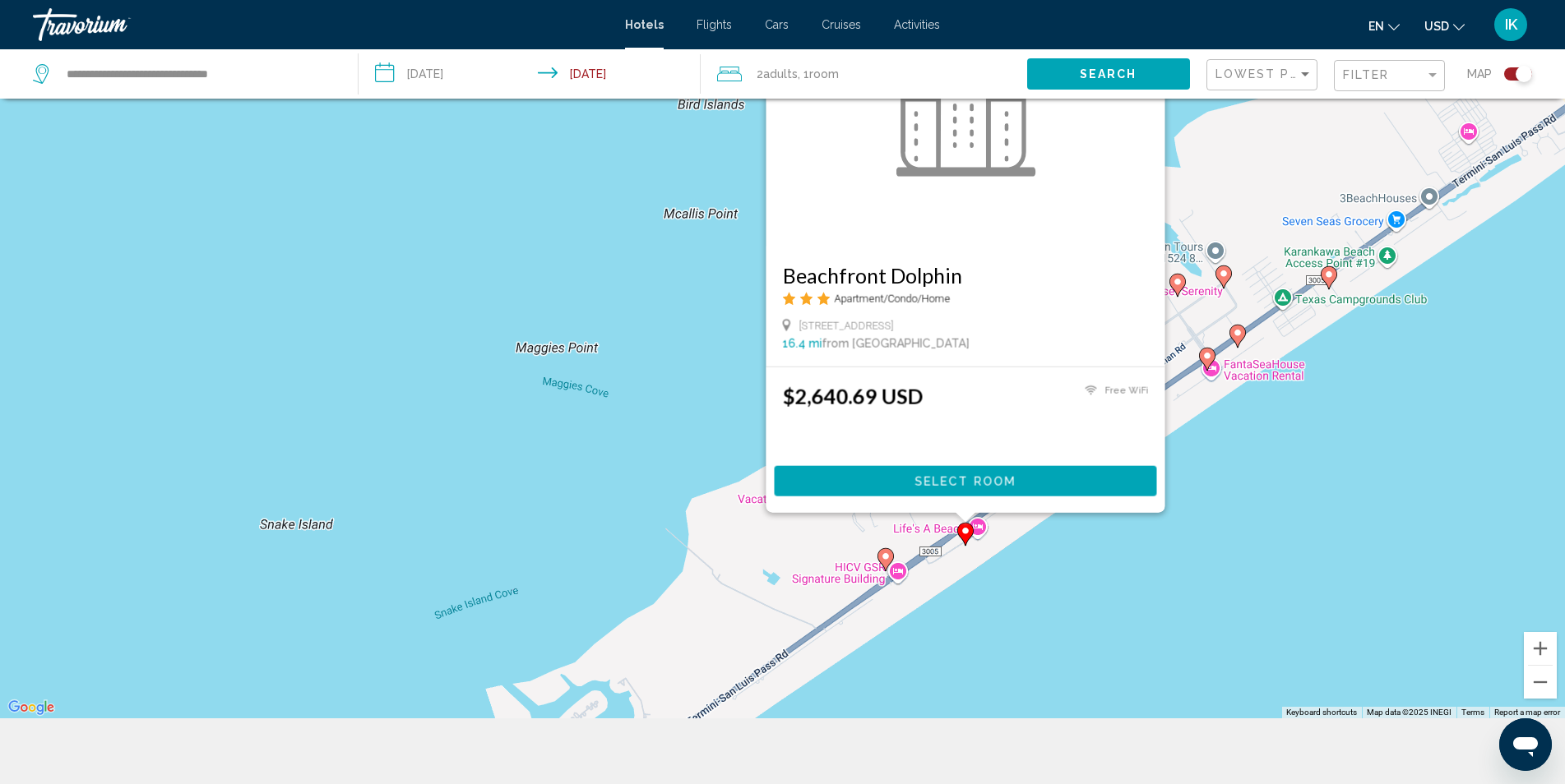
click at [1212, 357] on image "Main content" at bounding box center [1207, 356] width 10 height 10
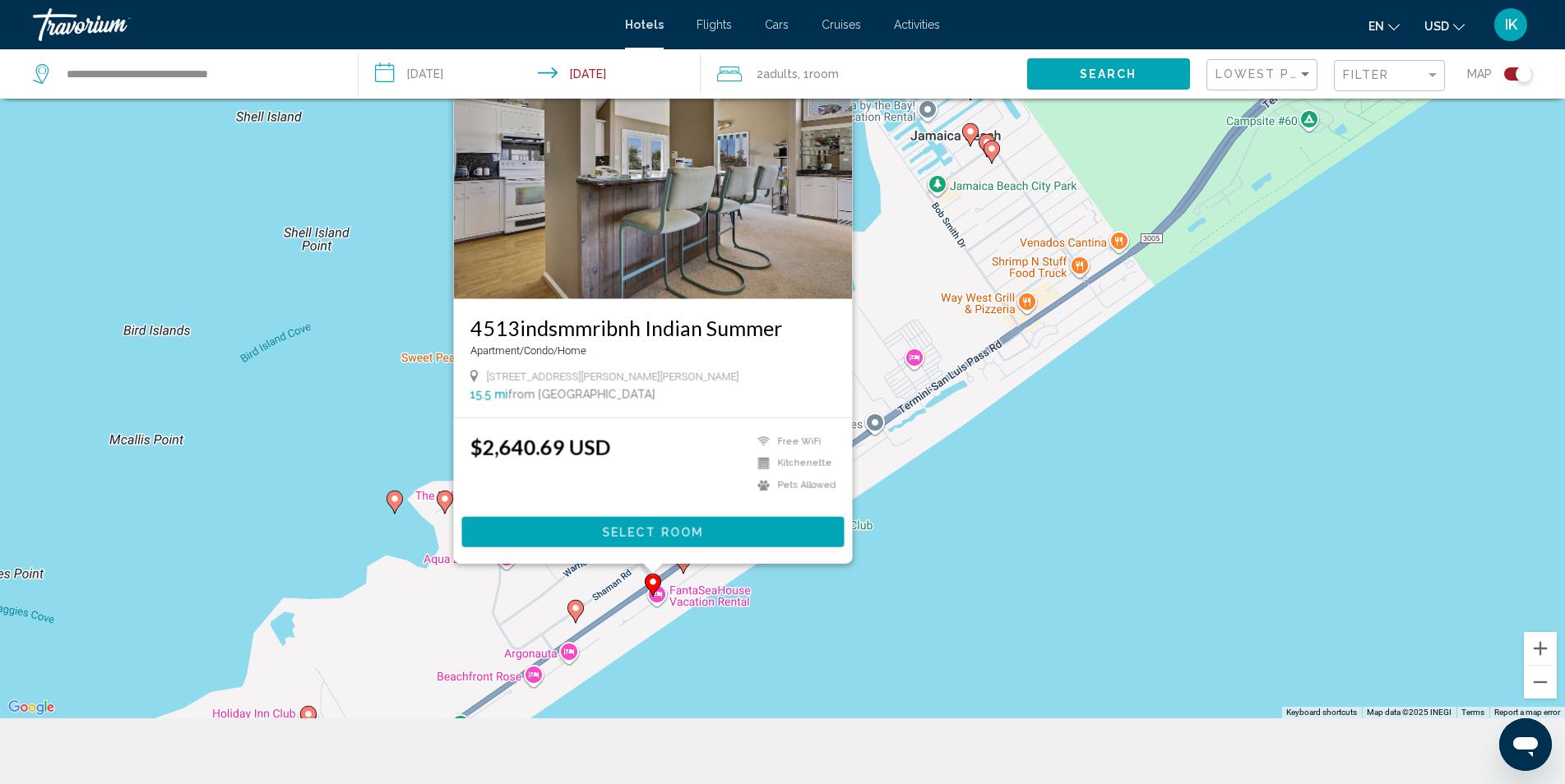
drag, startPoint x: 1518, startPoint y: 431, endPoint x: 813, endPoint y: 494, distance: 707.8
click at [813, 494] on div "To activate drag with keyboard, press Alt + Enter. Once in keyboard drag state,…" at bounding box center [782, 326] width 1565 height 784
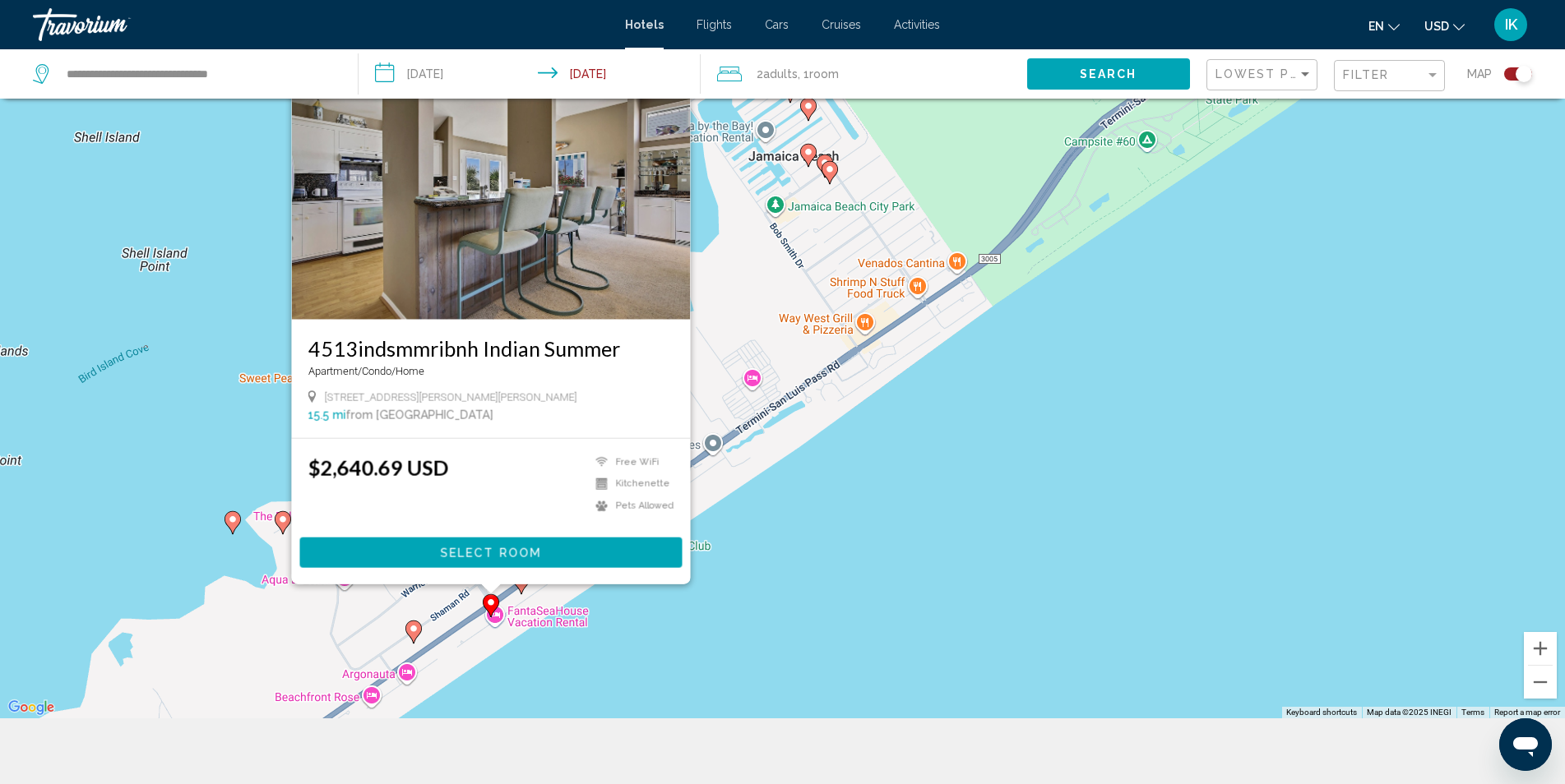
drag, startPoint x: 1278, startPoint y: 350, endPoint x: 1098, endPoint y: 550, distance: 269.1
click at [1101, 549] on div "To activate drag with keyboard, press Alt + Enter. Once in keyboard drag state,…" at bounding box center [782, 326] width 1565 height 784
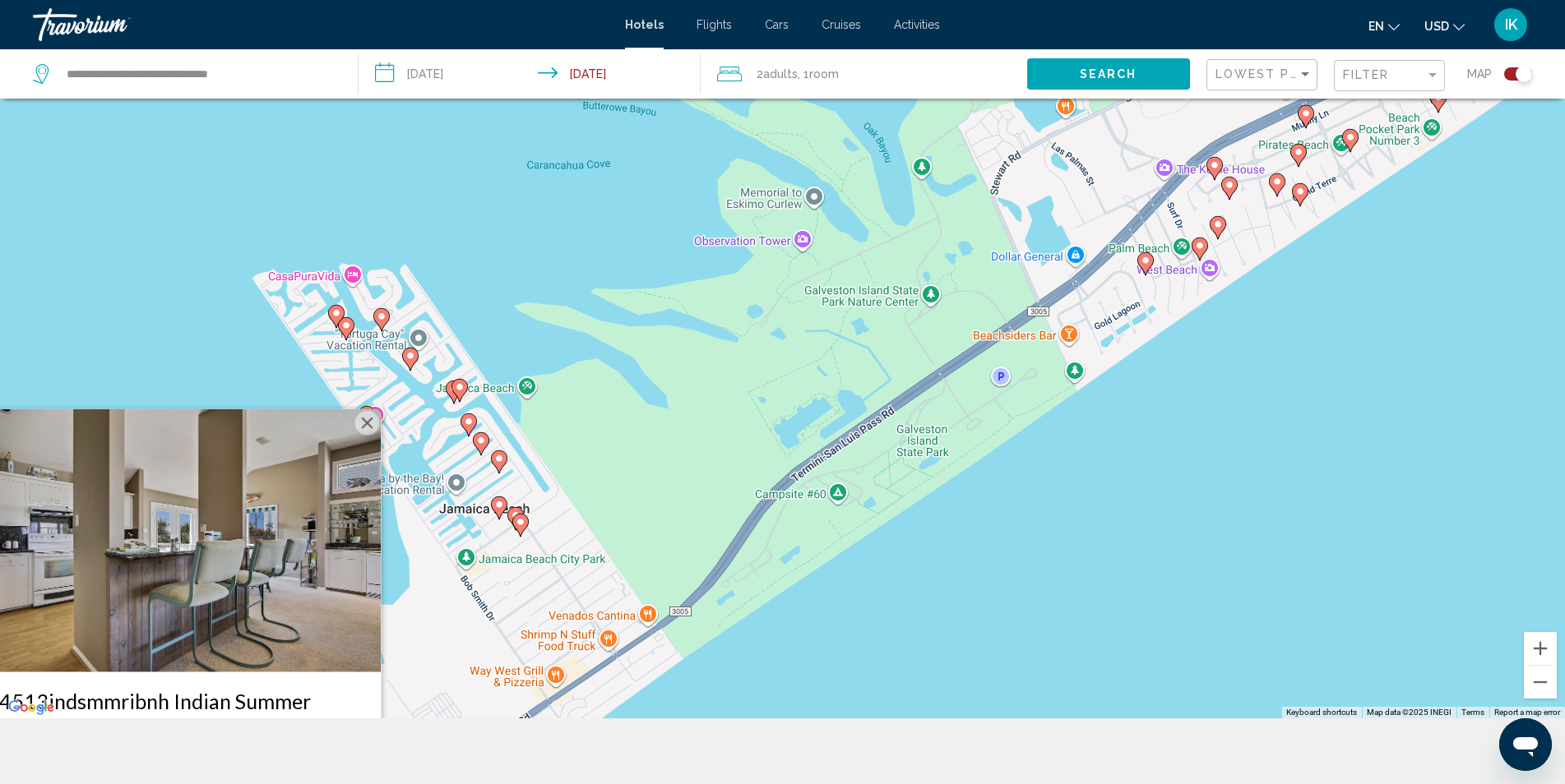
drag, startPoint x: 1187, startPoint y: 382, endPoint x: 1041, endPoint y: 534, distance: 210.8
click at [1045, 533] on div "To activate drag with keyboard, press Alt + Enter. Once in keyboard drag state,…" at bounding box center [782, 326] width 1565 height 784
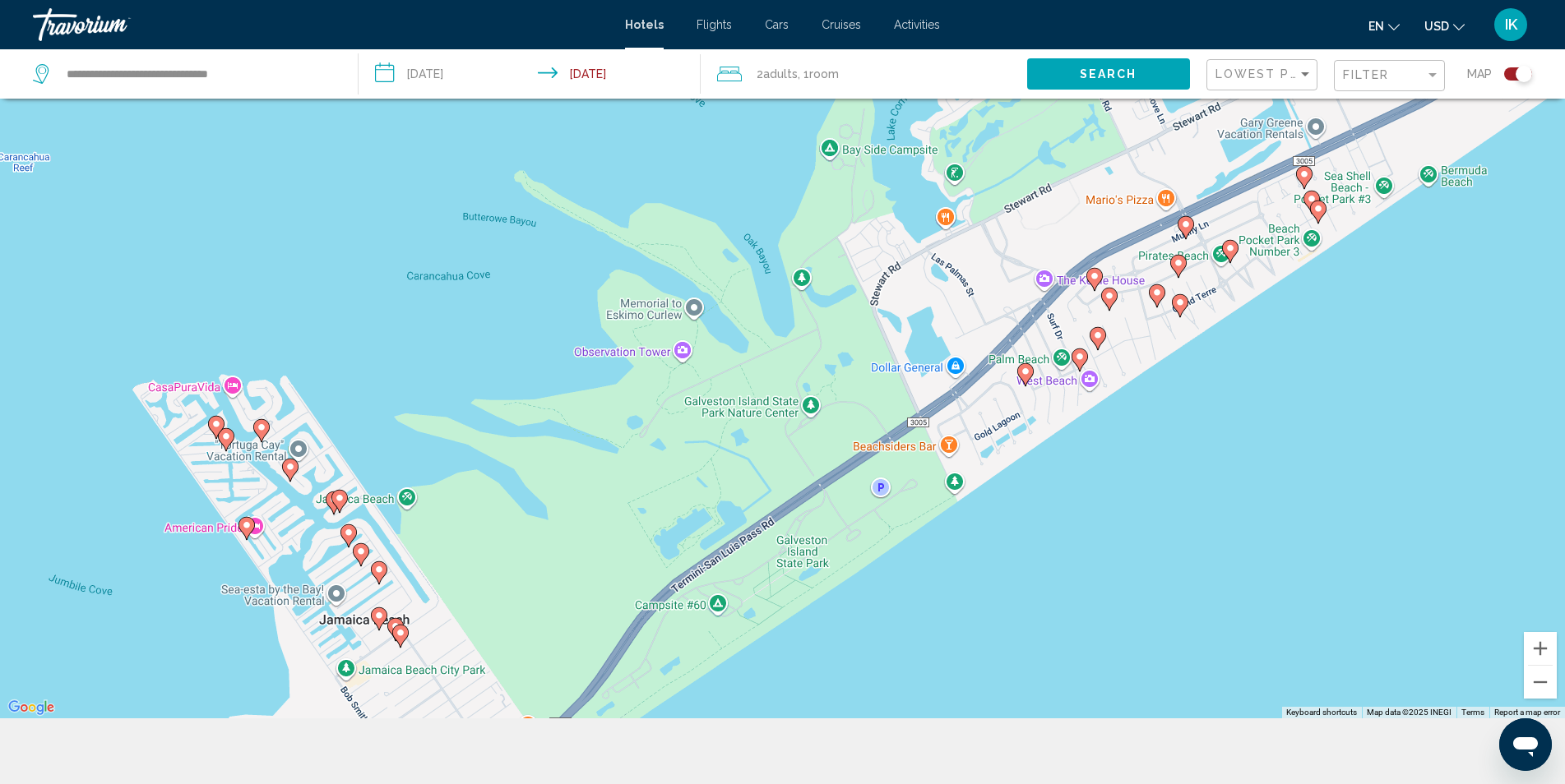
click at [1061, 519] on div "To activate drag with keyboard, press Alt + Enter. Once in keyboard drag state,…" at bounding box center [782, 326] width 1565 height 784
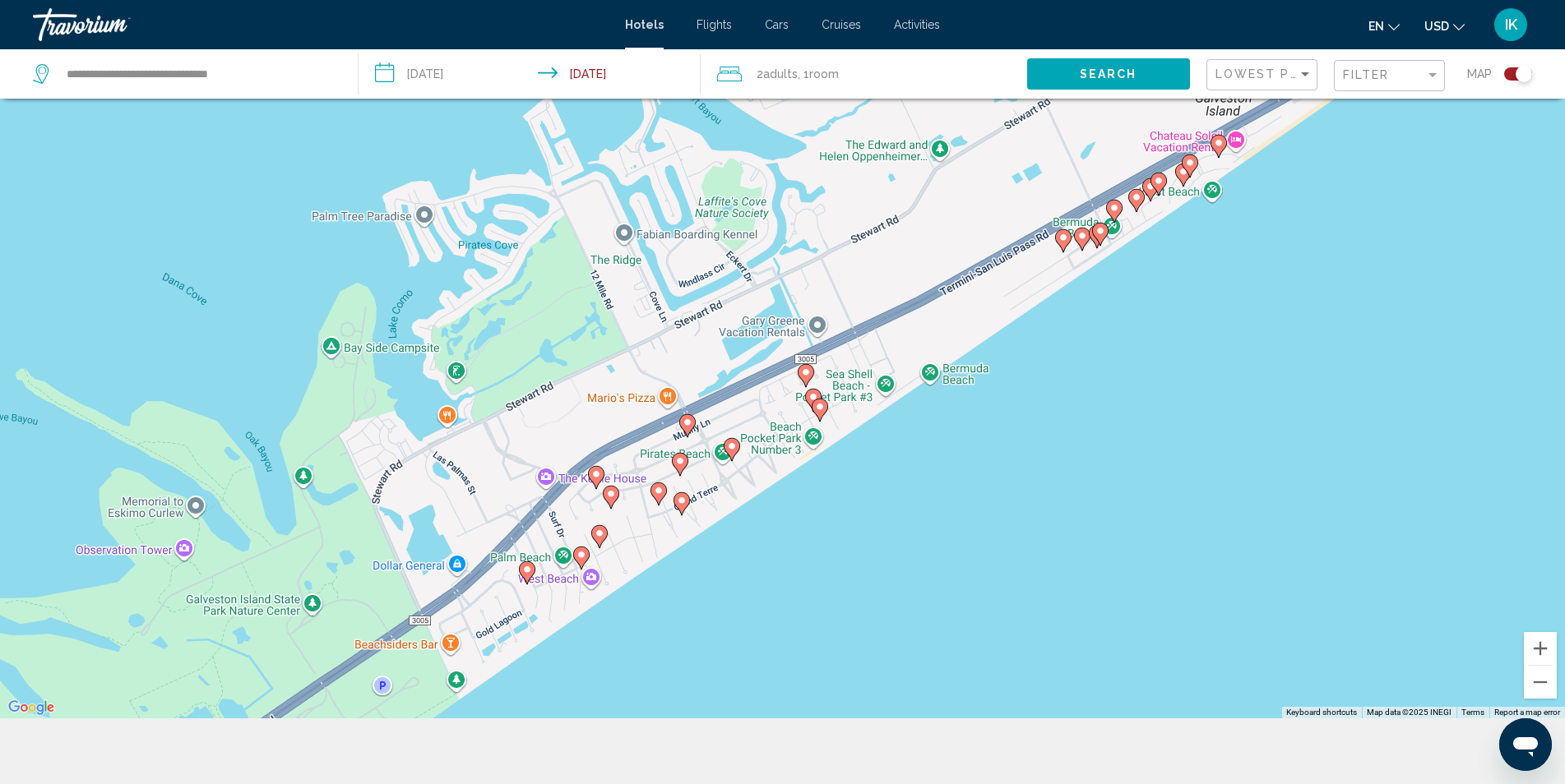
drag, startPoint x: 1159, startPoint y: 350, endPoint x: 648, endPoint y: 551, distance: 549.1
click at [648, 551] on div "To activate drag with keyboard, press Alt + Enter. Once in keyboard drag state,…" at bounding box center [782, 326] width 1565 height 784
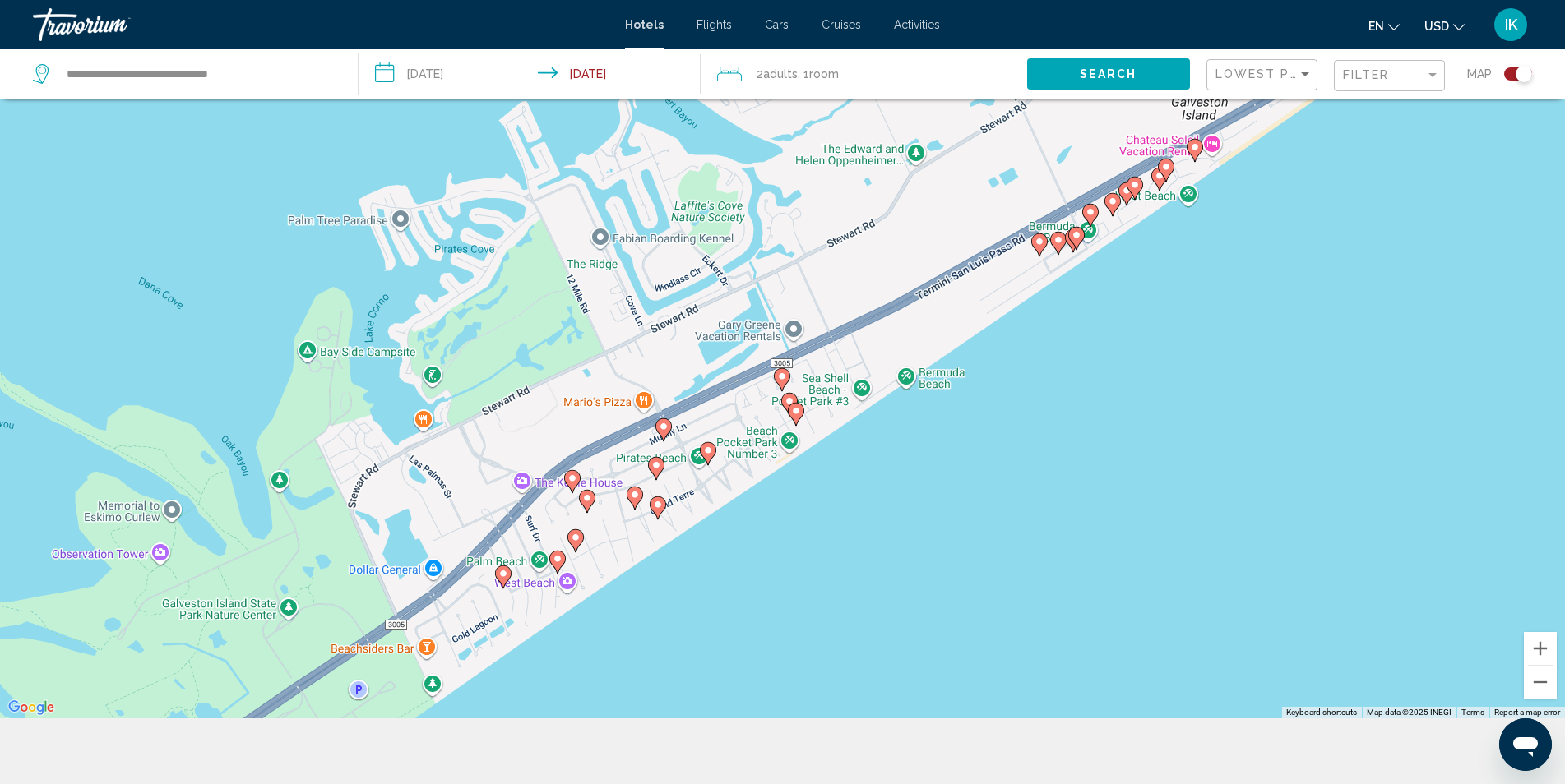
click at [791, 413] on icon "Main content" at bounding box center [795, 413] width 15 height 21
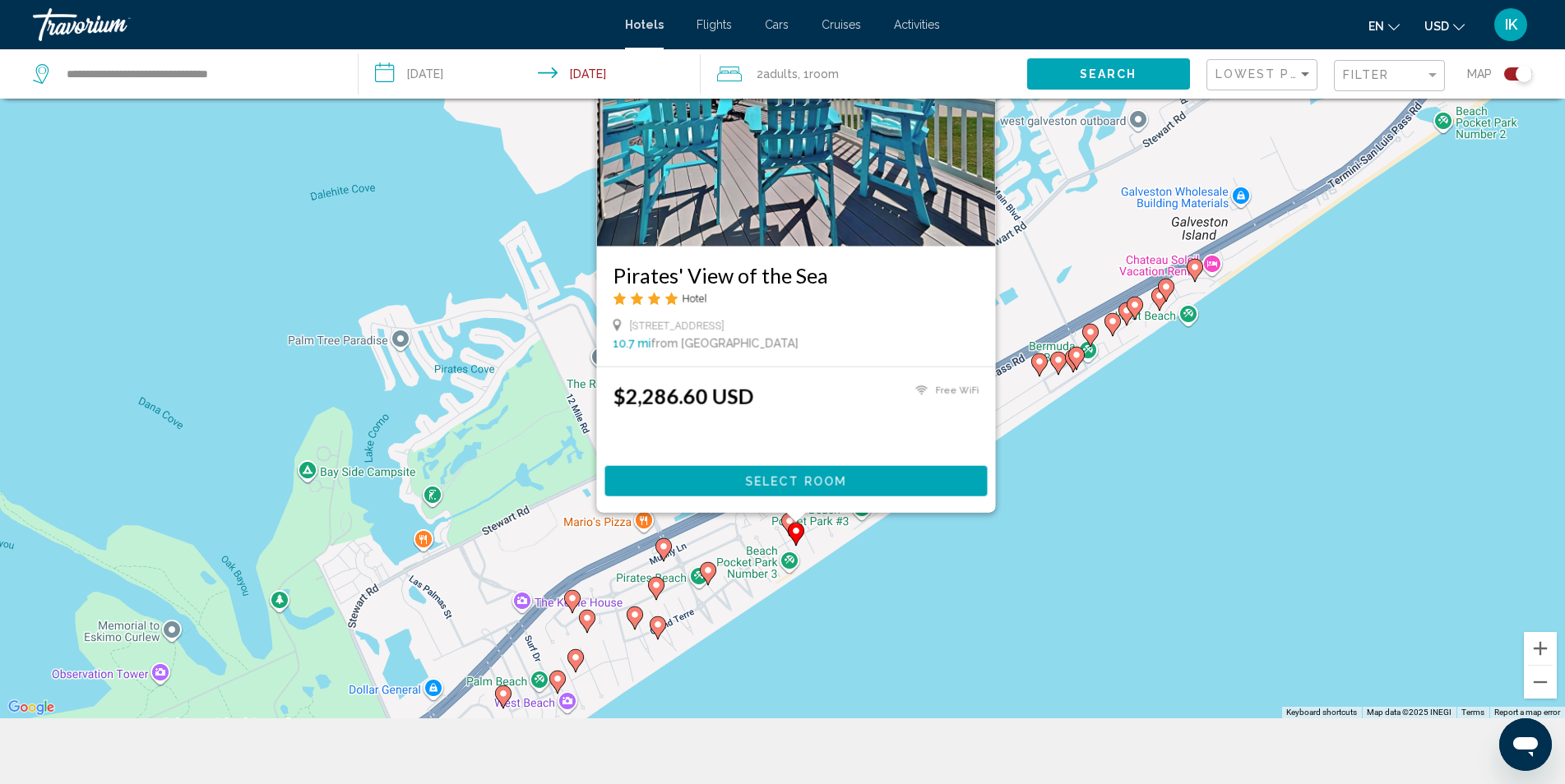
click at [1036, 364] on image "Main content" at bounding box center [1039, 361] width 10 height 10
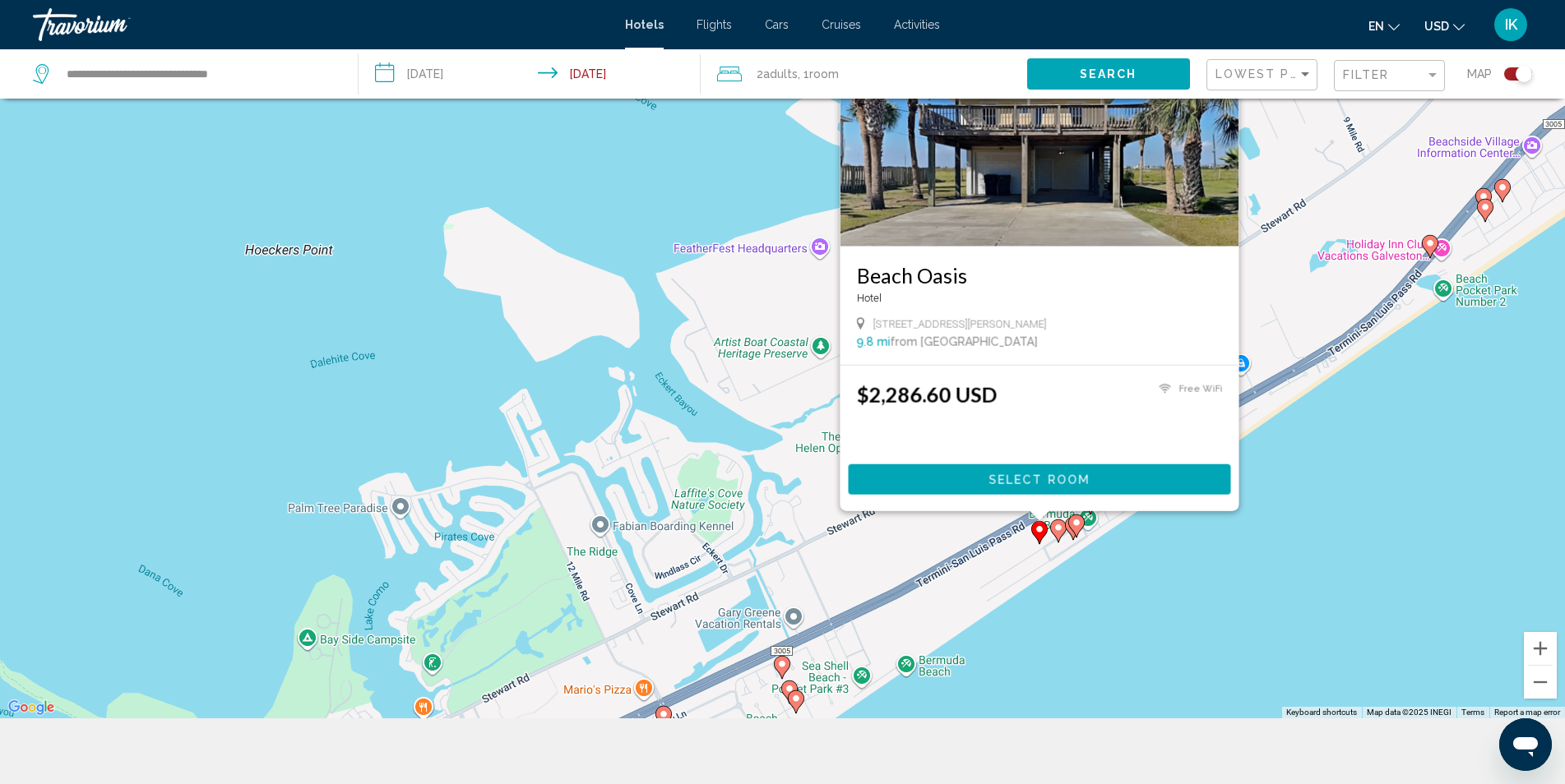
click at [781, 662] on image "Main content" at bounding box center [782, 664] width 10 height 10
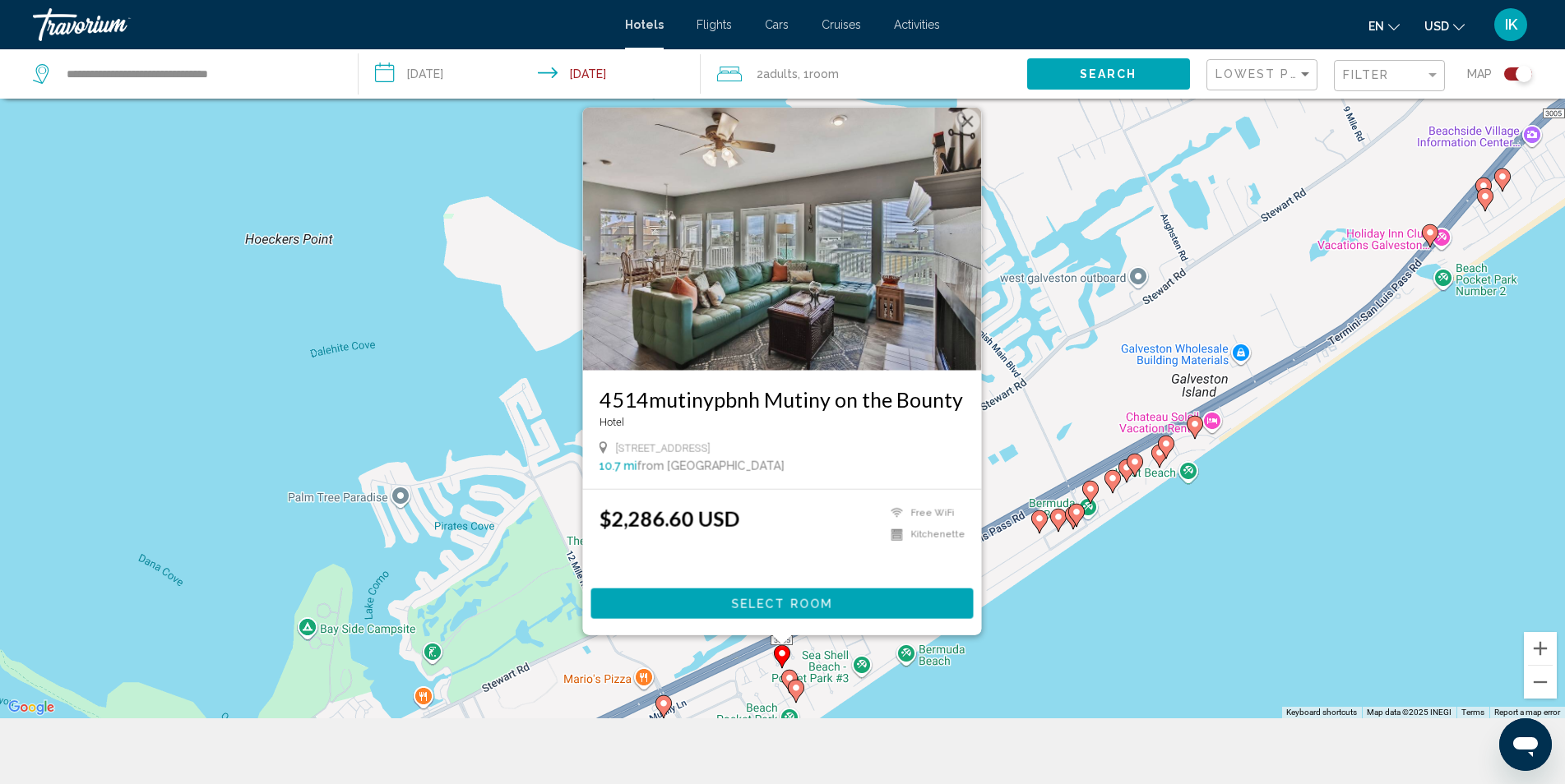
click at [1429, 235] on image "Main content" at bounding box center [1430, 232] width 10 height 10
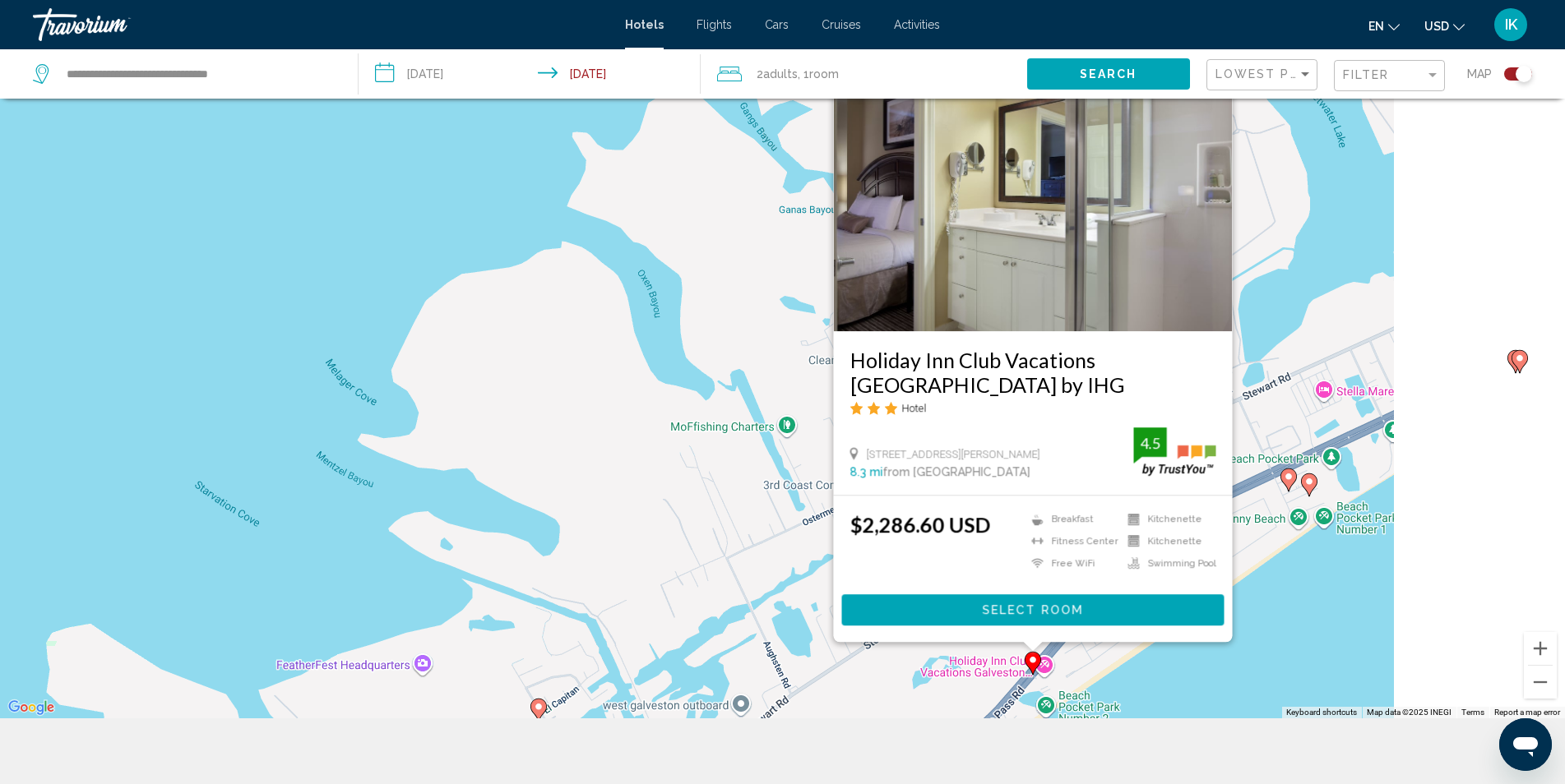
drag, startPoint x: 1038, startPoint y: 392, endPoint x: 313, endPoint y: 537, distance: 739.4
click at [313, 537] on div "To activate drag with keyboard, press Alt + Enter. Once in keyboard drag state,…" at bounding box center [782, 326] width 1565 height 784
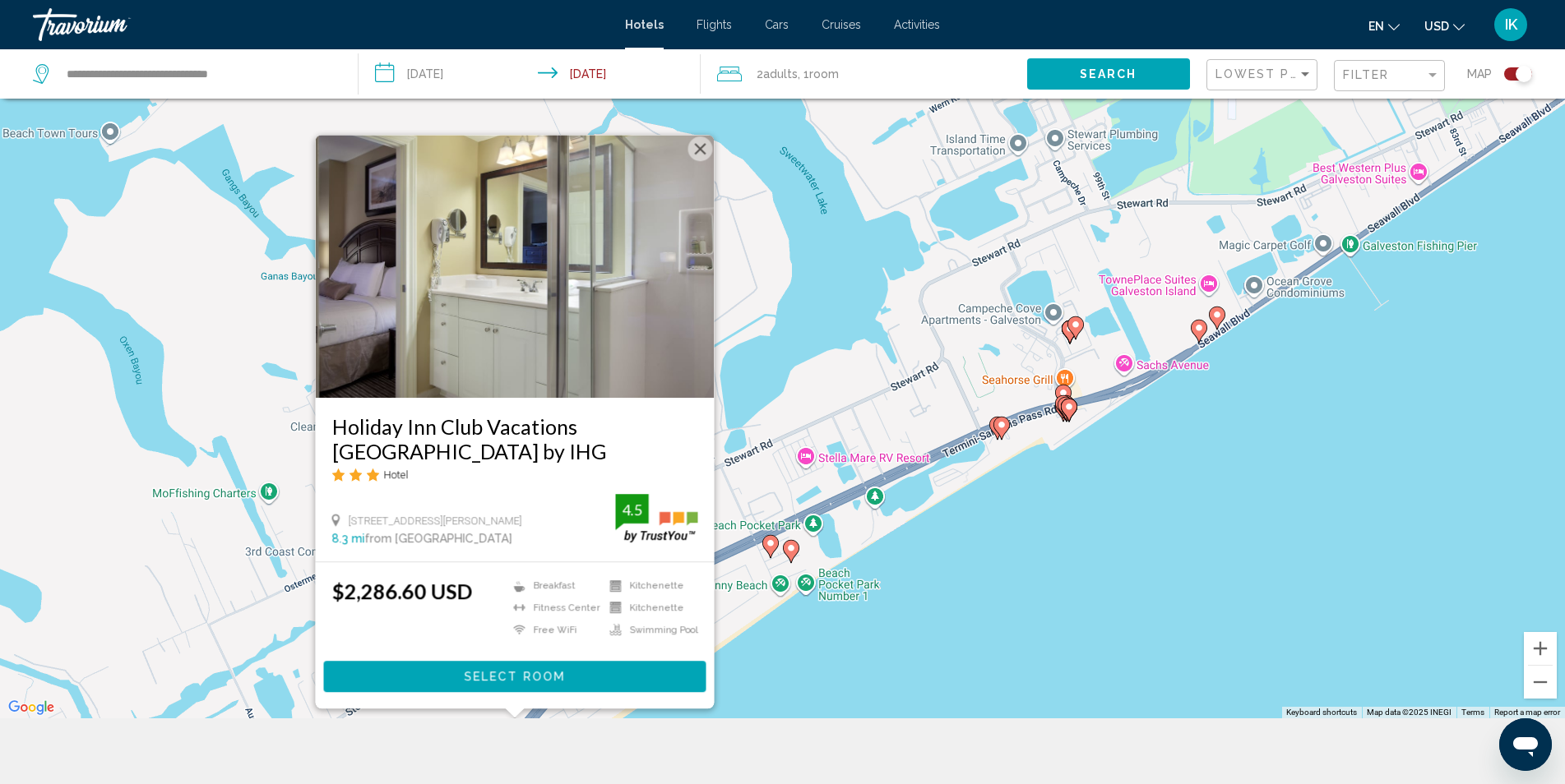
click at [1072, 323] on image "Main content" at bounding box center [1076, 324] width 10 height 10
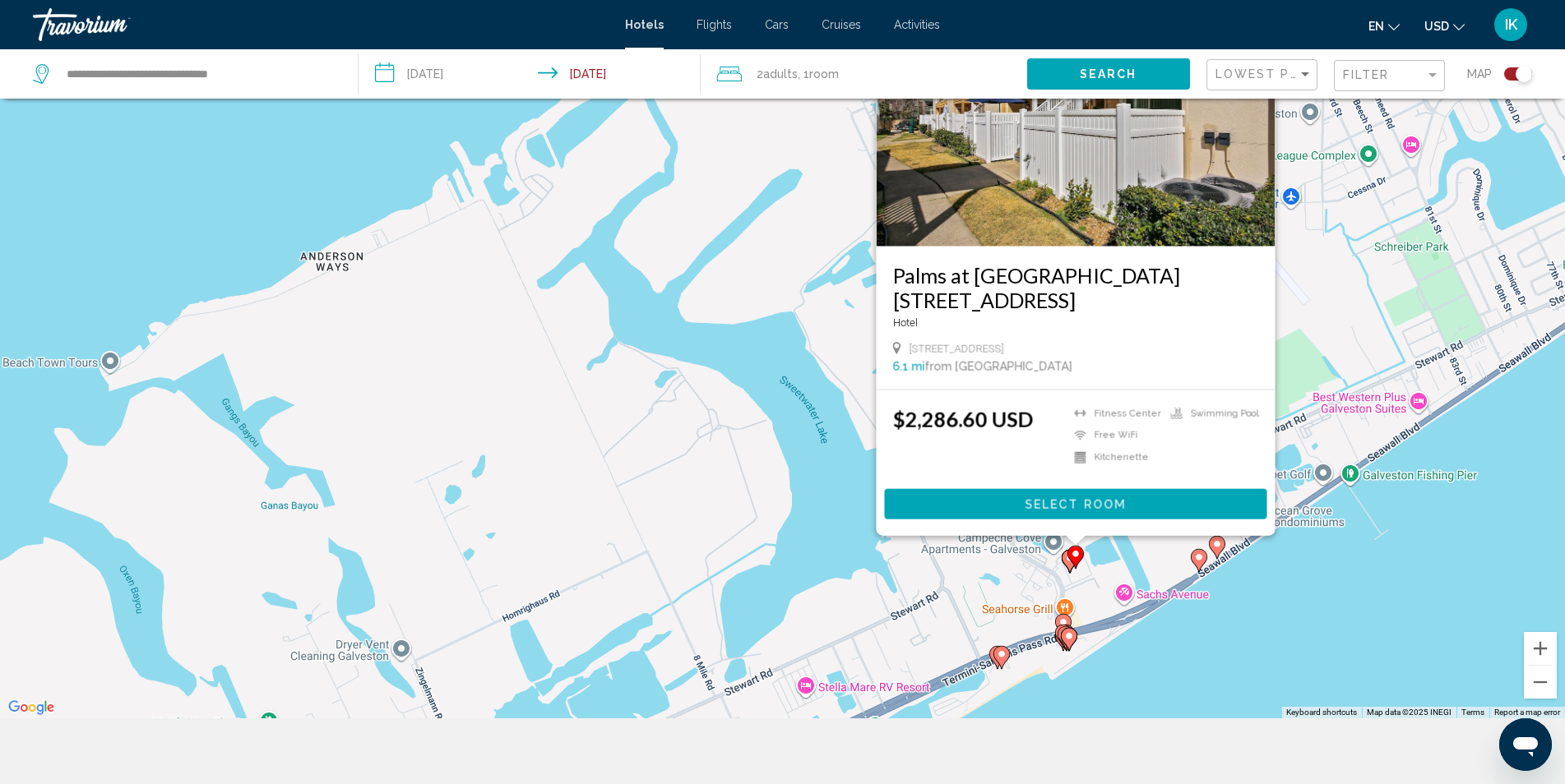
click at [1217, 551] on icon "Main content" at bounding box center [1216, 547] width 15 height 21
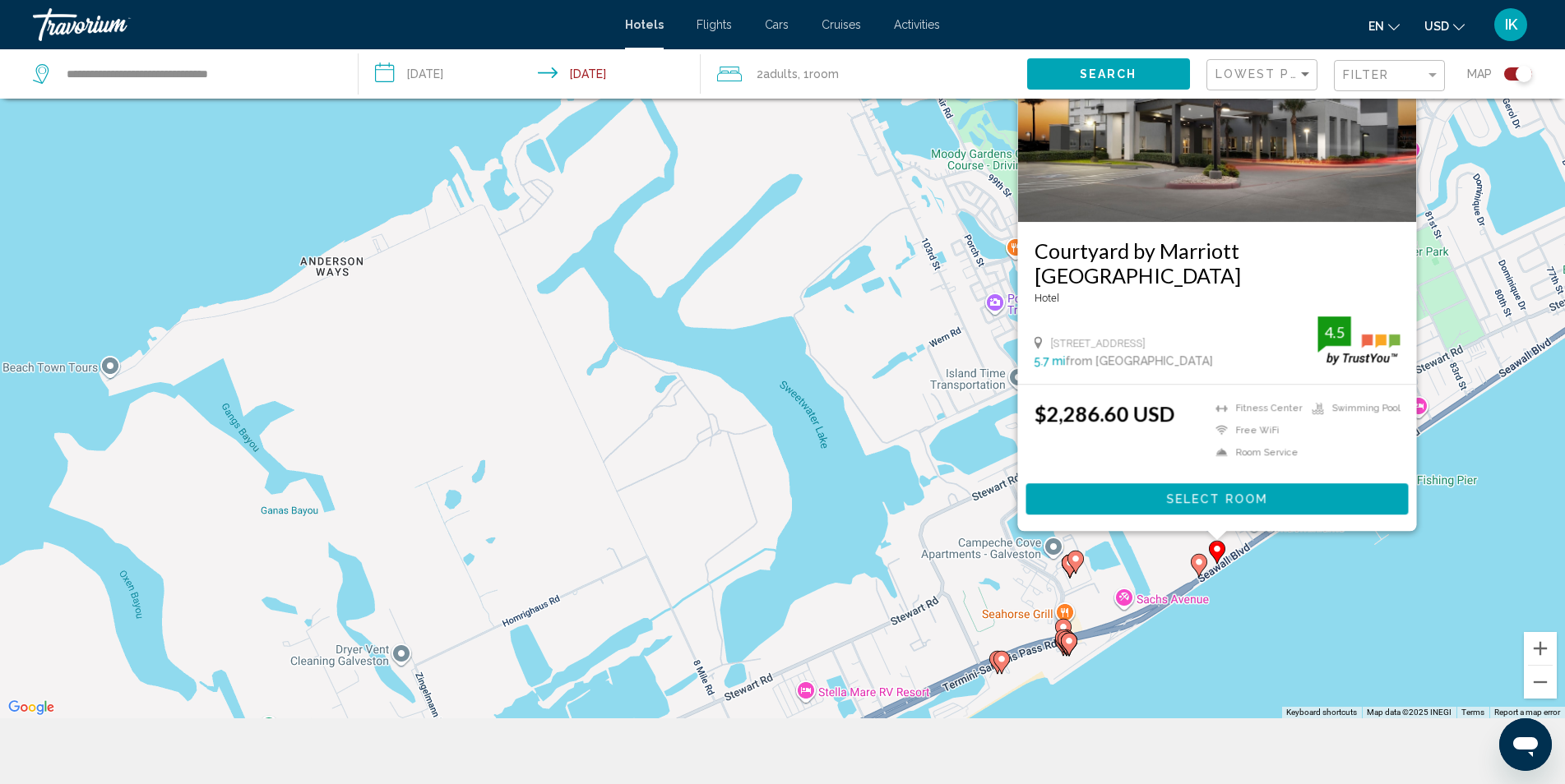
click at [1071, 646] on icon "Main content" at bounding box center [1068, 643] width 15 height 21
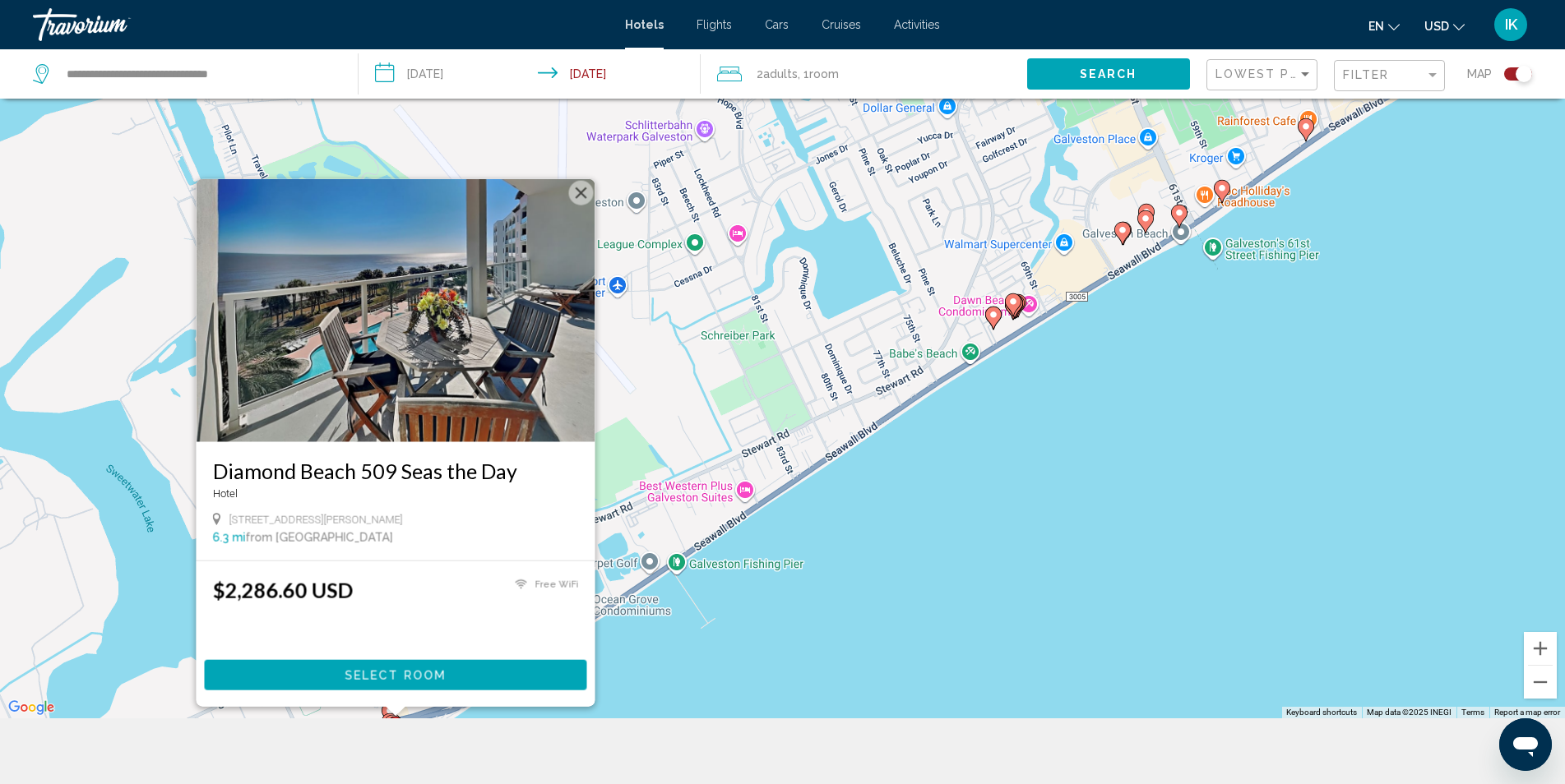
drag, startPoint x: 1438, startPoint y: 372, endPoint x: 531, endPoint y: 492, distance: 914.9
click at [531, 492] on div "To activate drag with keyboard, press Alt + Enter. Once in keyboard drag state,…" at bounding box center [782, 326] width 1565 height 784
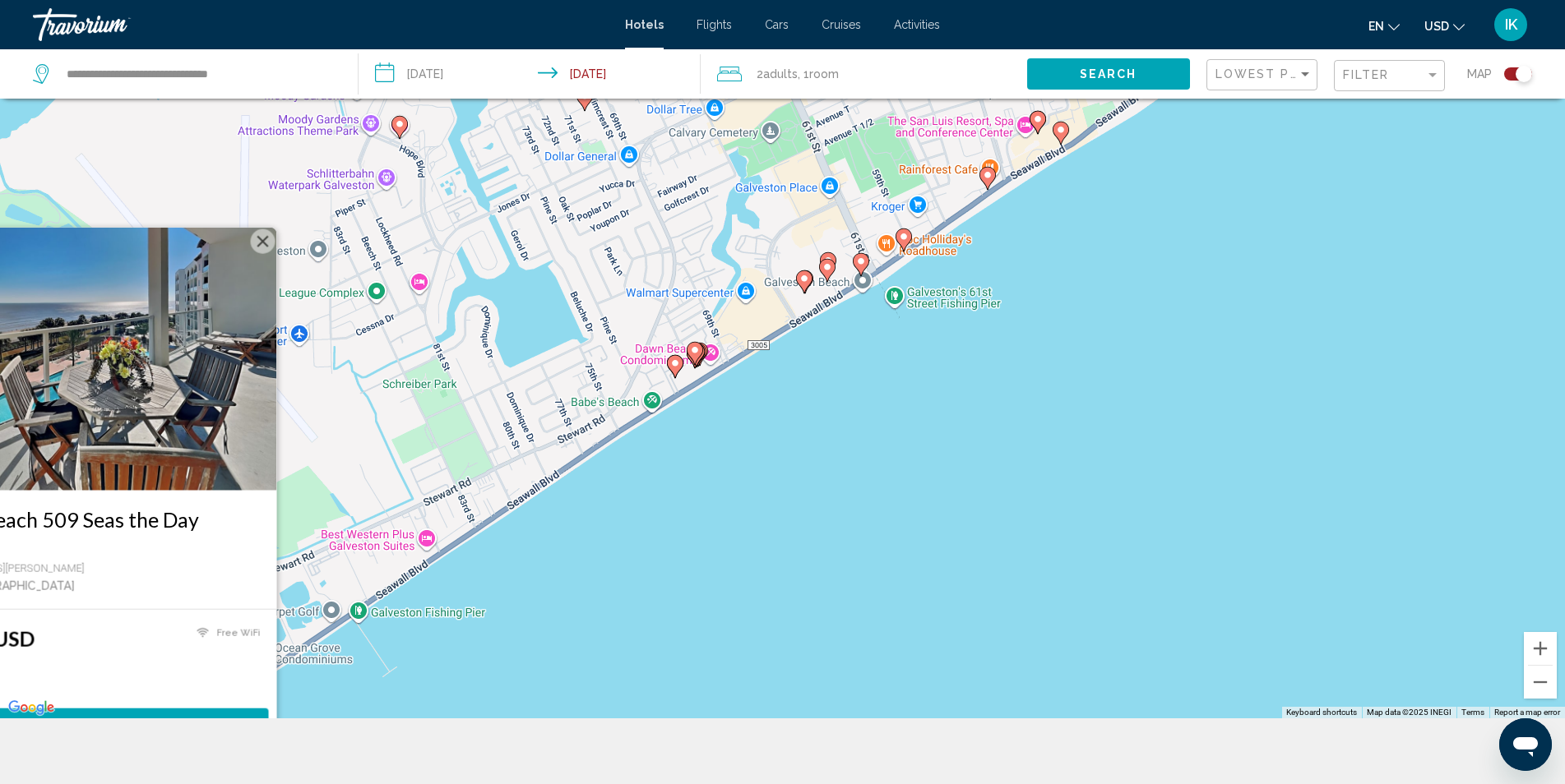
click at [865, 260] on image "Main content" at bounding box center [861, 261] width 10 height 10
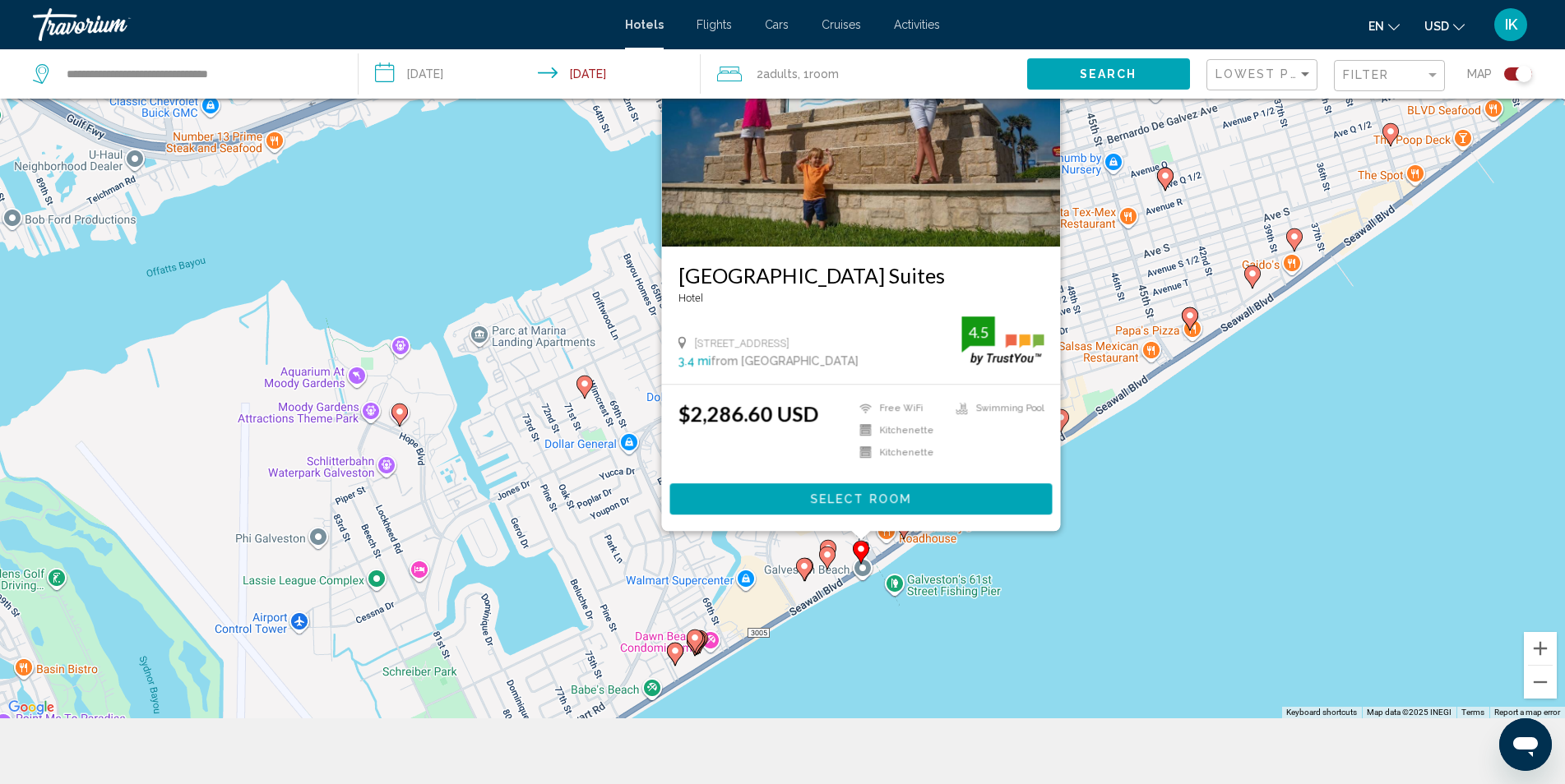
click at [1192, 319] on image "Main content" at bounding box center [1190, 315] width 10 height 10
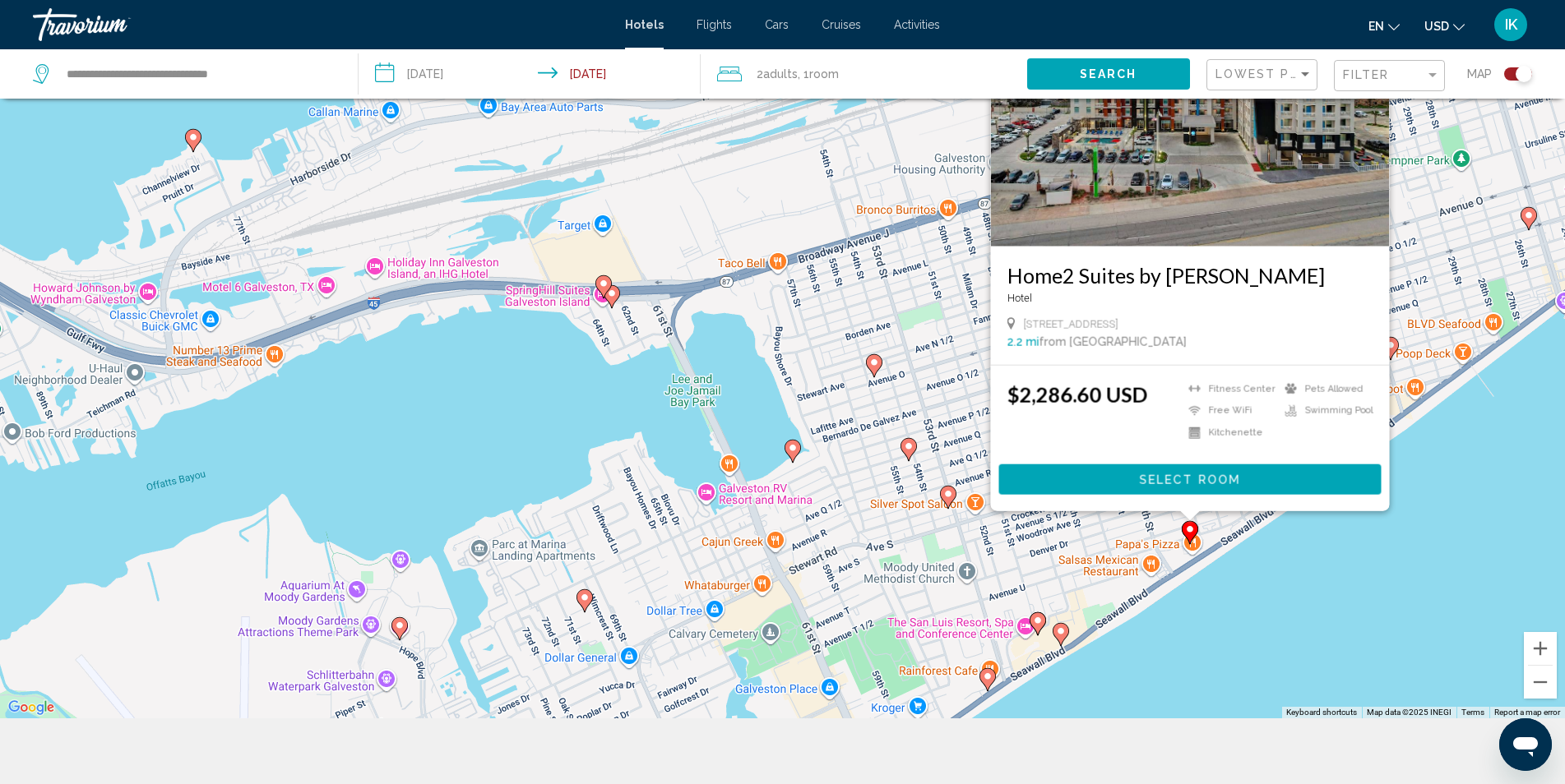
click at [1040, 622] on image "Main content" at bounding box center [1037, 621] width 10 height 10
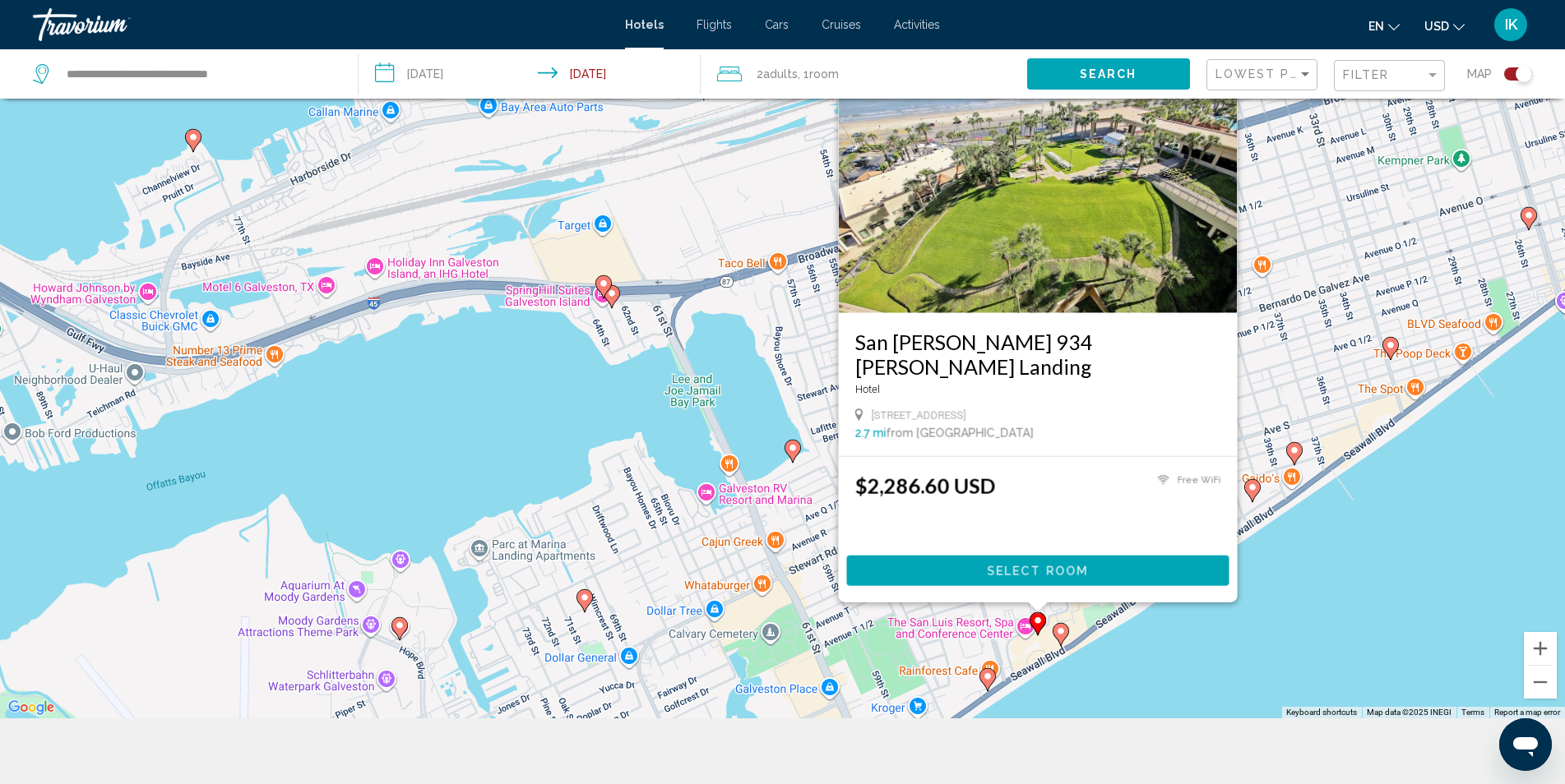
click at [1061, 644] on icon "Main content" at bounding box center [1060, 634] width 15 height 21
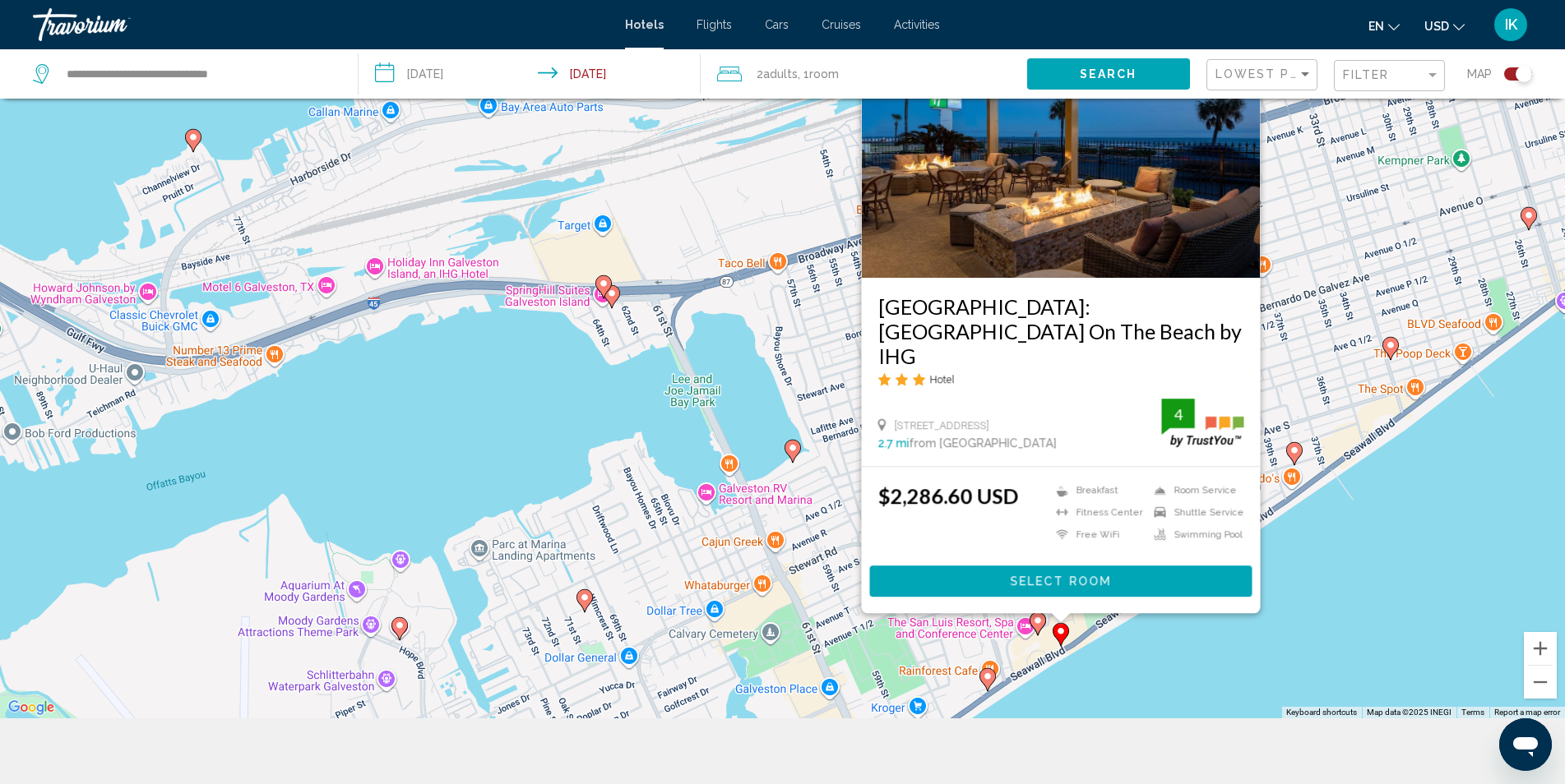
click at [1390, 347] on image "Main content" at bounding box center [1391, 345] width 10 height 10
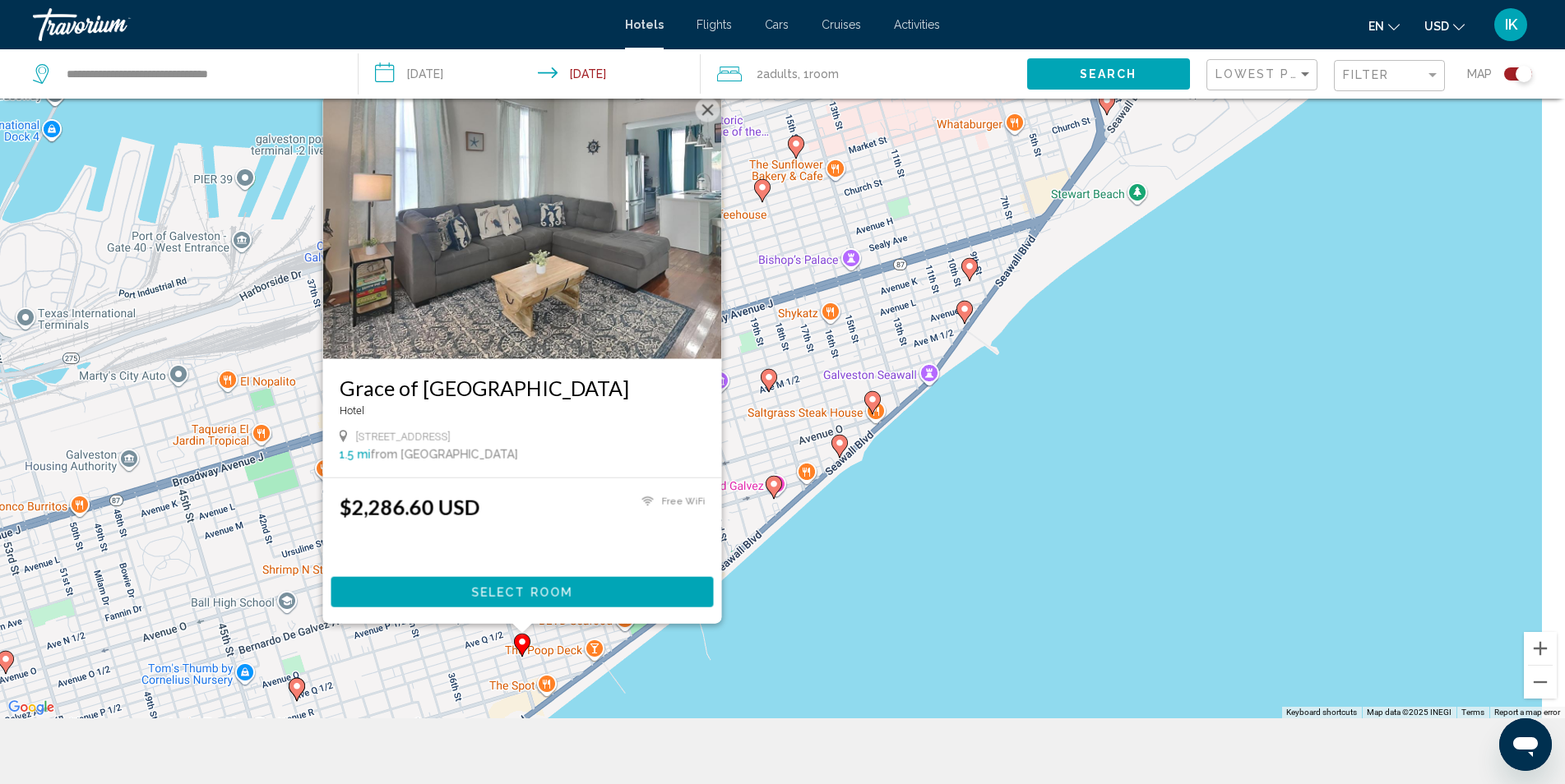
drag, startPoint x: 1556, startPoint y: 322, endPoint x: 630, endPoint y: 473, distance: 938.2
click at [630, 473] on div "To activate drag with keyboard, press Alt + Enter. Once in keyboard drag state,…" at bounding box center [782, 326] width 1565 height 784
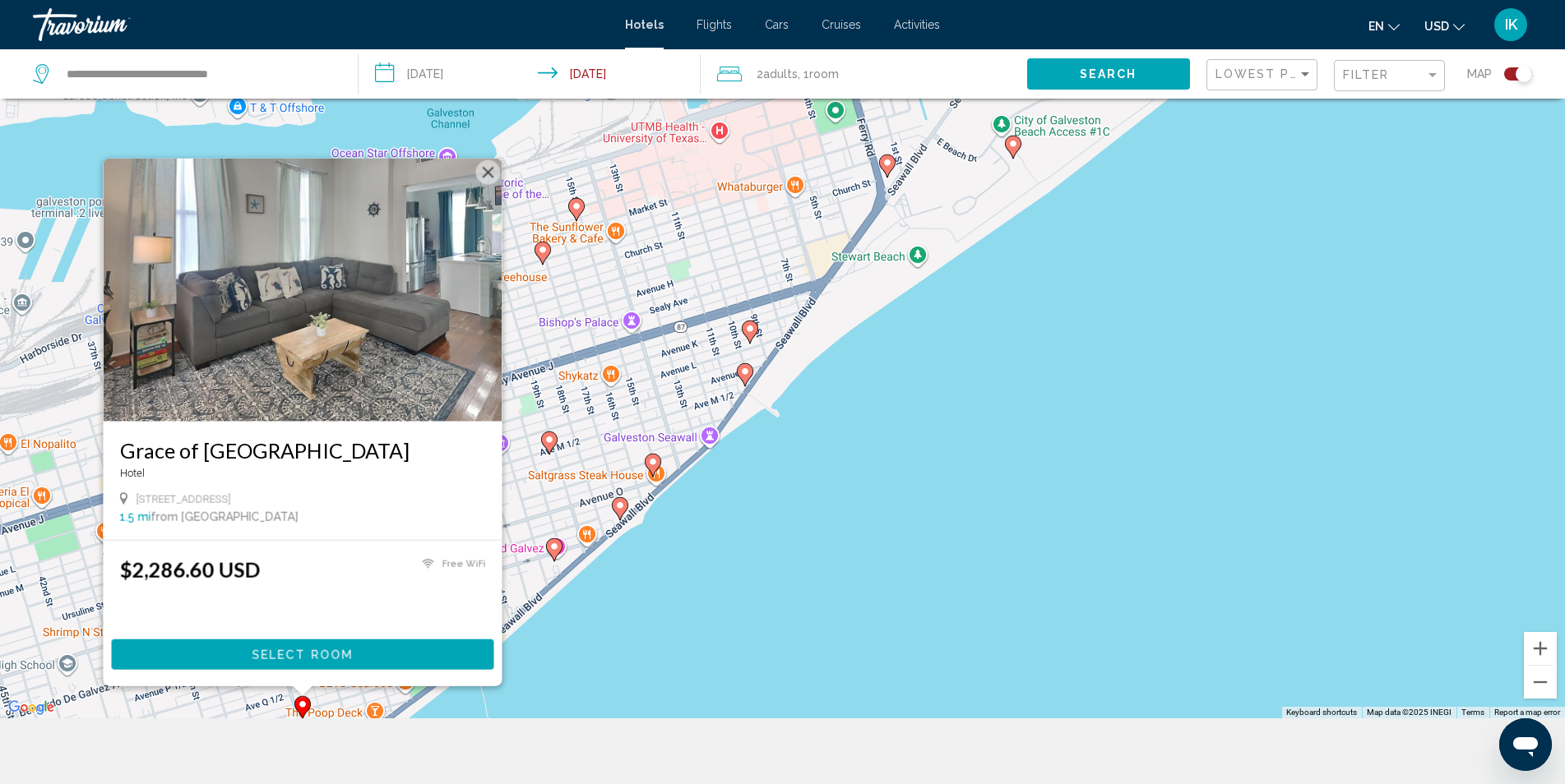
click at [750, 337] on icon "Main content" at bounding box center [749, 331] width 15 height 21
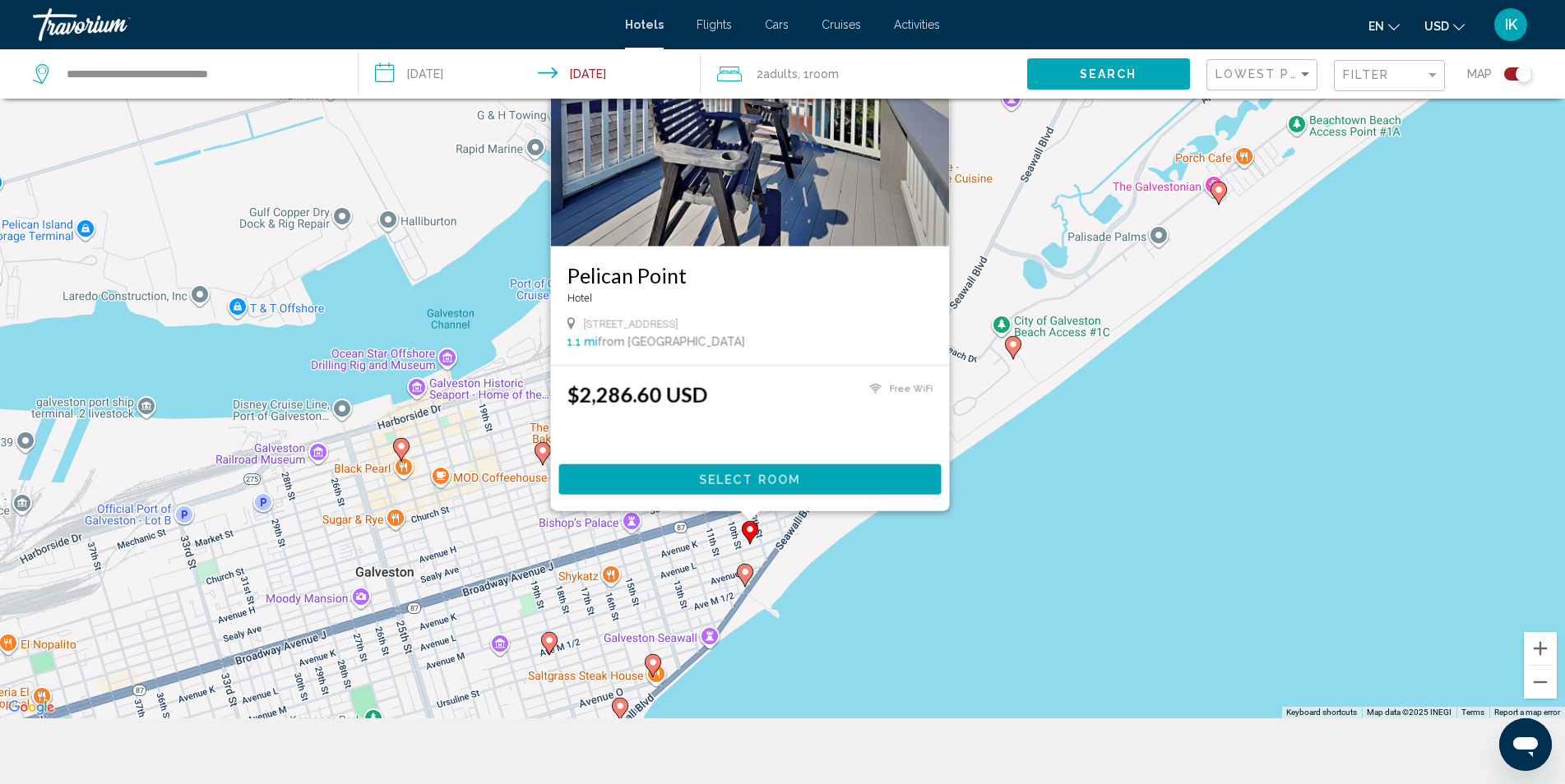
click at [1010, 343] on image "Main content" at bounding box center [1013, 344] width 10 height 10
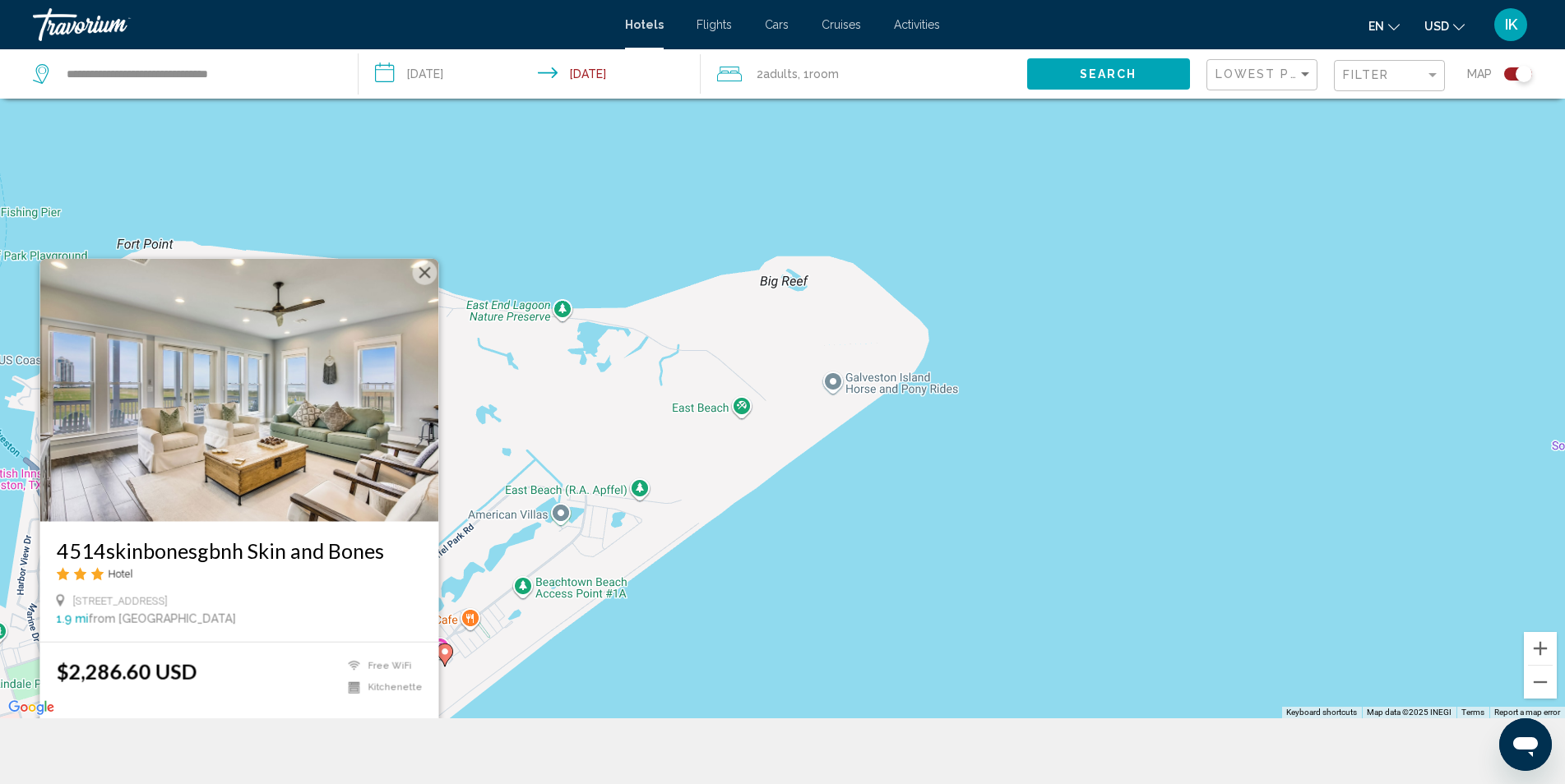
drag, startPoint x: 1260, startPoint y: 304, endPoint x: 463, endPoint y: 594, distance: 848.1
click at [463, 594] on div "To activate drag with keyboard, press Alt + Enter. Once in keyboard drag state,…" at bounding box center [782, 326] width 1565 height 784
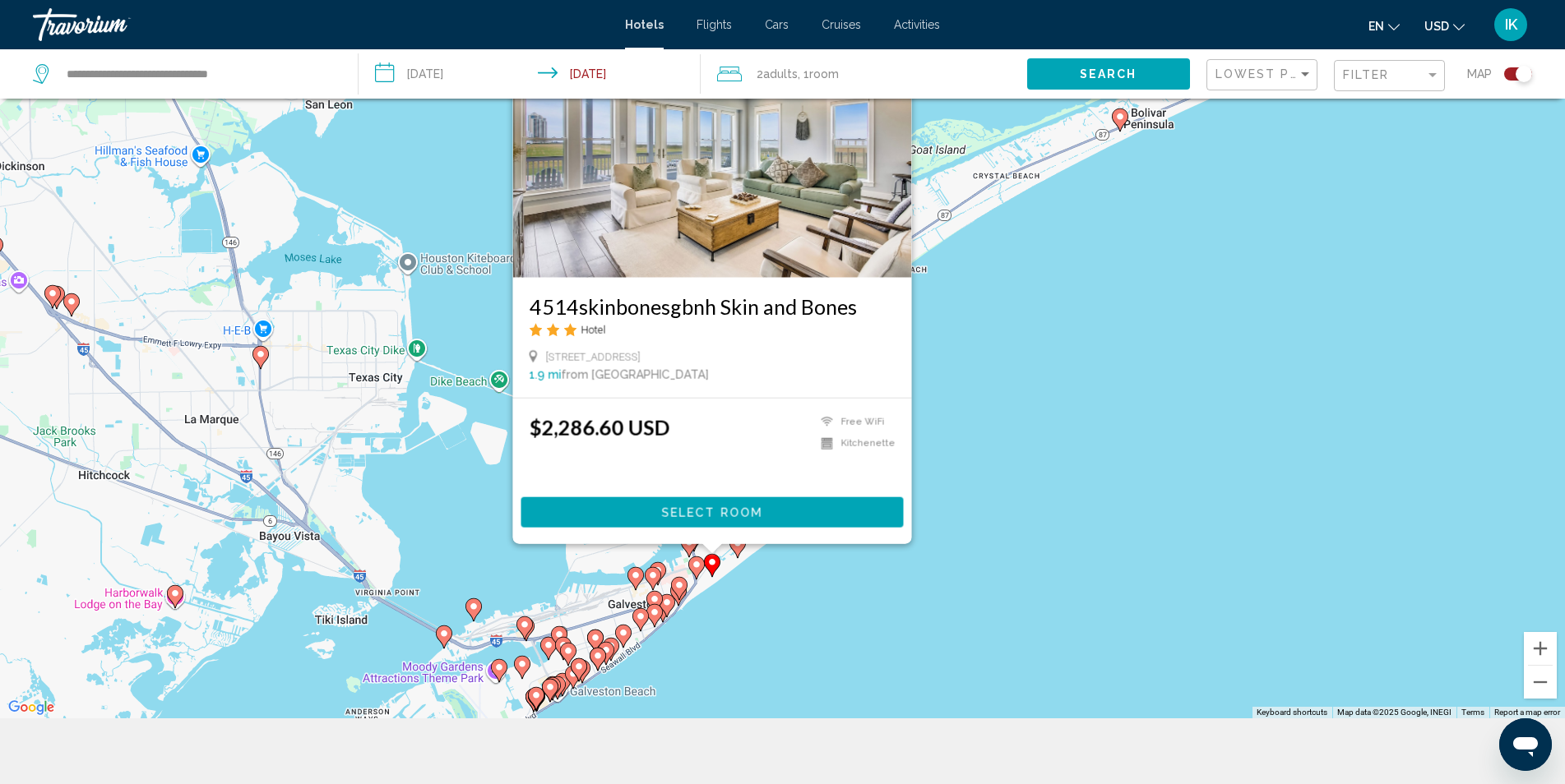
click at [1065, 481] on div "To activate drag with keyboard, press Alt + Enter. Once in keyboard drag state,…" at bounding box center [782, 326] width 1565 height 784
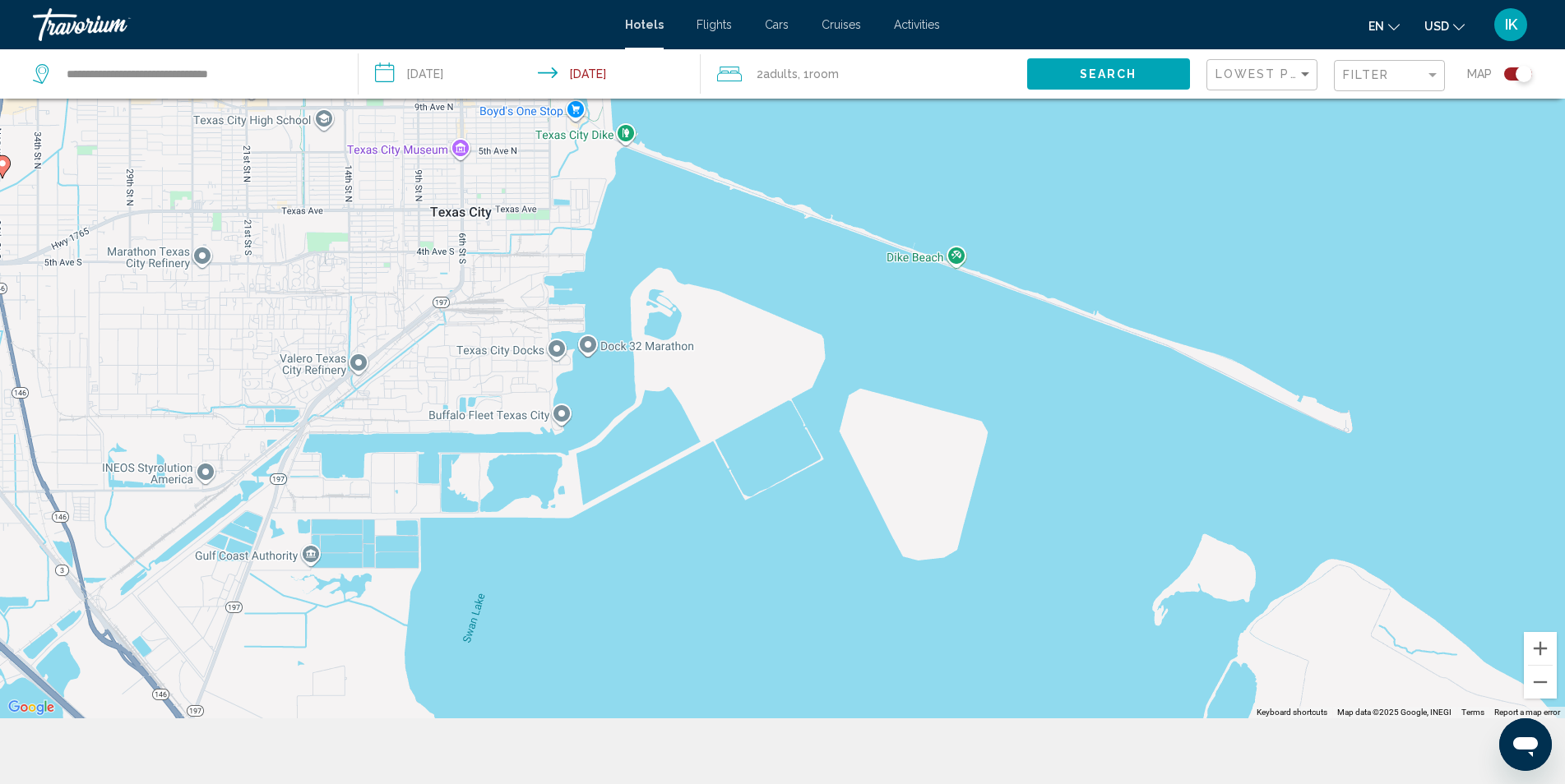
drag, startPoint x: 408, startPoint y: 327, endPoint x: 755, endPoint y: 564, distance: 420.2
click at [755, 564] on div "To activate drag with keyboard, press Alt + Enter. Once in keyboard drag state,…" at bounding box center [782, 326] width 1565 height 784
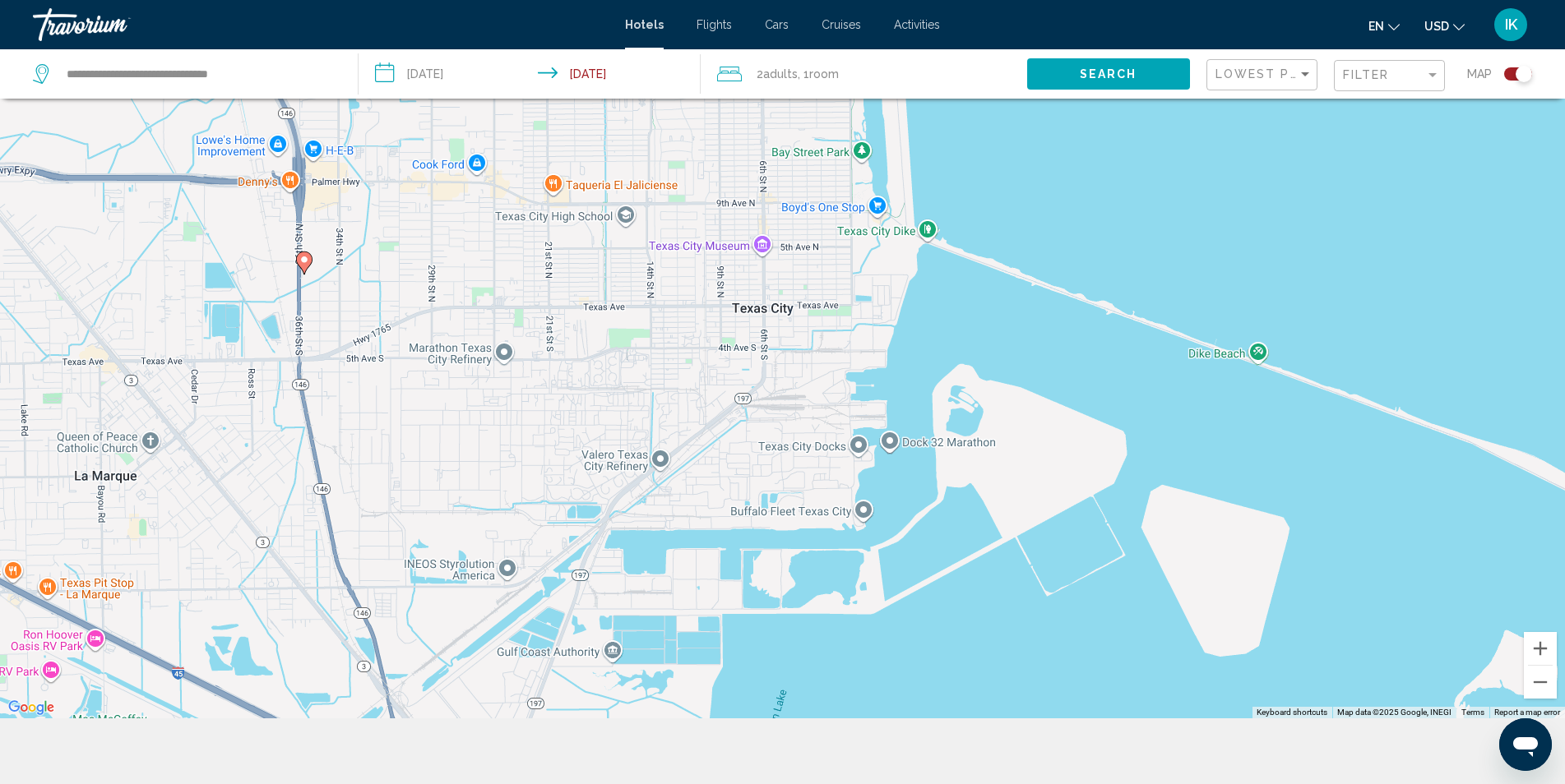
drag, startPoint x: 535, startPoint y: 423, endPoint x: 845, endPoint y: 526, distance: 326.7
click at [845, 526] on div "To activate drag with keyboard, press Alt + Enter. Once in keyboard drag state,…" at bounding box center [782, 326] width 1565 height 784
